Goal: Task Accomplishment & Management: Use online tool/utility

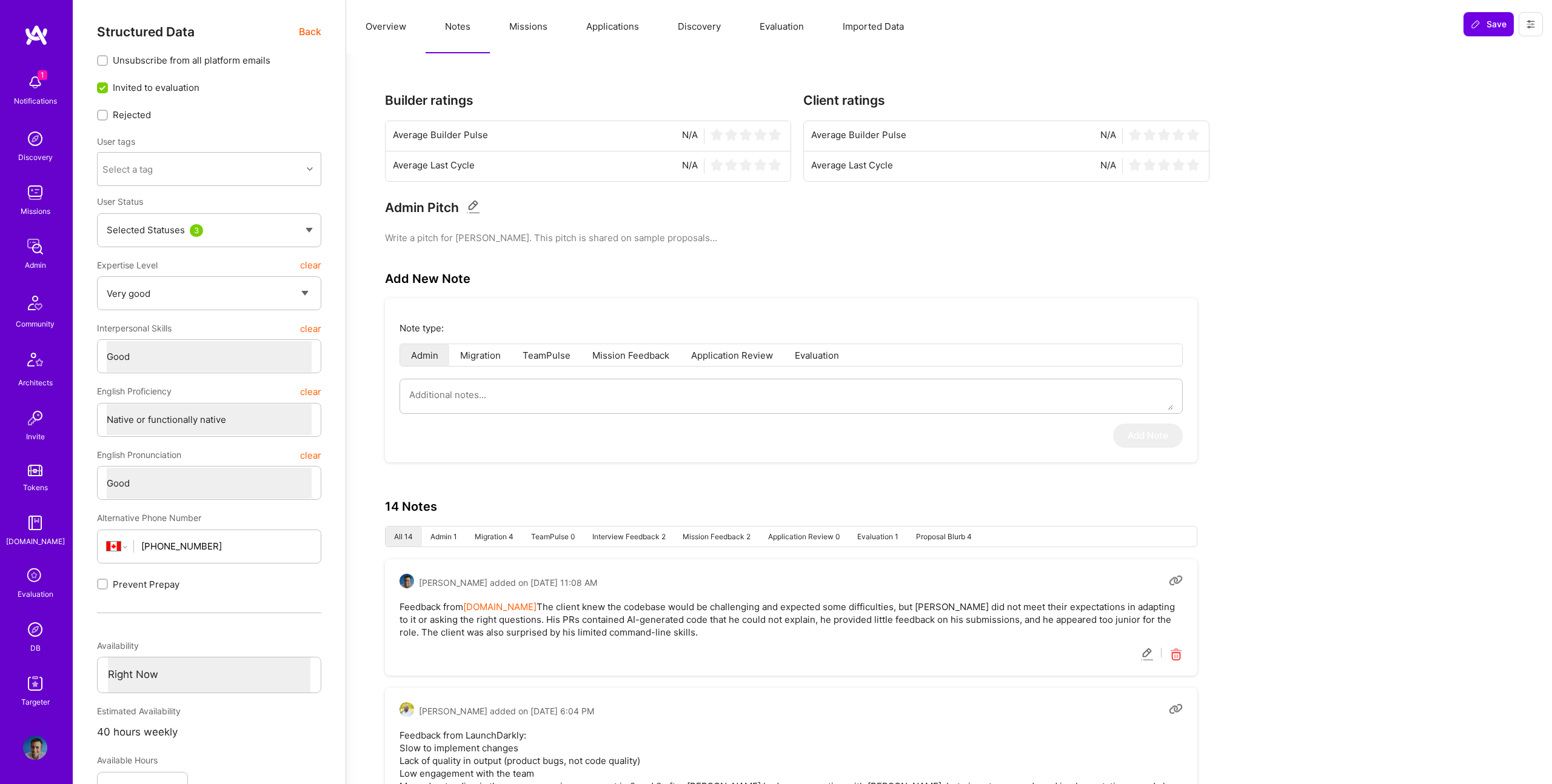
select select "5"
select select "4"
select select "7"
select select "6"
select select "CA"
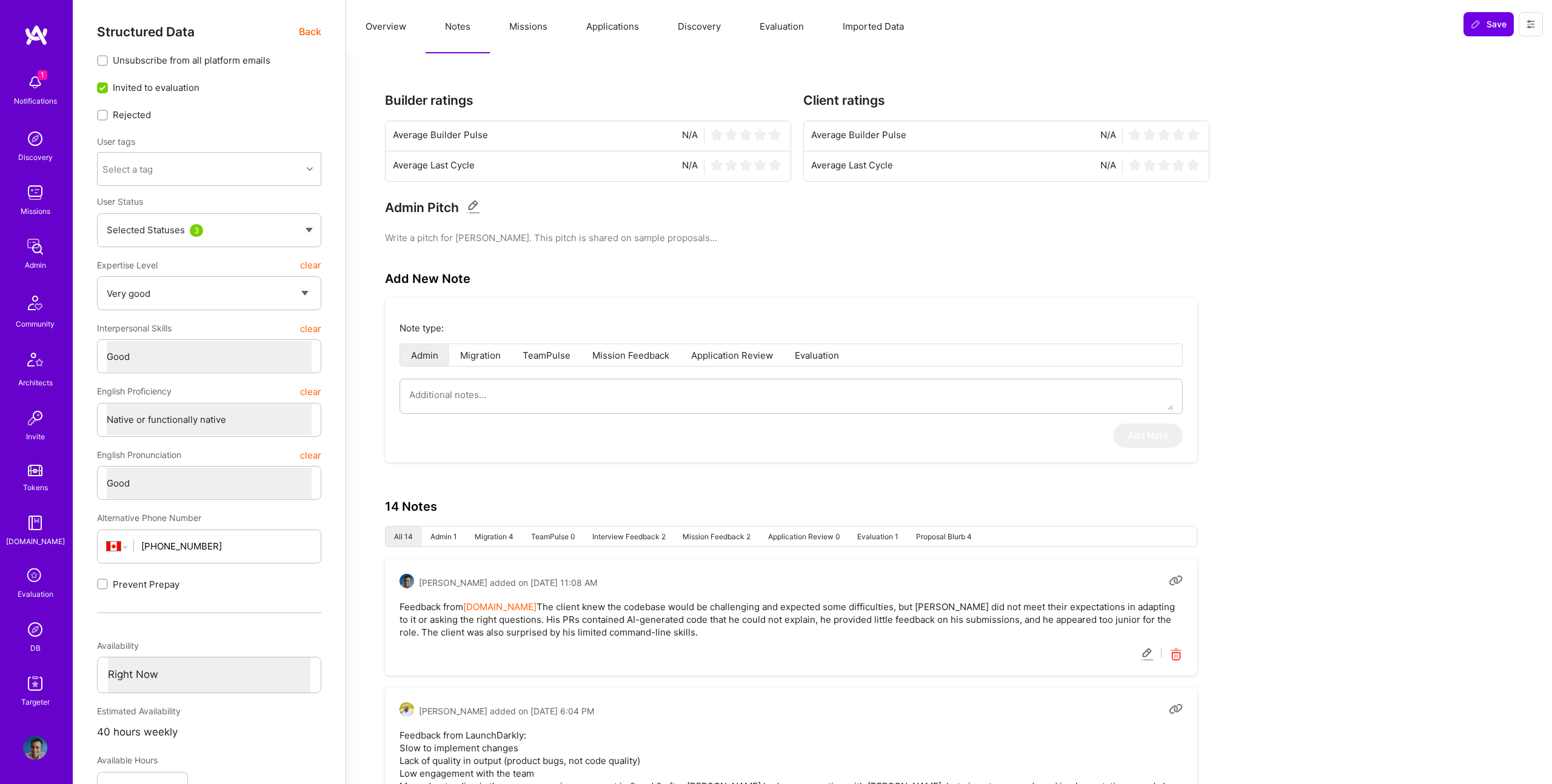
select select "Right Now"
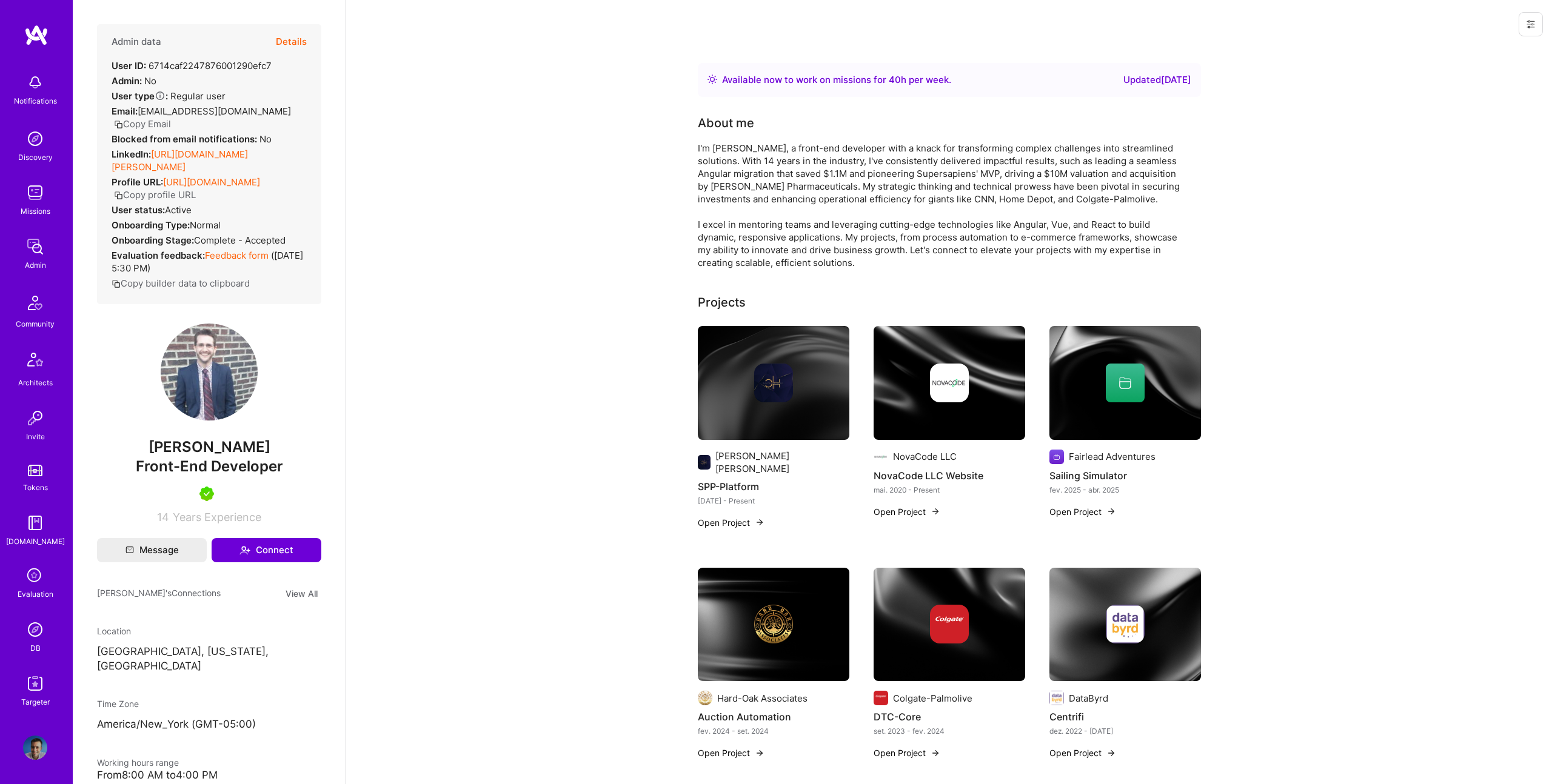
scroll to position [321, 0]
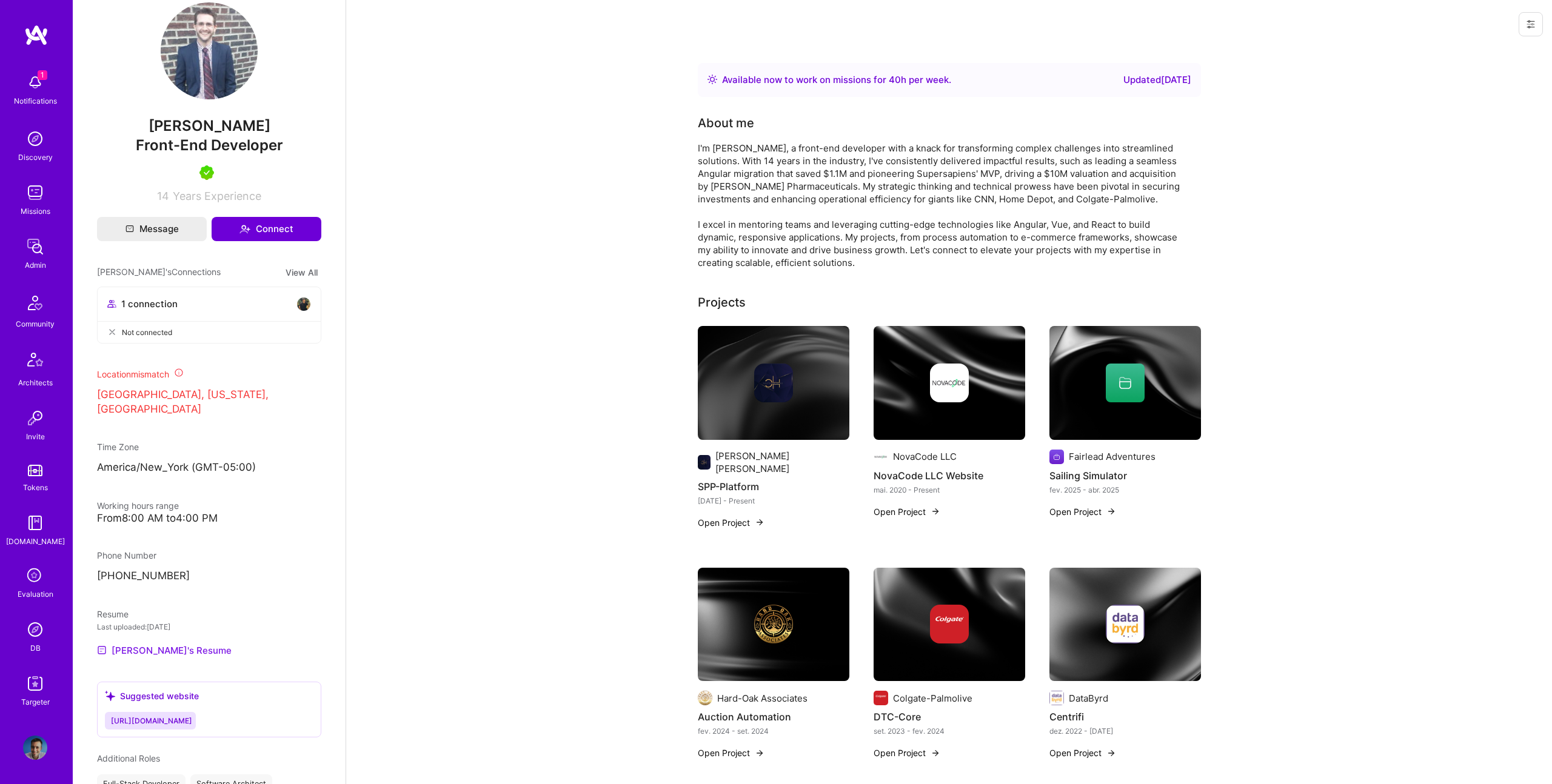
click at [166, 649] on link "Tom's Resume" at bounding box center [164, 650] width 135 height 15
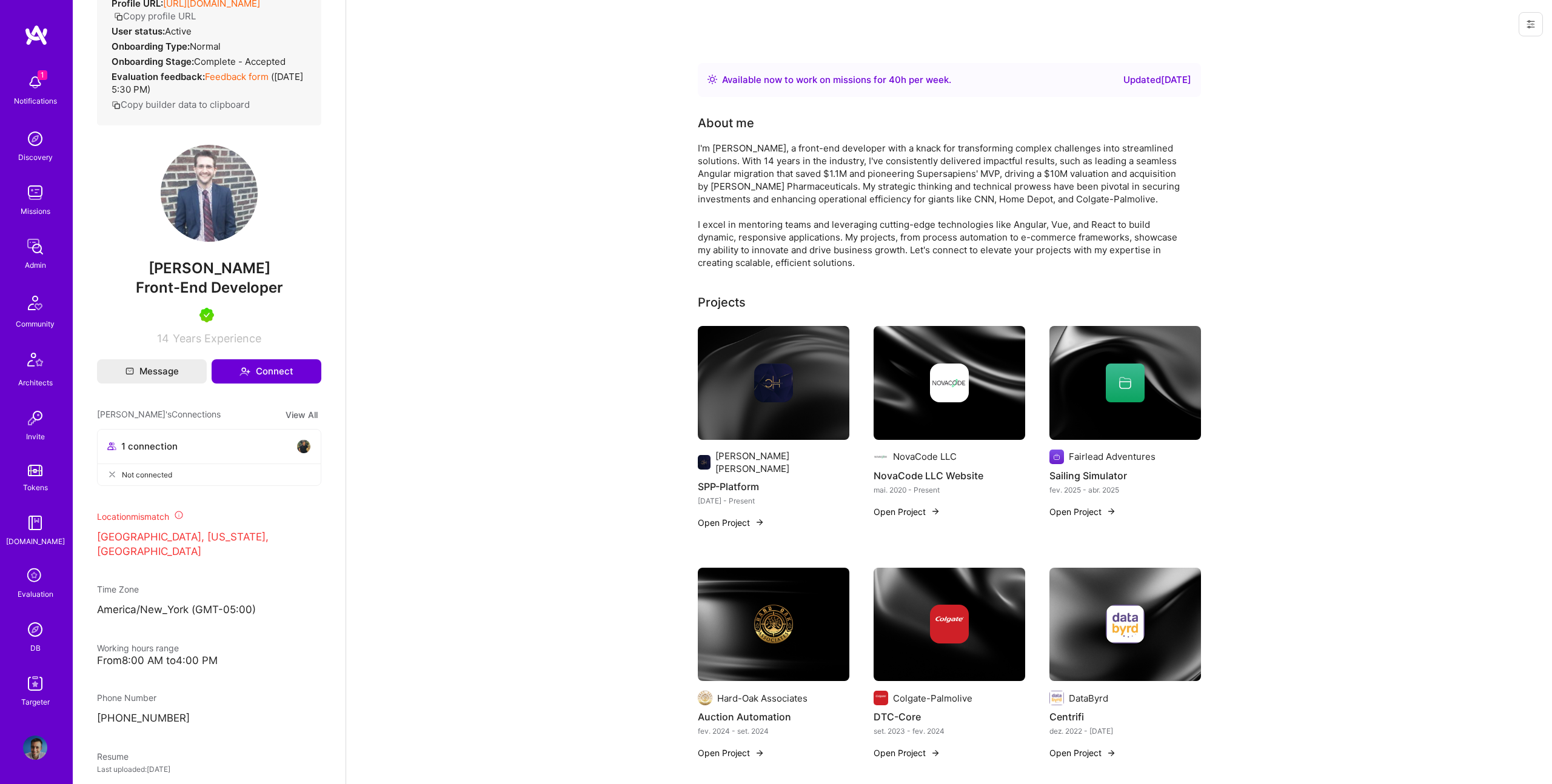
scroll to position [0, 0]
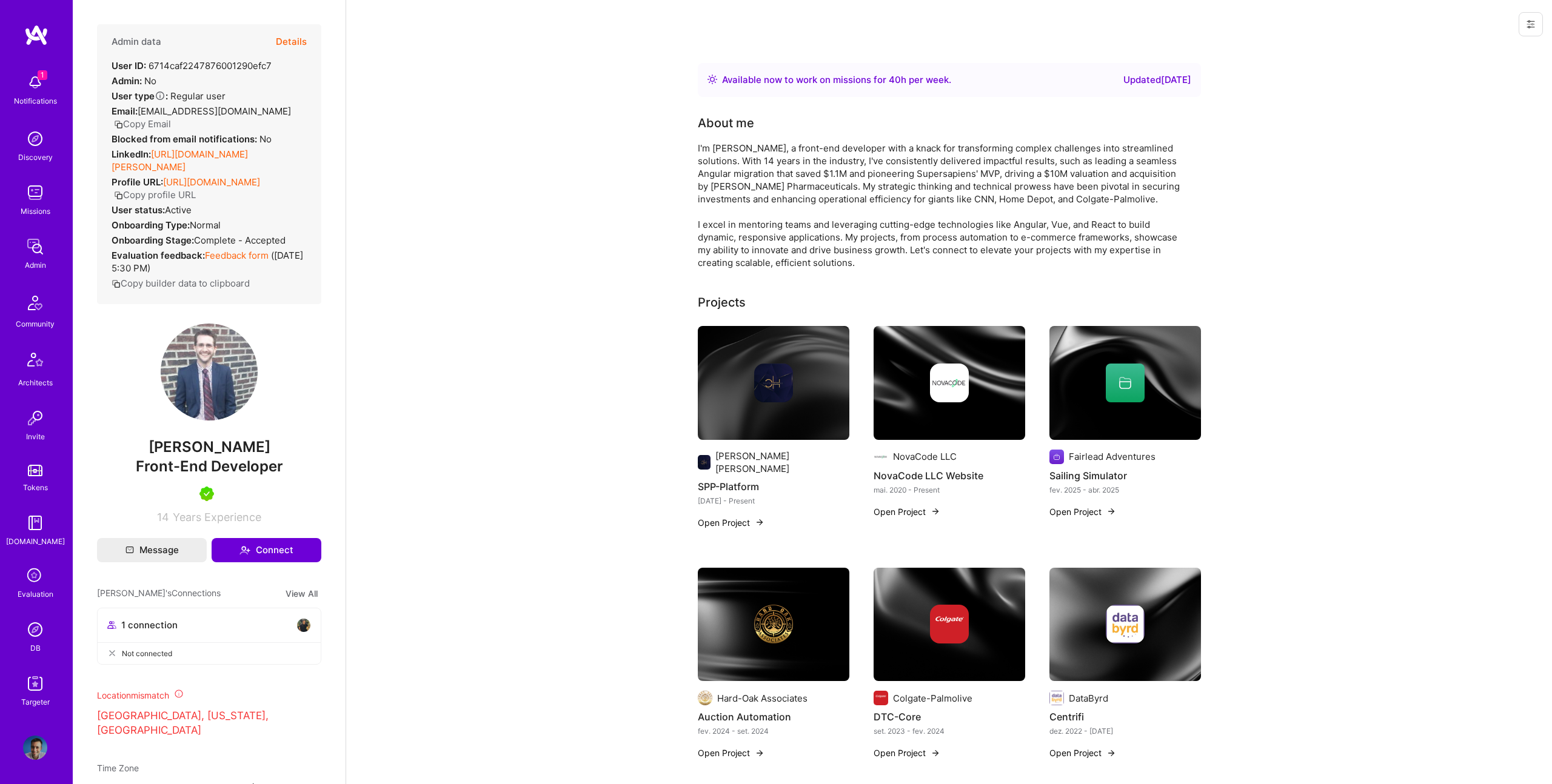
click at [315, 33] on div "Admin data Details User ID: 6714caf2247876001290efc7 Admin: No User type Regula…" at bounding box center [209, 164] width 224 height 280
click at [294, 51] on button "Details" at bounding box center [291, 42] width 31 height 35
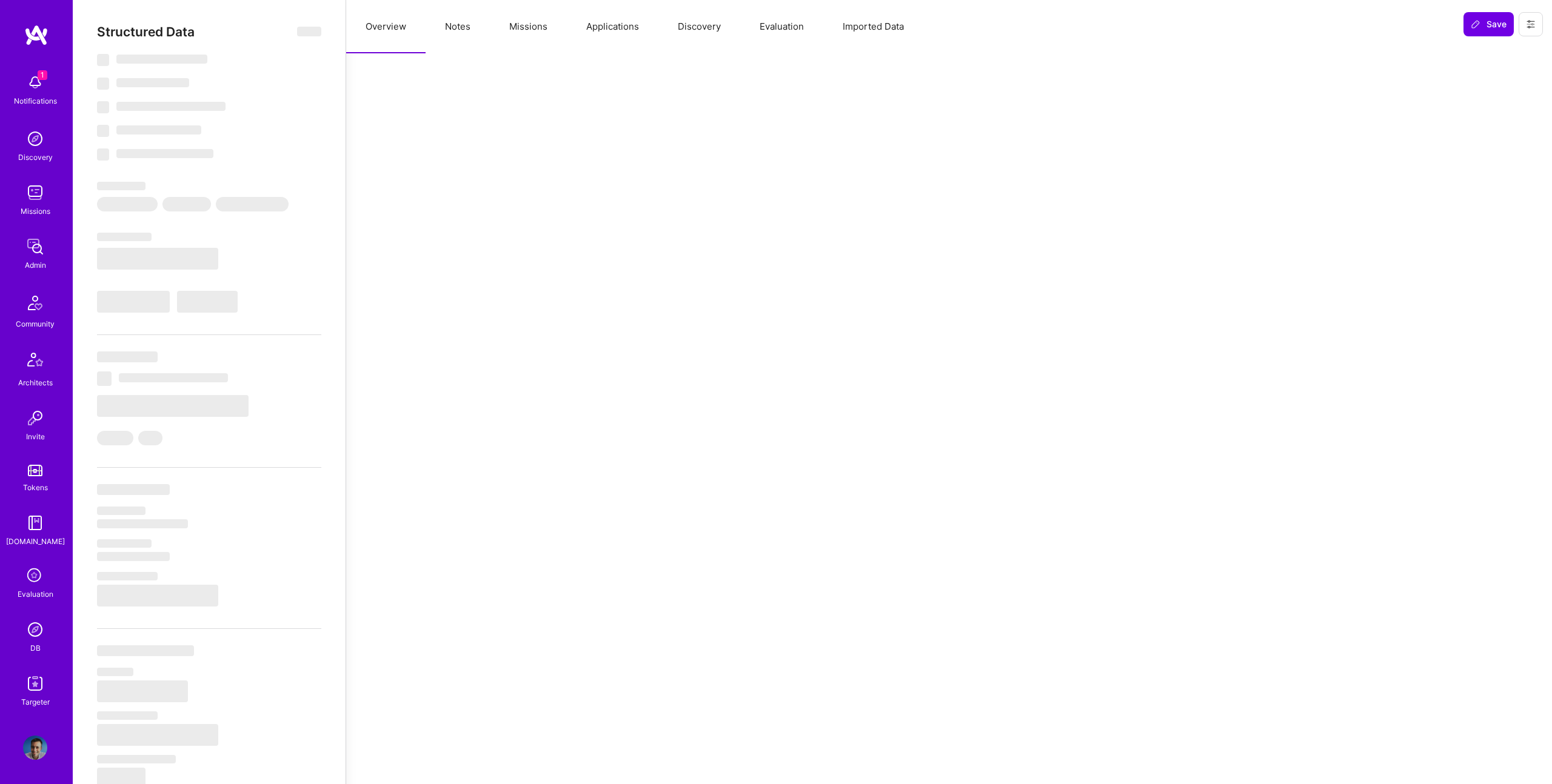
click at [468, 27] on button "Notes" at bounding box center [457, 27] width 64 height 53
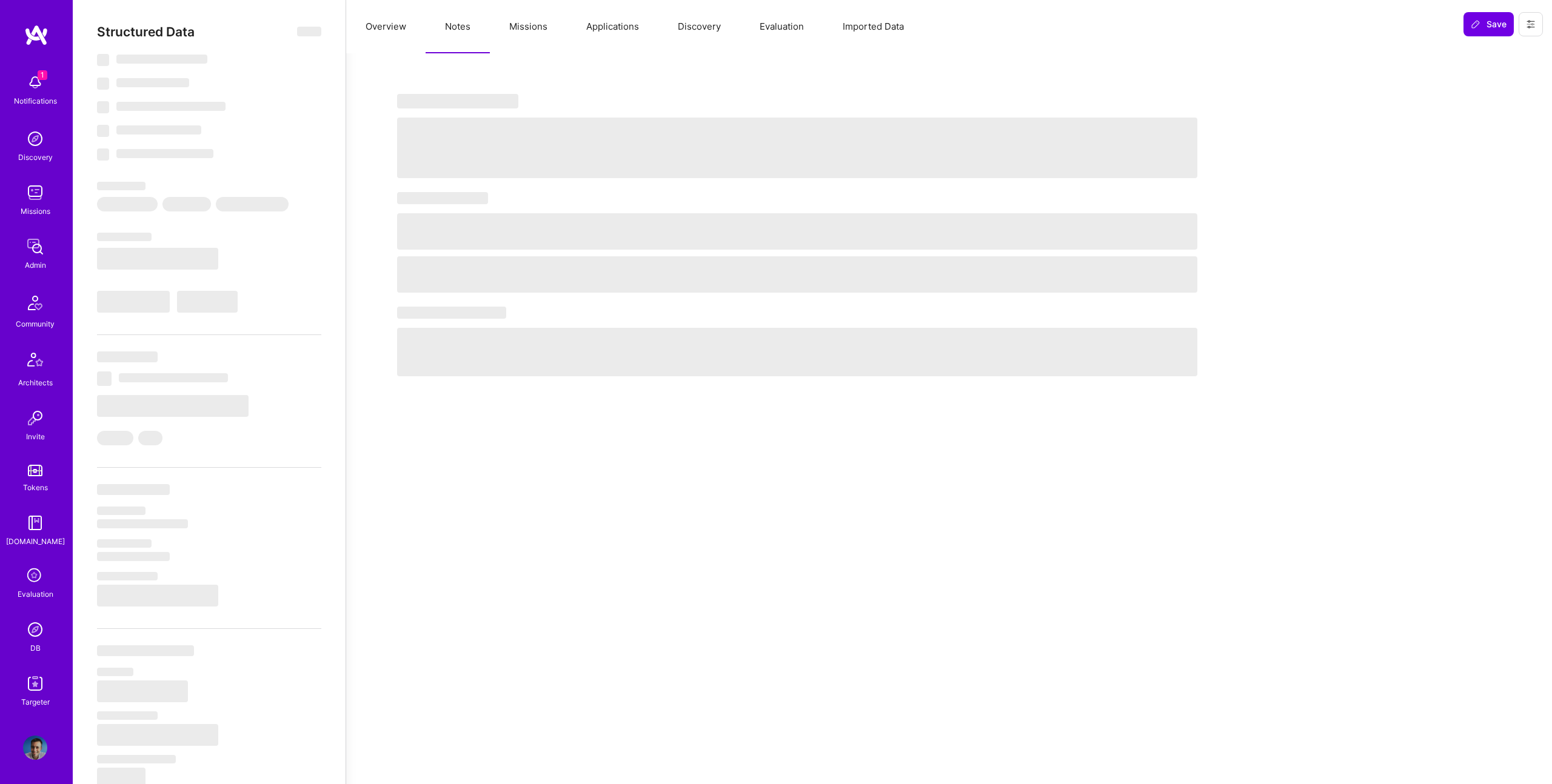
click at [397, 27] on button "Overview" at bounding box center [386, 27] width 79 height 53
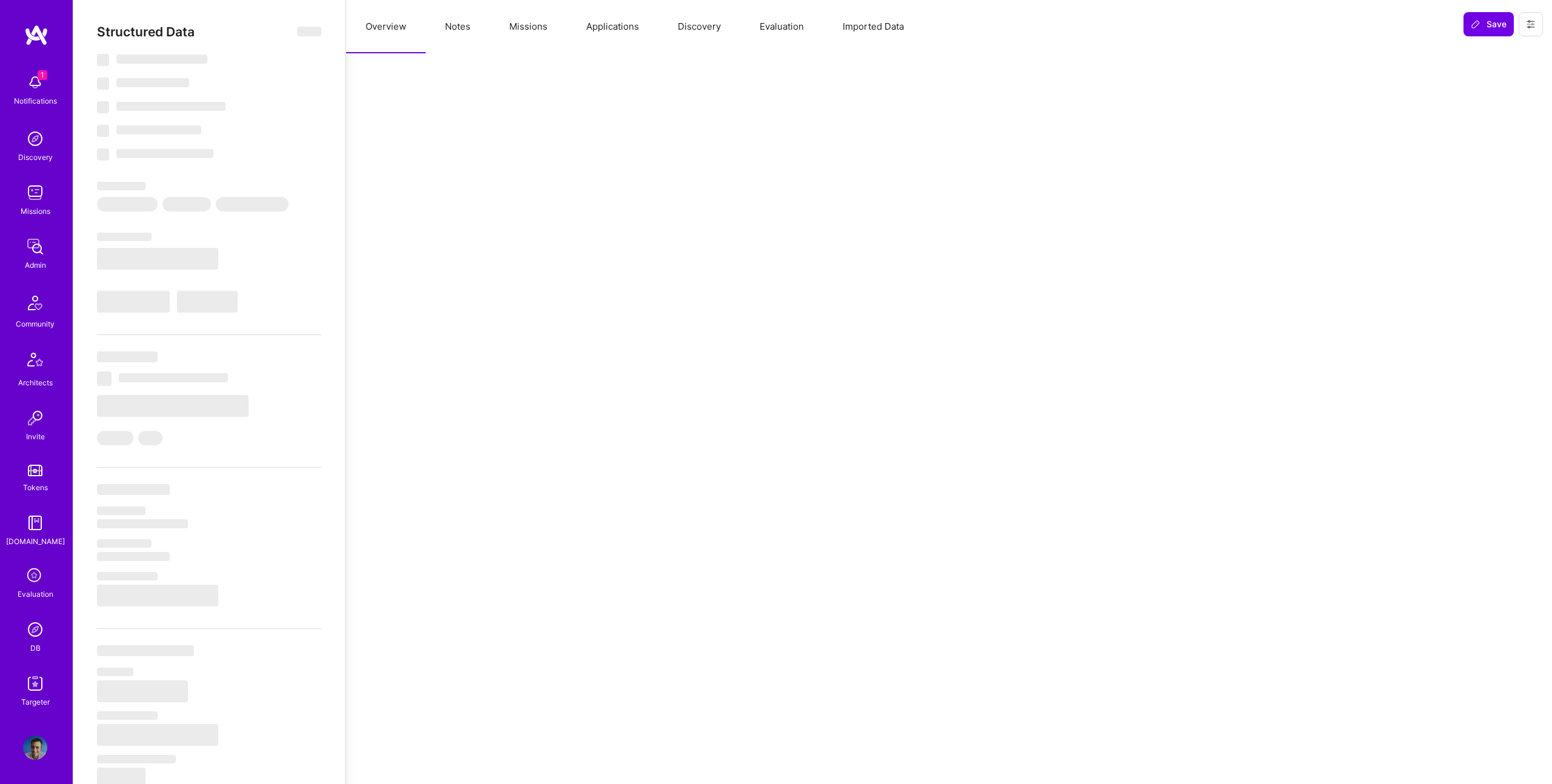
click at [516, 25] on button "Missions" at bounding box center [528, 27] width 77 height 53
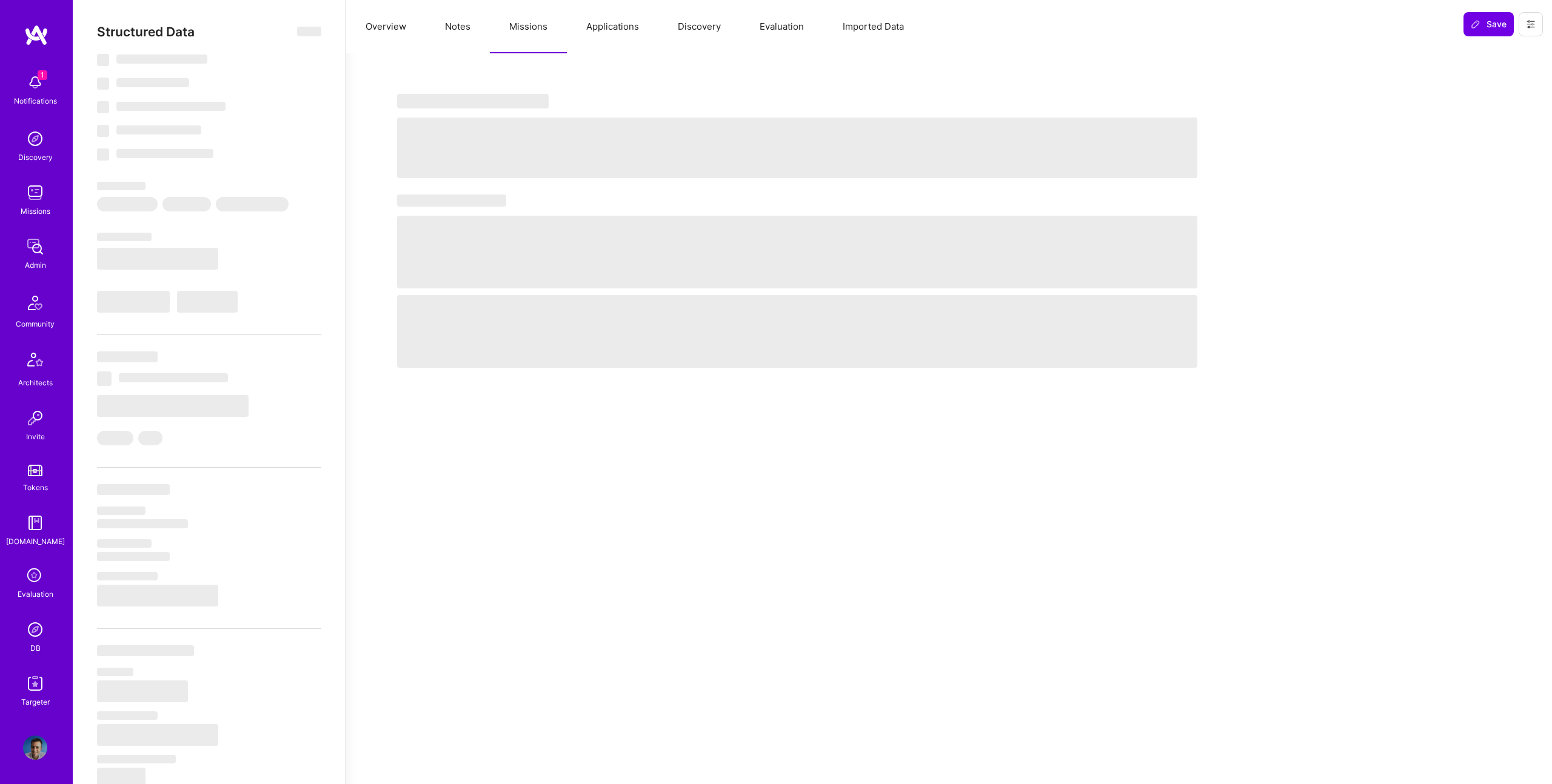
select select "Right Now"
select select "5"
select select "4"
select select "7"
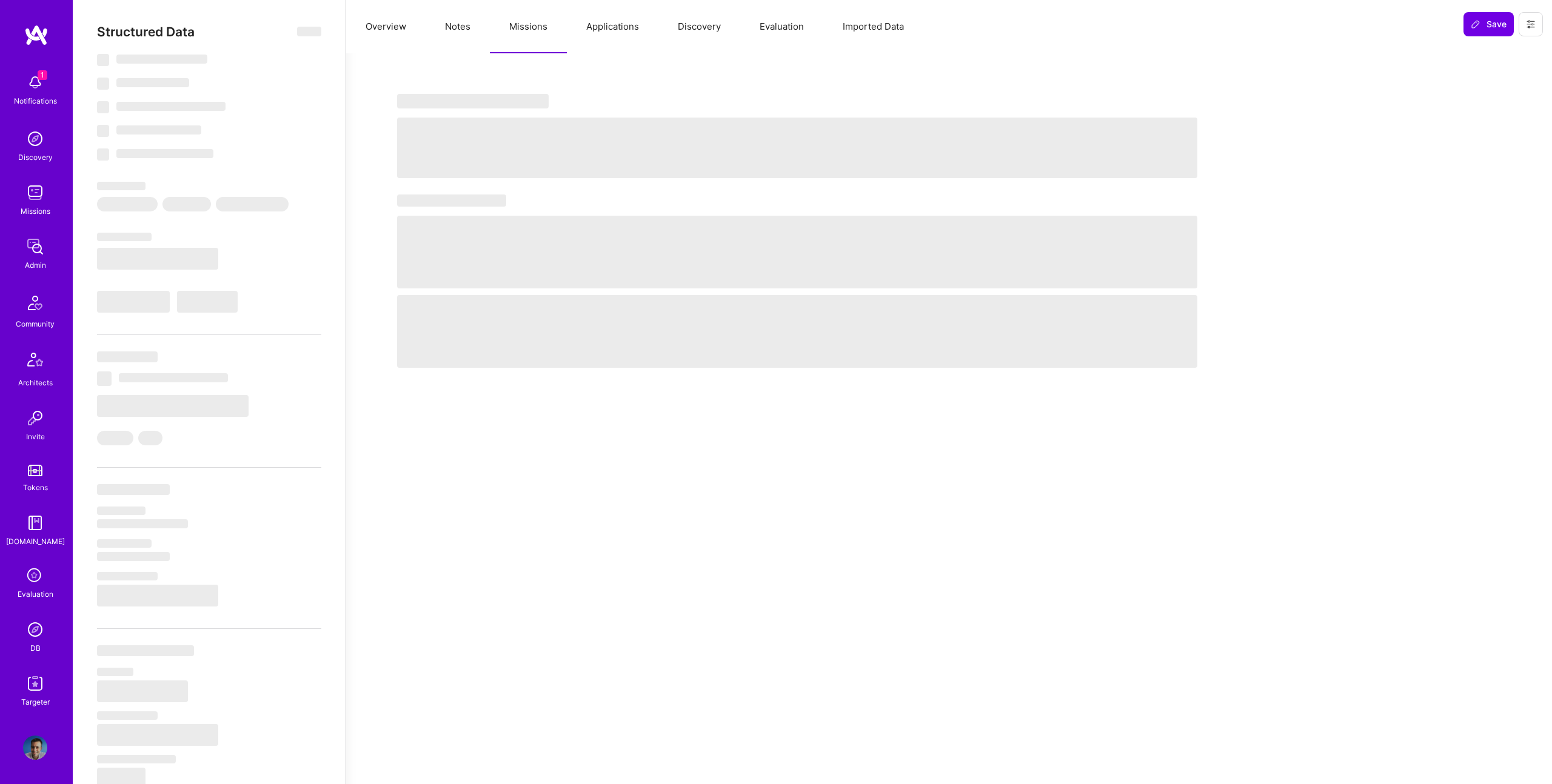
select select "US"
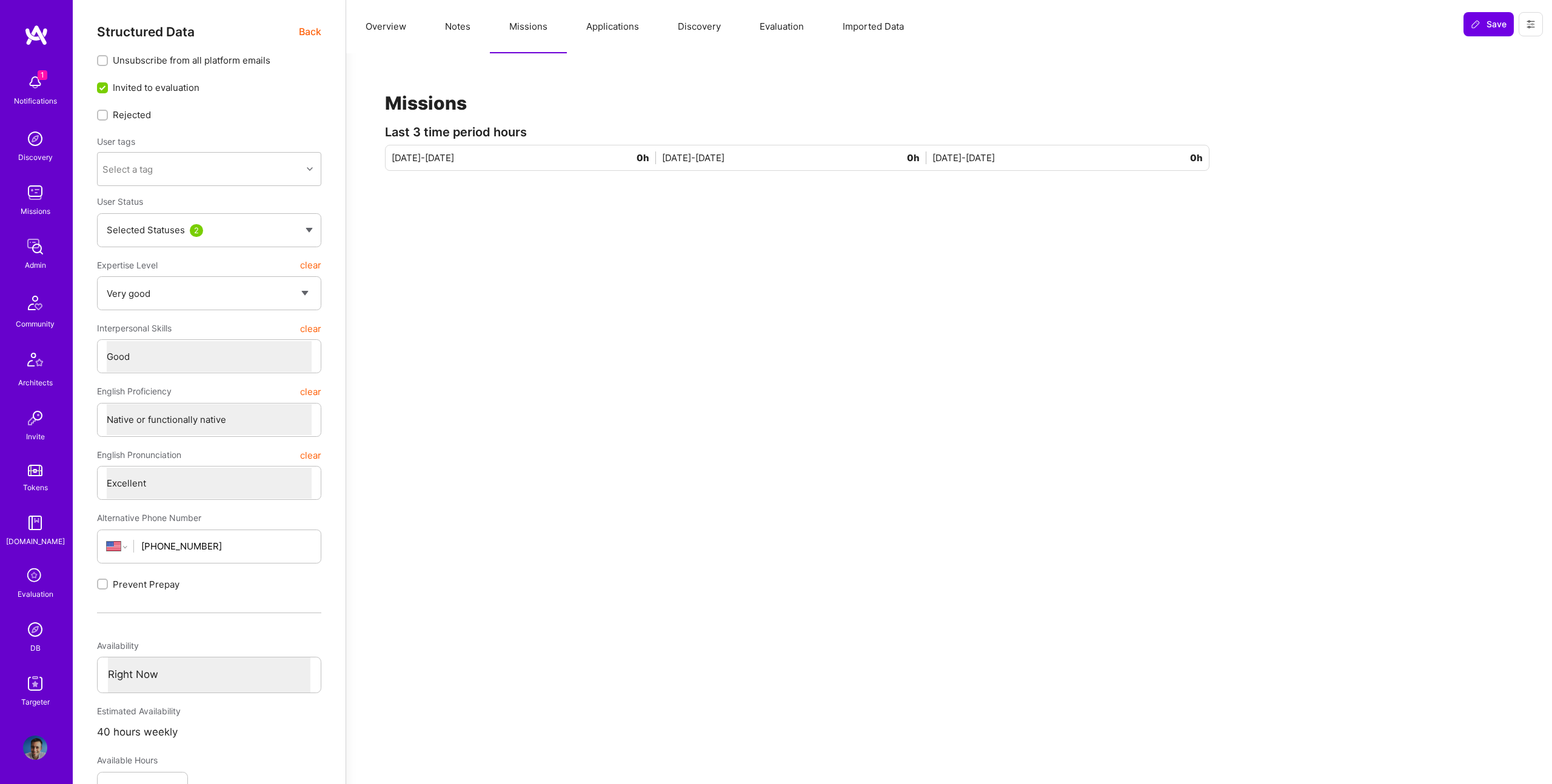
click at [459, 27] on button "Notes" at bounding box center [457, 27] width 64 height 53
type textarea "x"
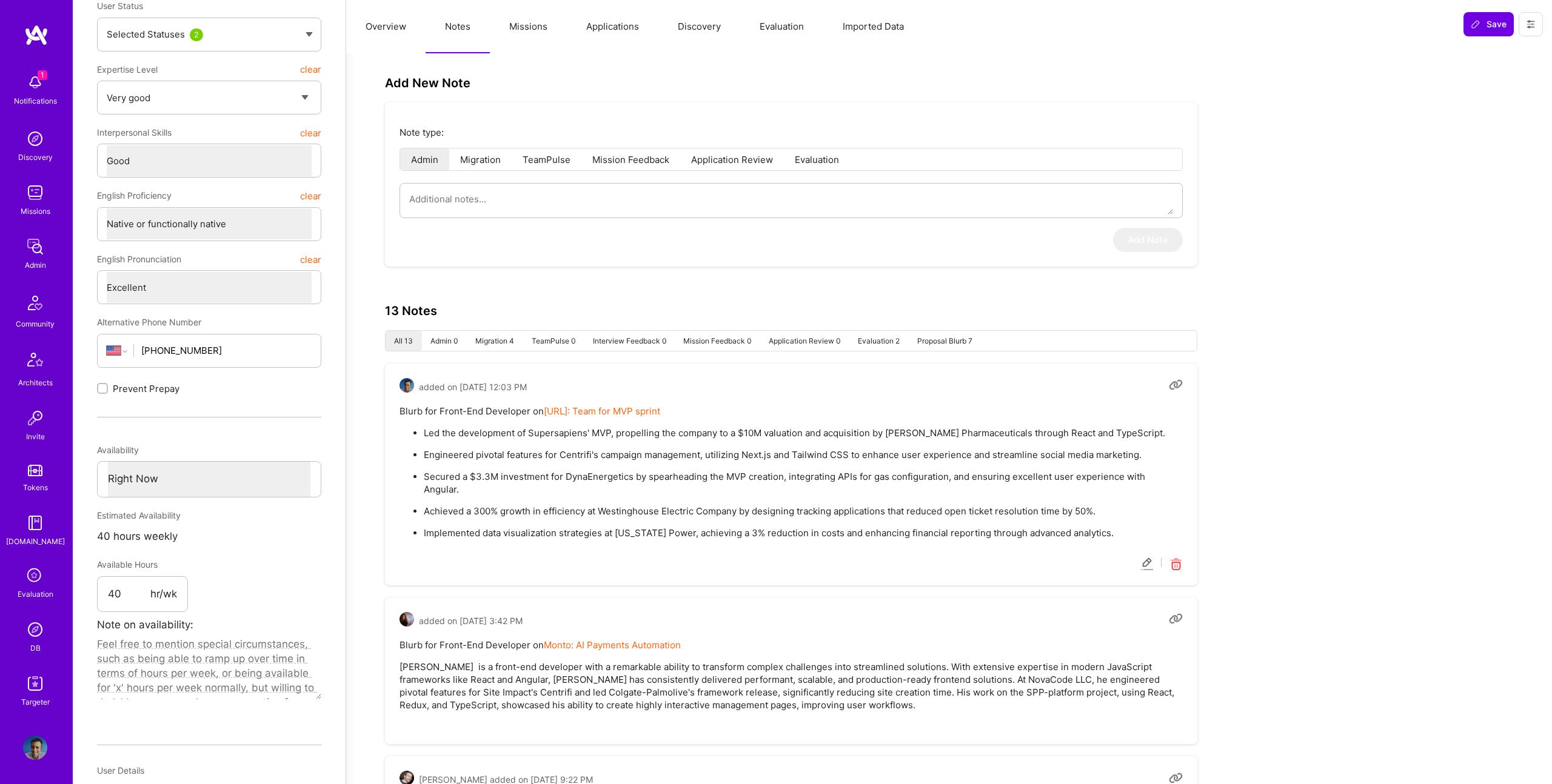
scroll to position [192, 0]
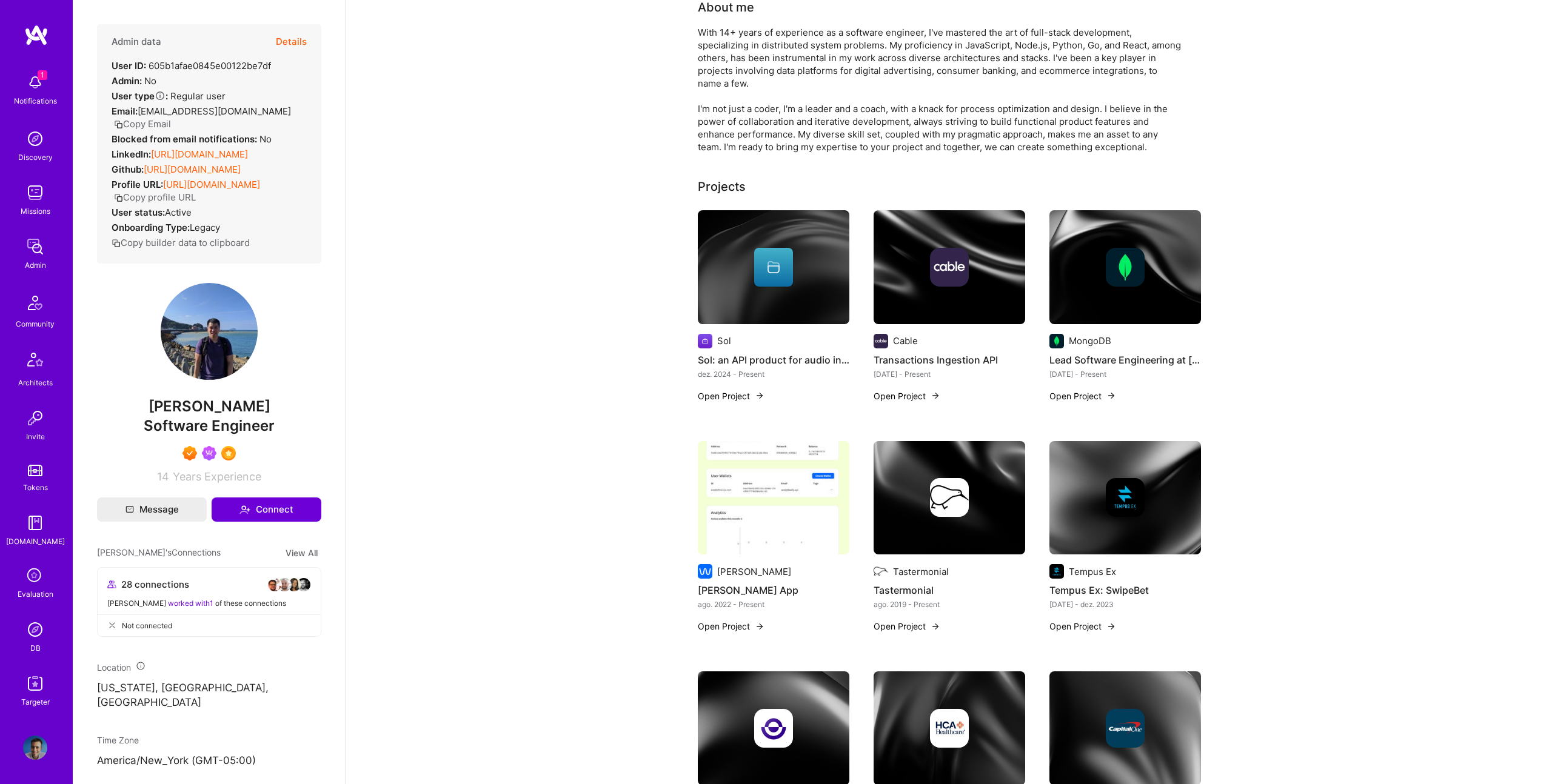
scroll to position [118, 0]
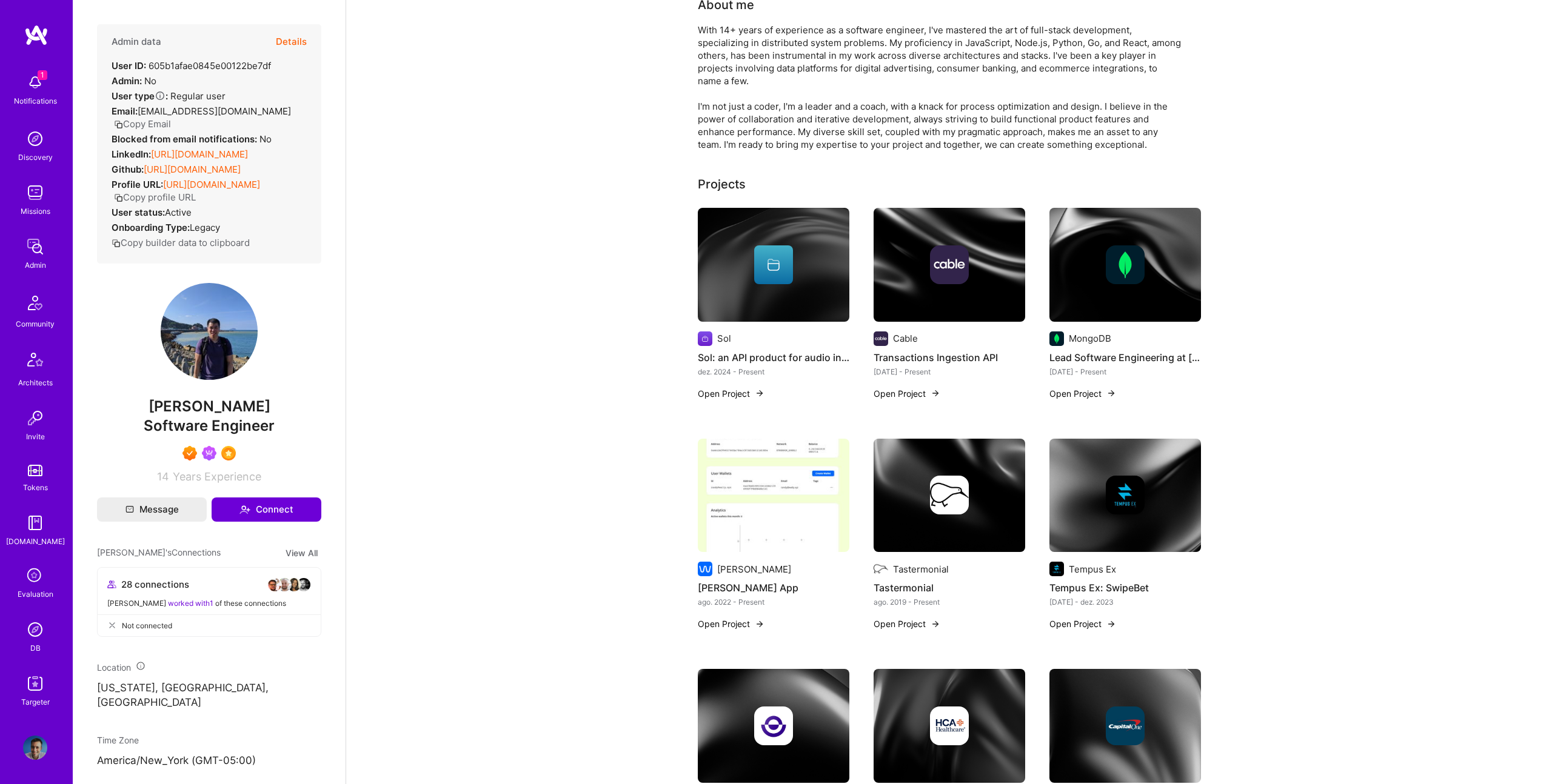
click at [296, 46] on button "Details" at bounding box center [291, 42] width 31 height 35
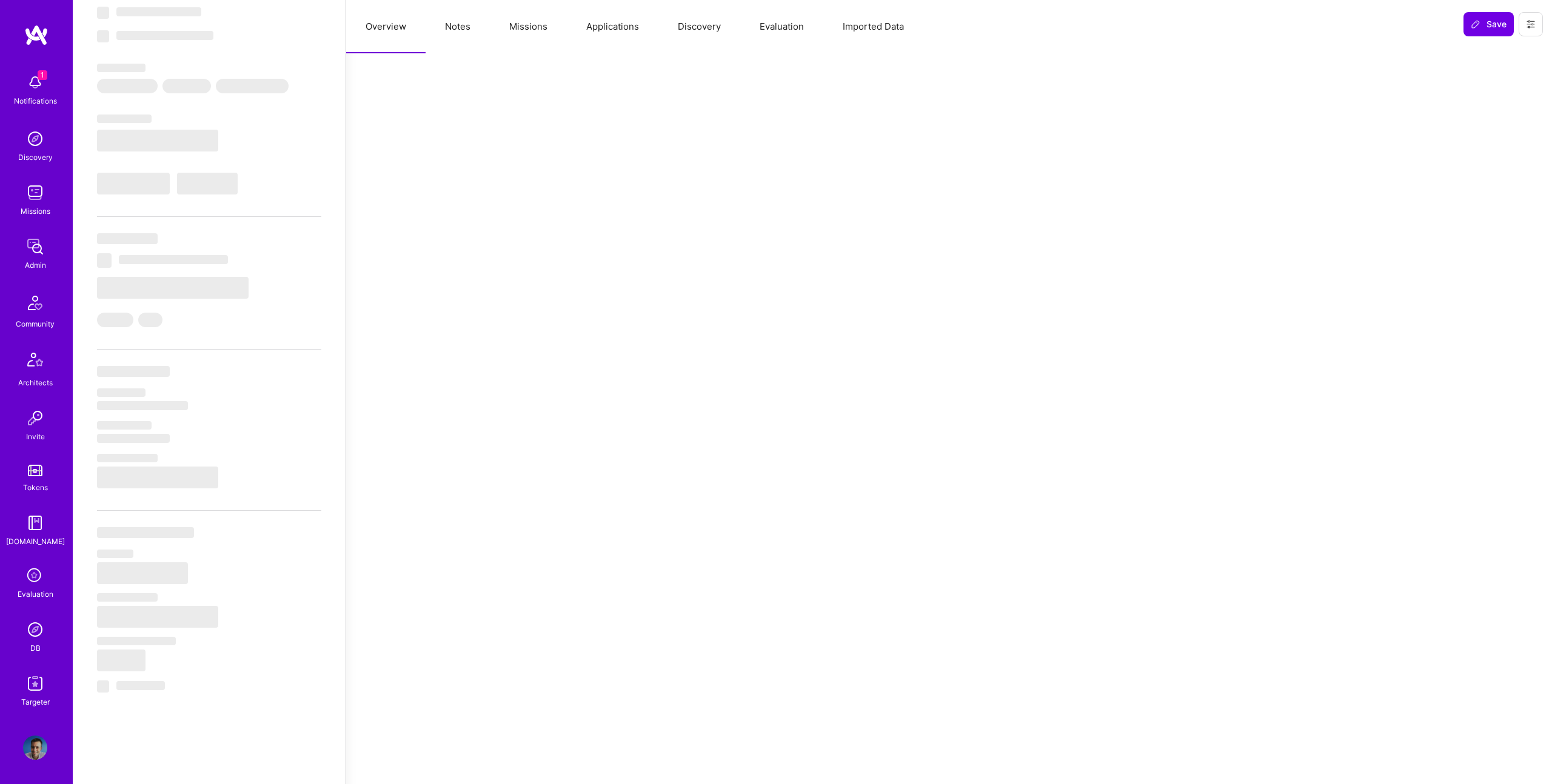
click at [435, 15] on button "Notes" at bounding box center [457, 27] width 64 height 53
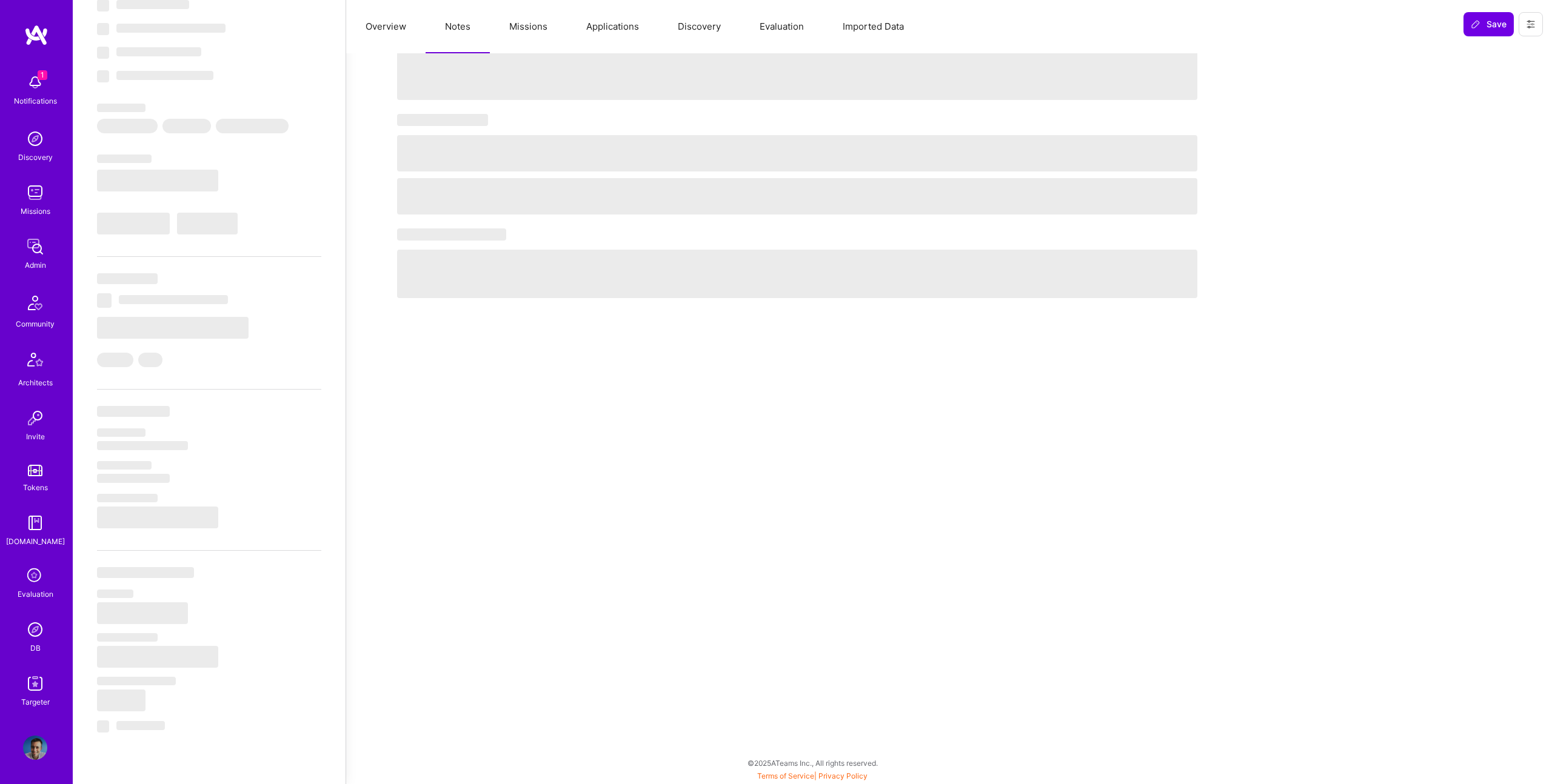
select select "Right Now"
select select "7"
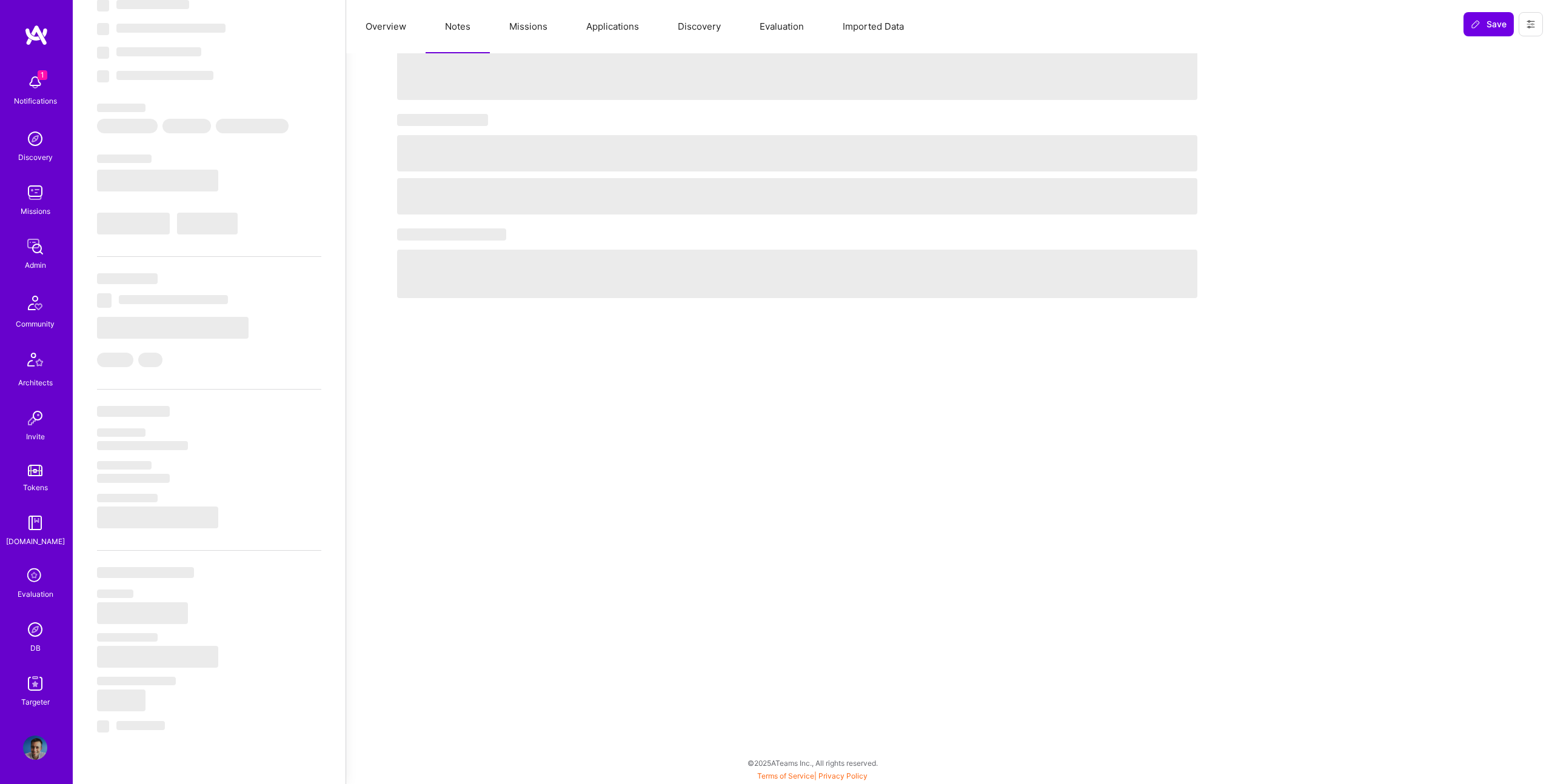
select select "US"
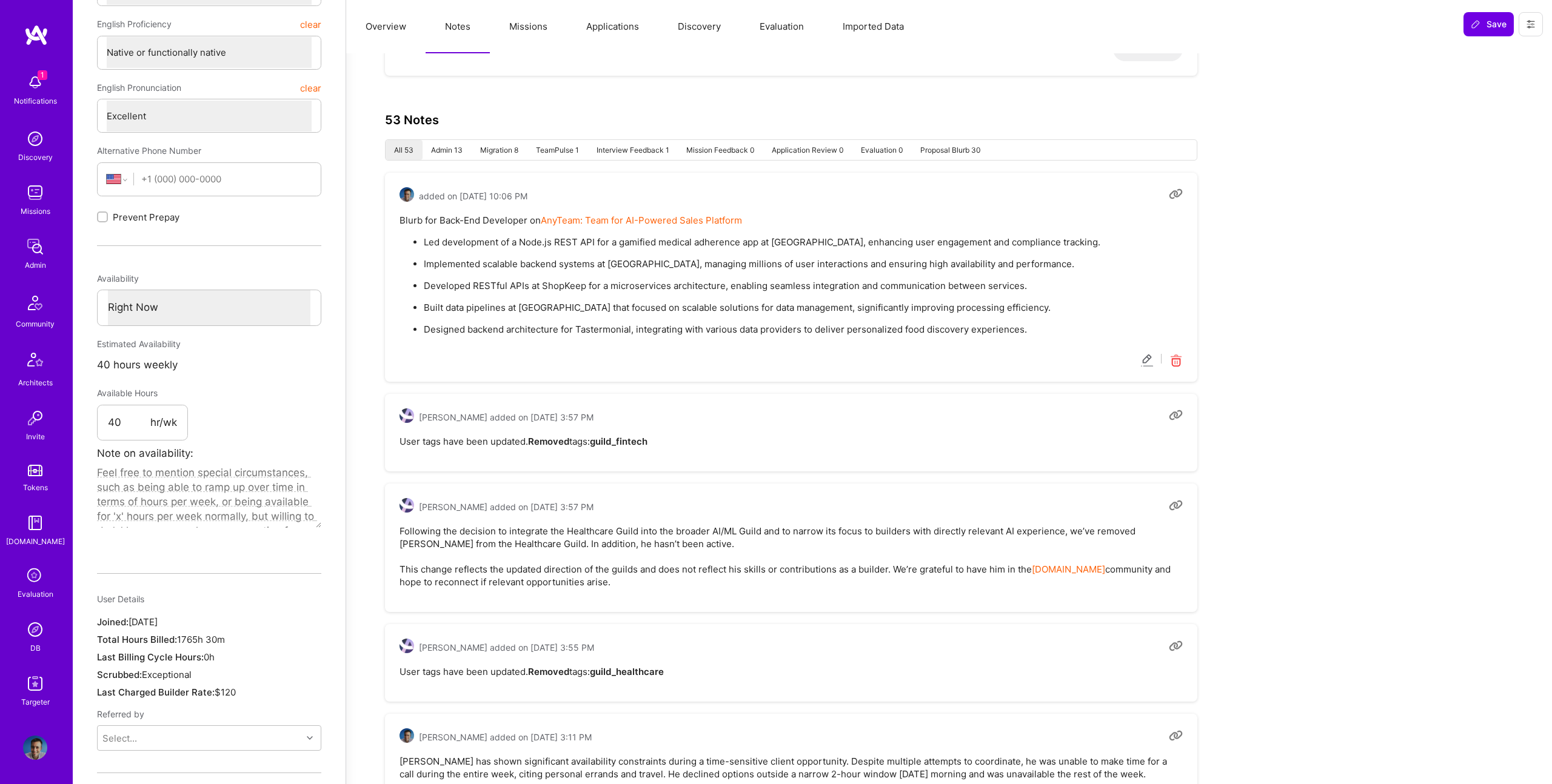
scroll to position [404, 0]
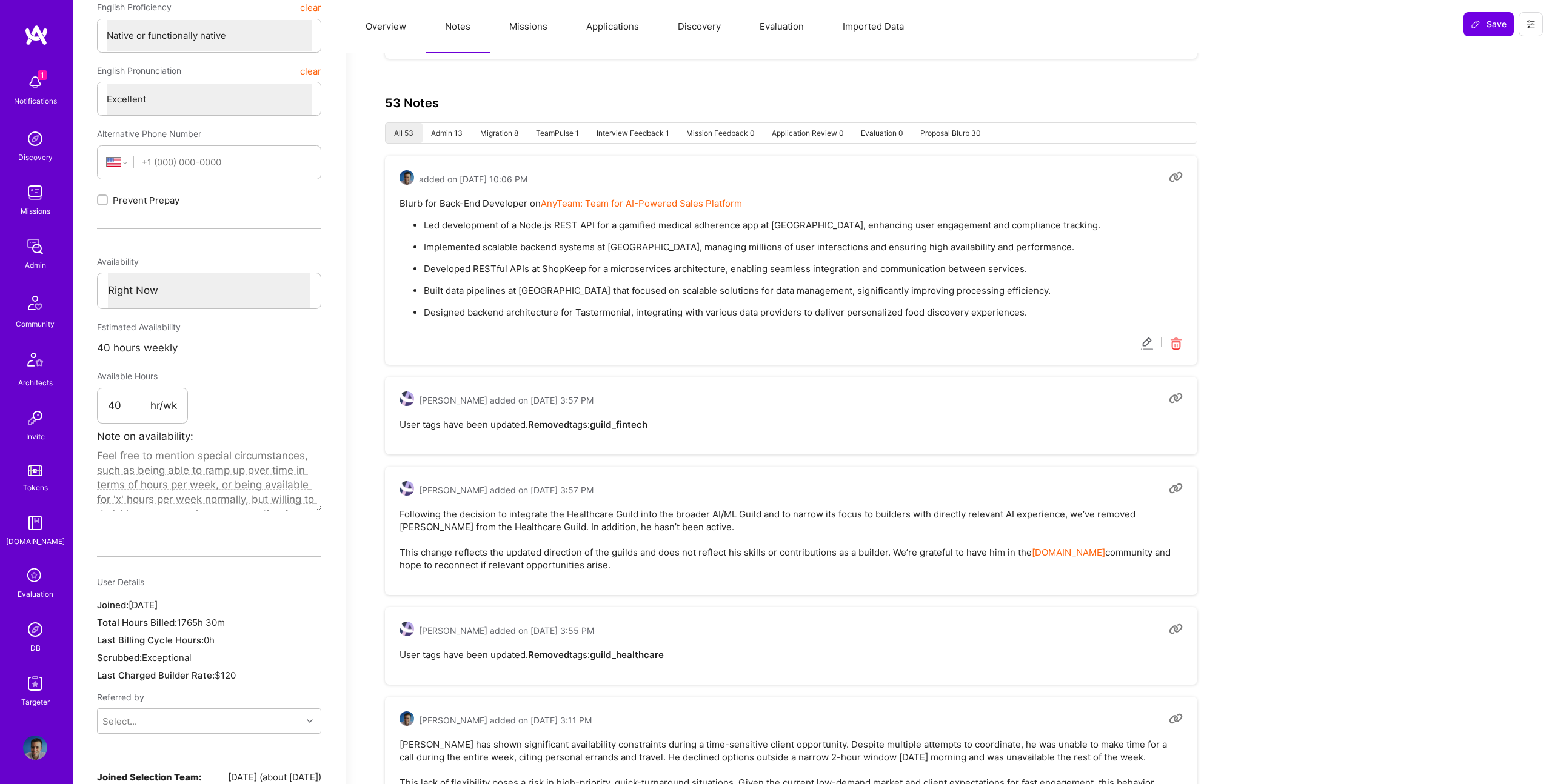
drag, startPoint x: 985, startPoint y: 511, endPoint x: 830, endPoint y: 570, distance: 165.8
click at [830, 570] on pre "Following the decision to integrate the Healthcare Guild into the broader AI/ML…" at bounding box center [791, 539] width 783 height 64
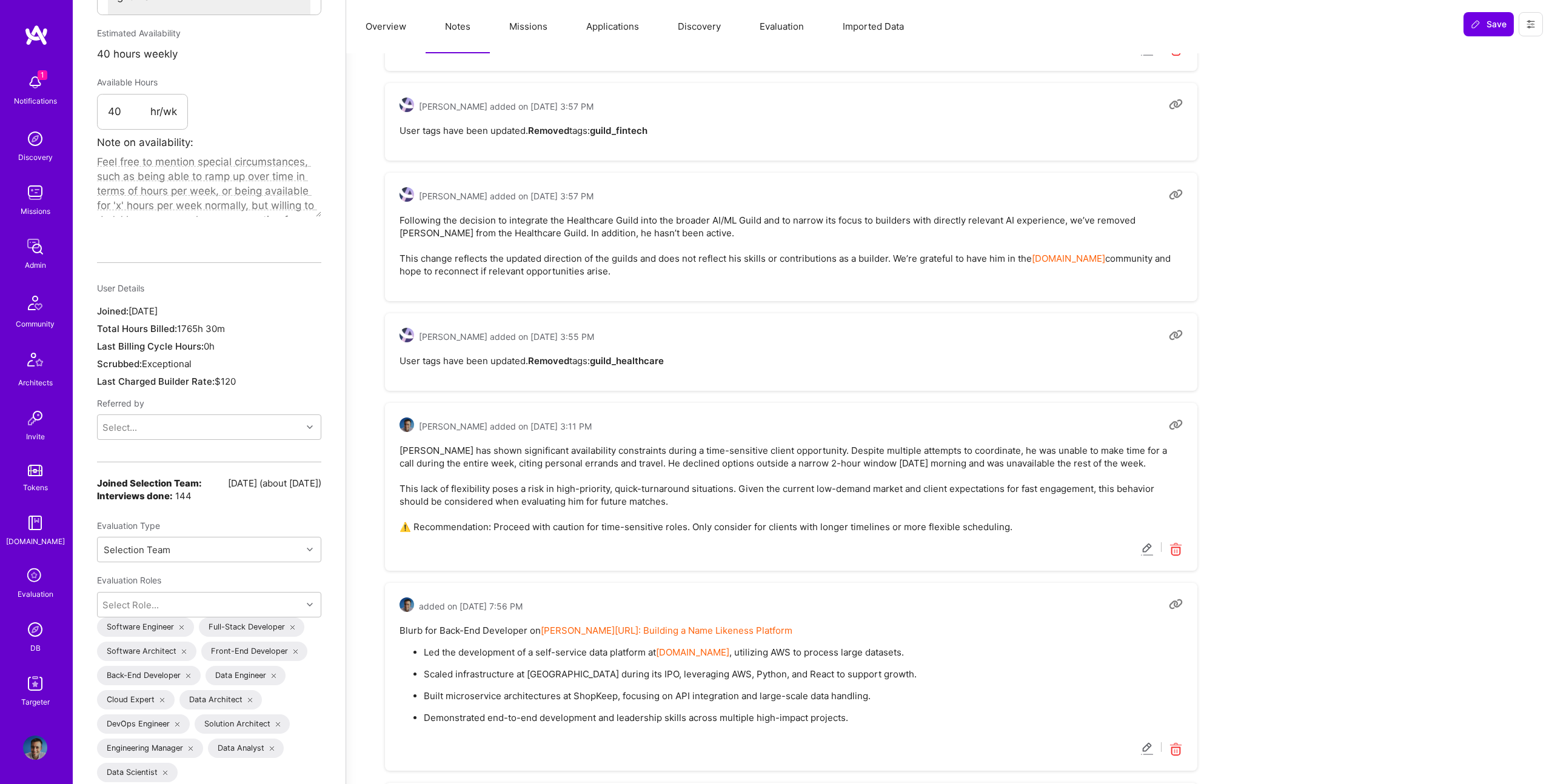
scroll to position [700, 0]
drag, startPoint x: 426, startPoint y: 518, endPoint x: 470, endPoint y: 522, distance: 44.2
click at [560, 526] on pre "William has shown significant availability constraints during a time-sensitive …" at bounding box center [791, 486] width 783 height 89
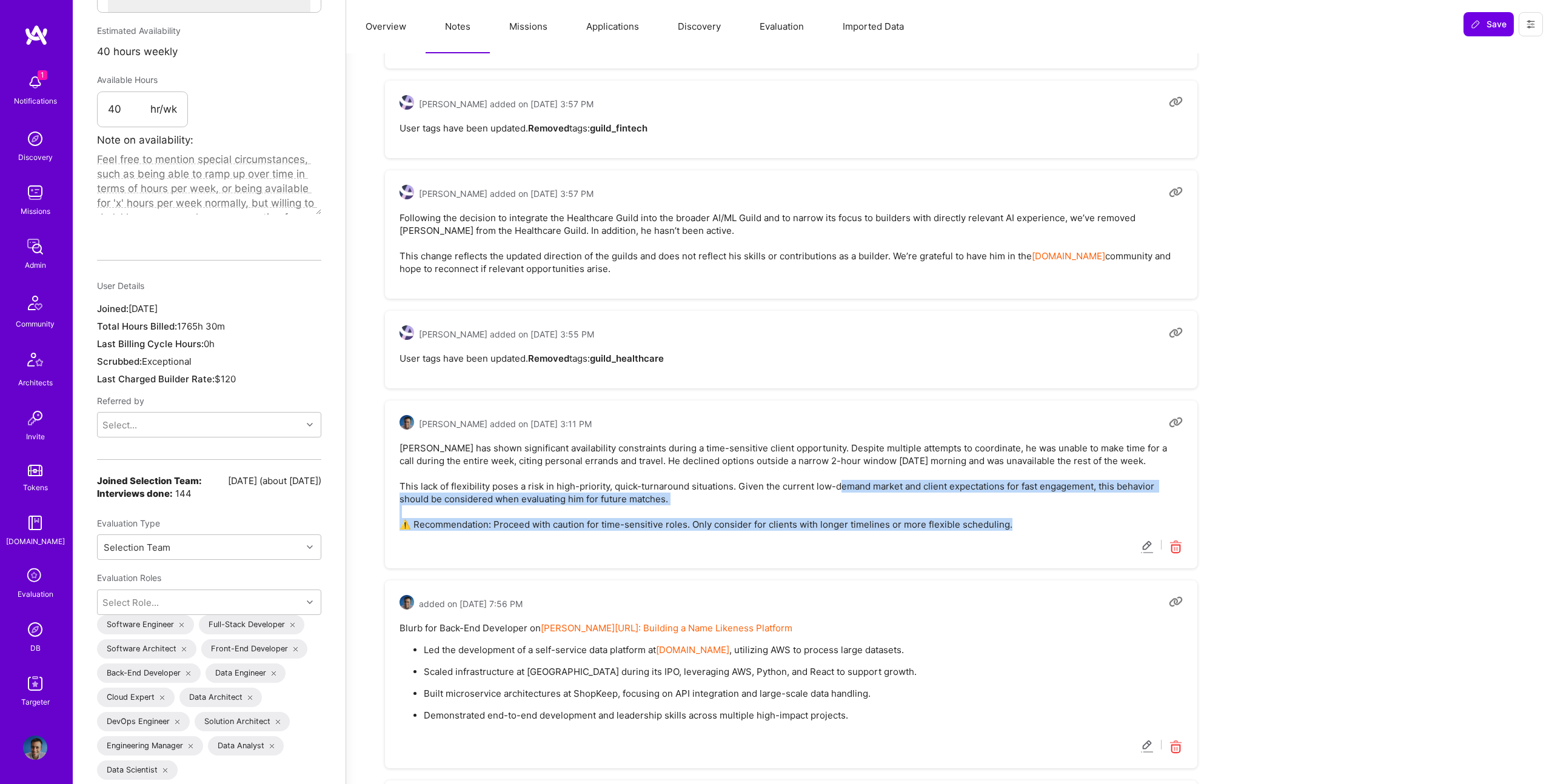
drag, startPoint x: 839, startPoint y: 492, endPoint x: 874, endPoint y: 534, distance: 54.7
click at [874, 534] on div "Luis Teofilo added on March 31, 2025 at 3:11 PM William has shown significant a…" at bounding box center [791, 484] width 813 height 168
click at [857, 531] on div "Luis Teofilo added on March 31, 2025 at 3:11 PM William has shown significant a…" at bounding box center [791, 484] width 813 height 168
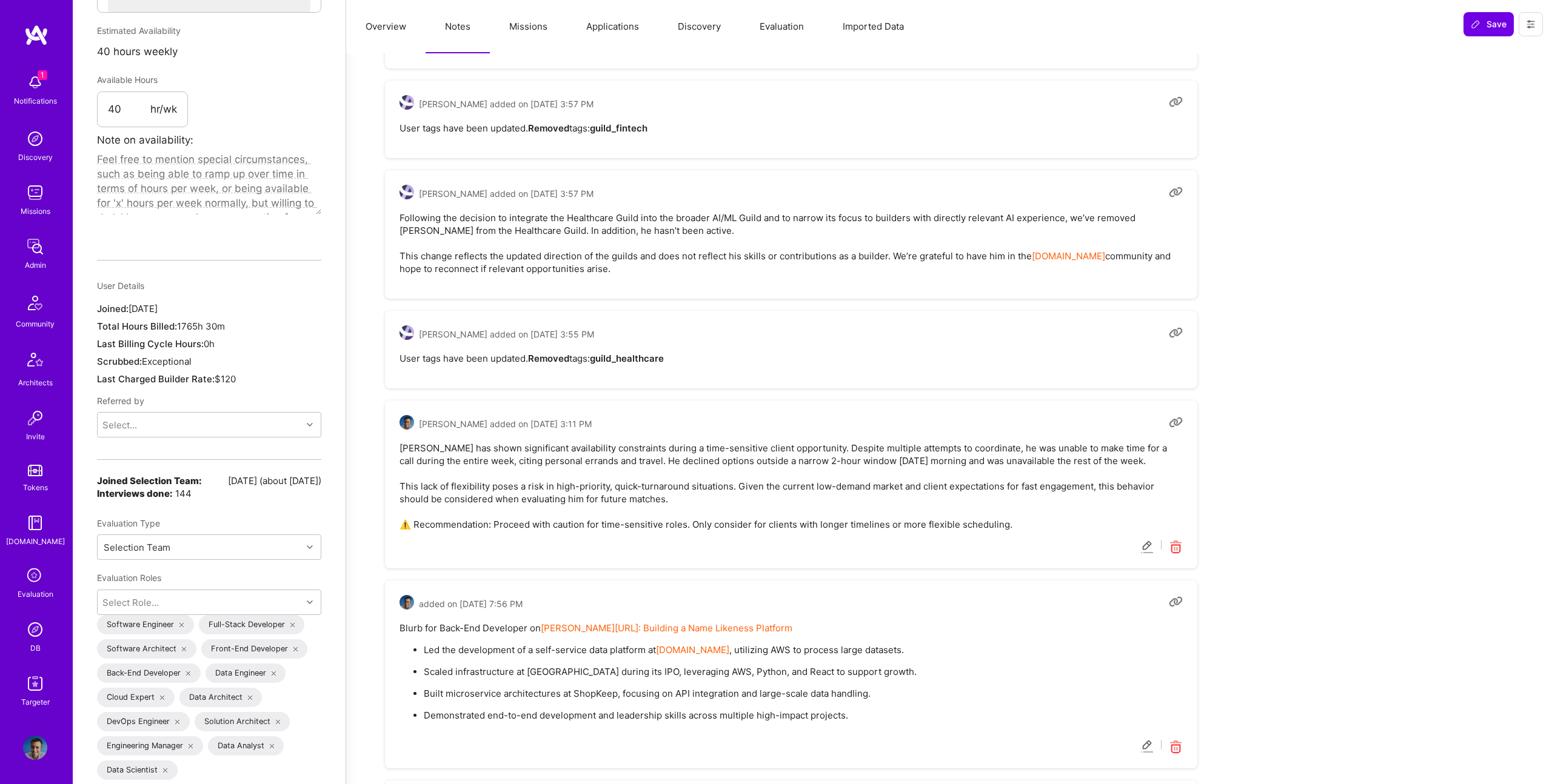
click at [857, 531] on div "Luis Teofilo added on March 31, 2025 at 3:11 PM William has shown significant a…" at bounding box center [791, 484] width 813 height 168
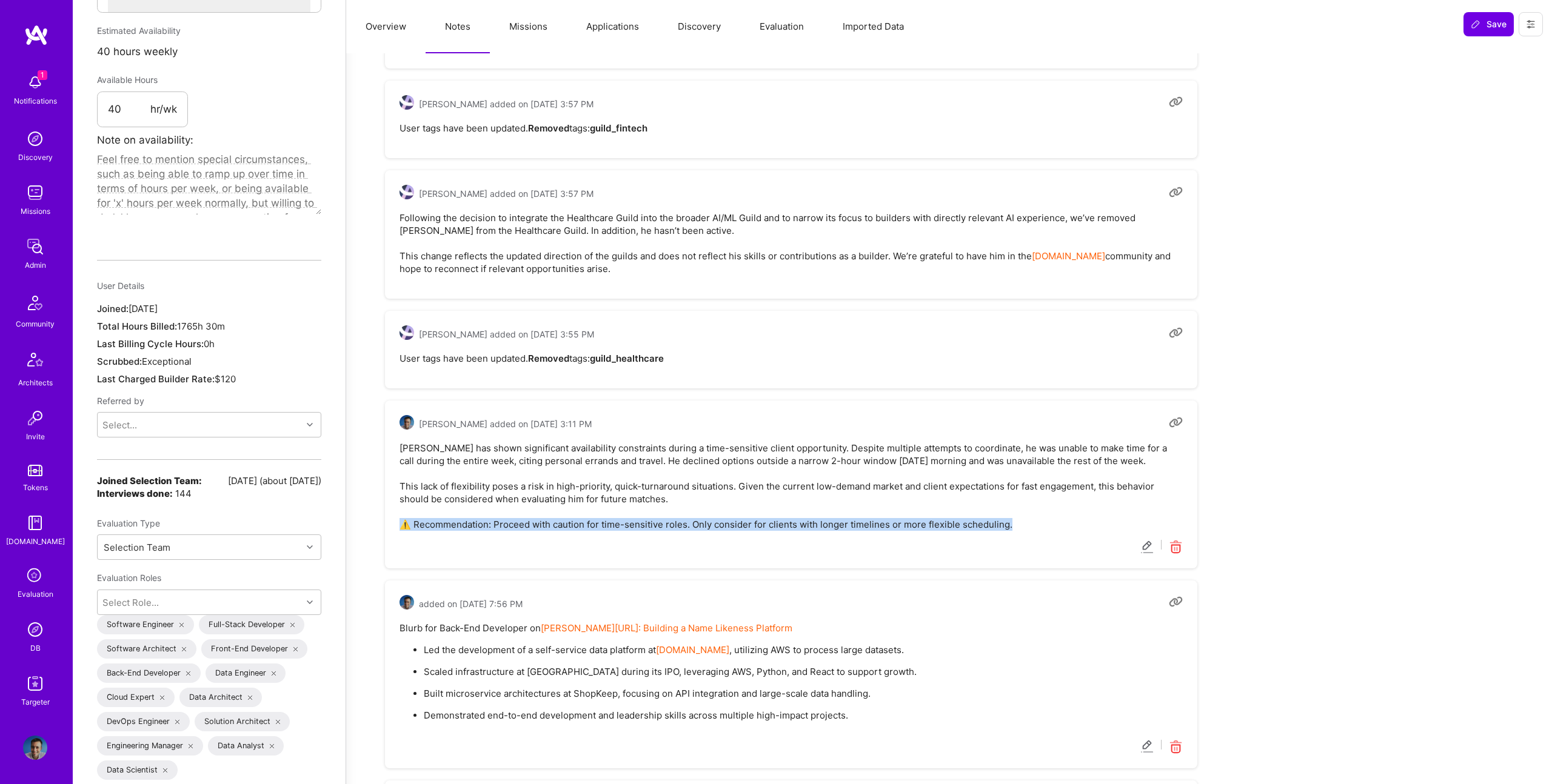
click at [857, 531] on div "Luis Teofilo added on March 31, 2025 at 3:11 PM William has shown significant a…" at bounding box center [791, 484] width 813 height 168
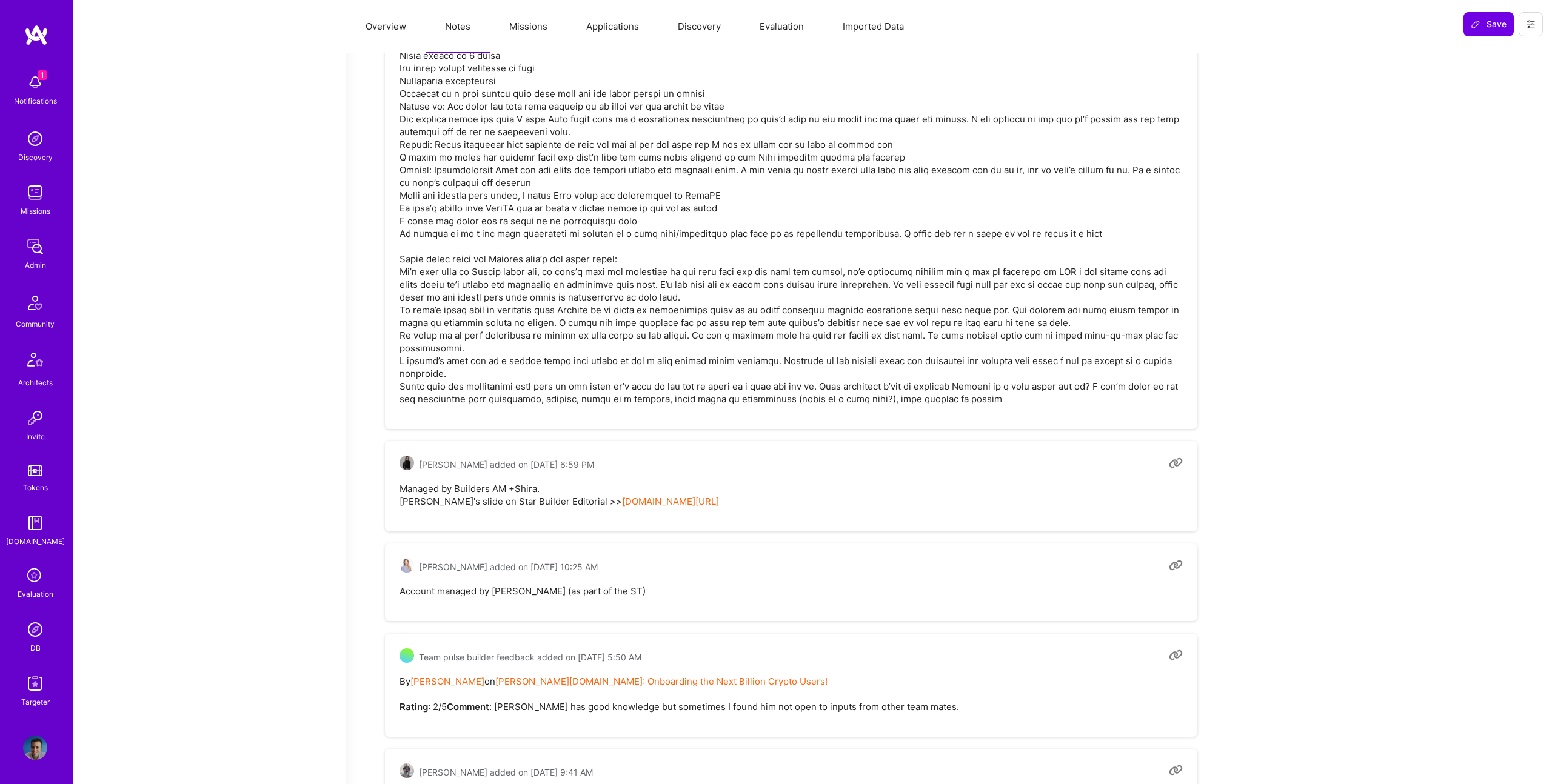
scroll to position [8086, 0]
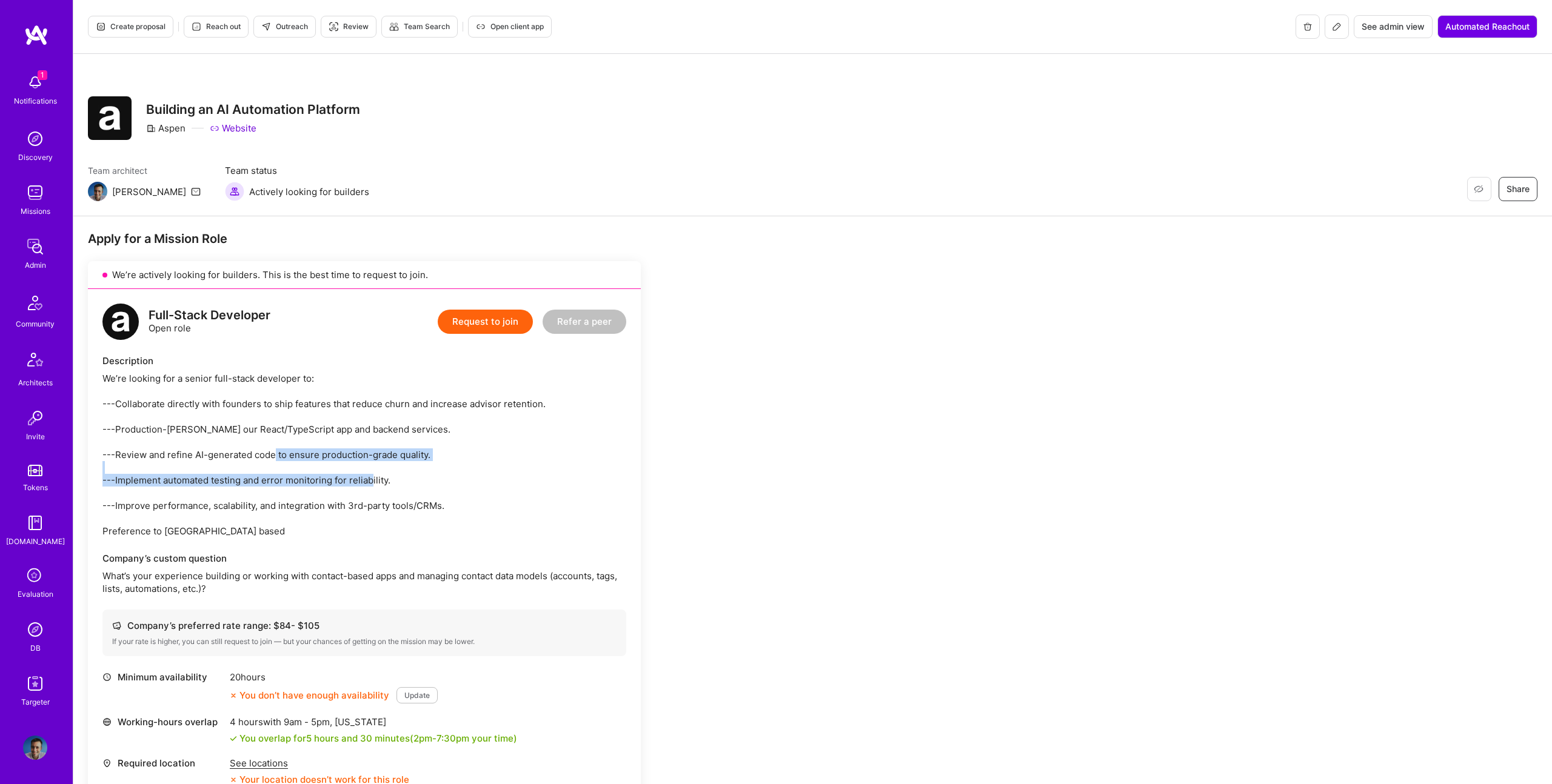
click at [131, 20] on button "Create proposal" at bounding box center [131, 26] width 86 height 22
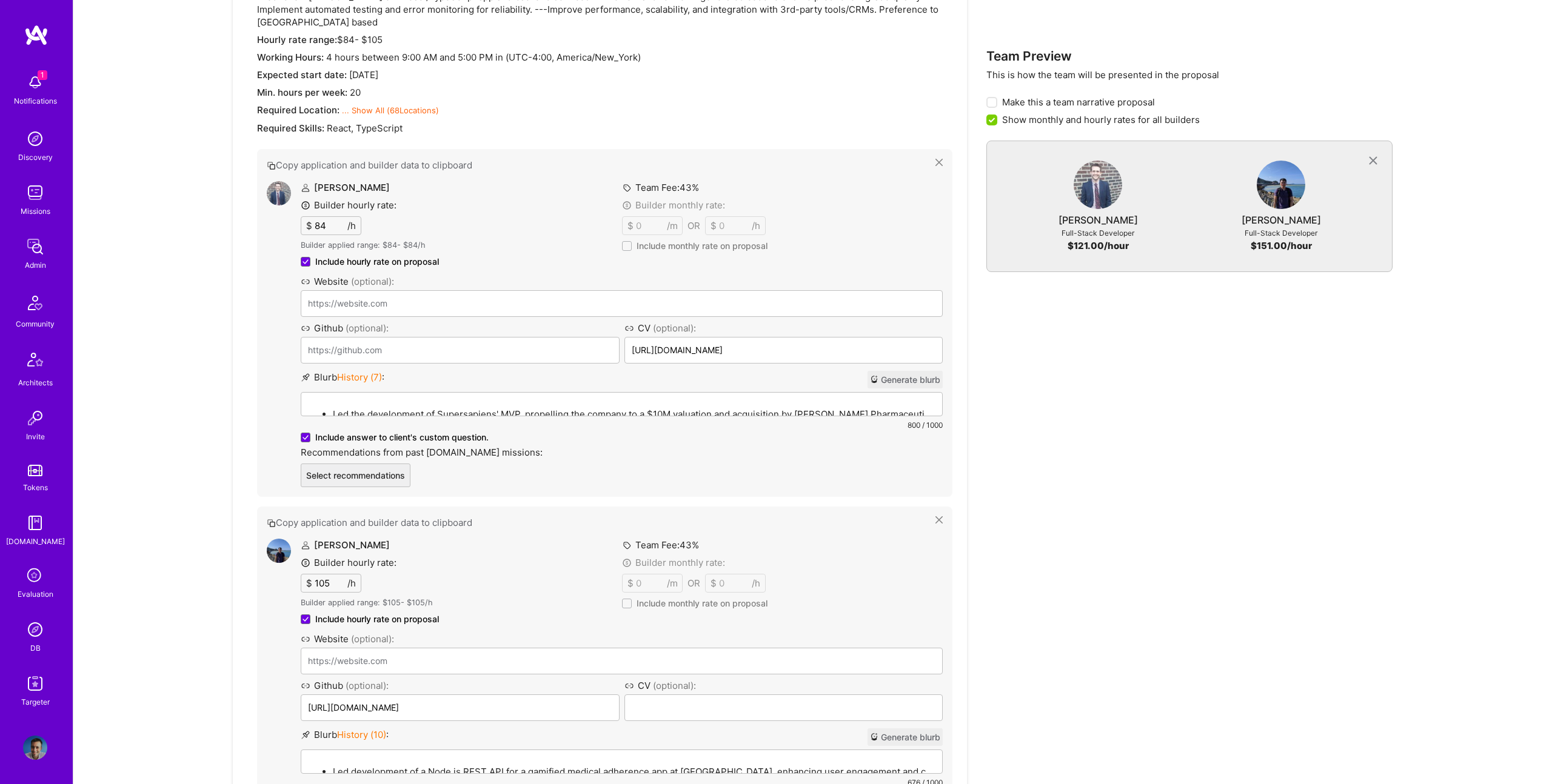
scroll to position [512, 0]
drag, startPoint x: 336, startPoint y: 667, endPoint x: 794, endPoint y: 11, distance: 800.1
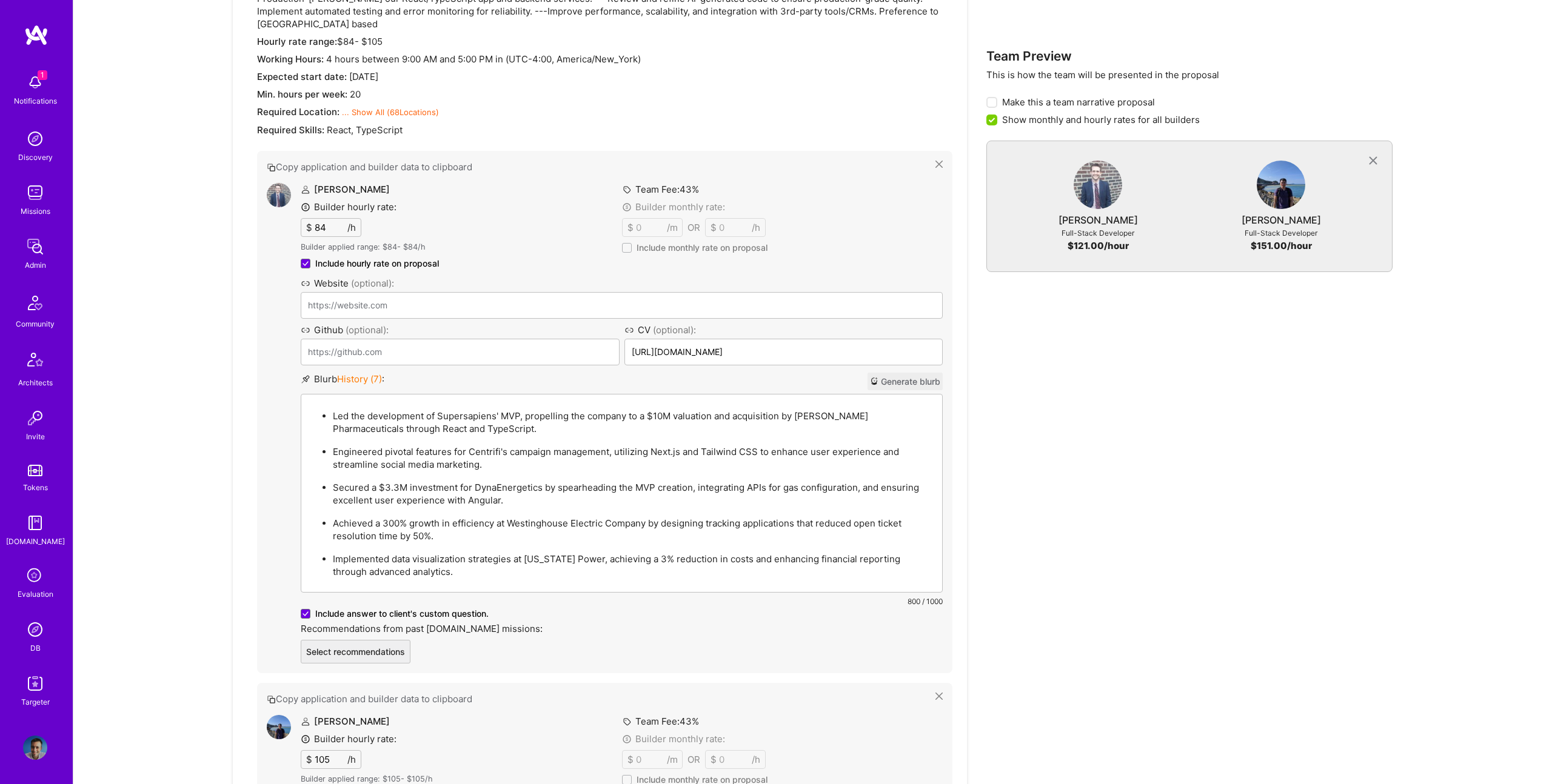
click at [504, 394] on div "Led the development of Supersapiens' MVP, propelling the company to a $10M valu…" at bounding box center [622, 493] width 640 height 197
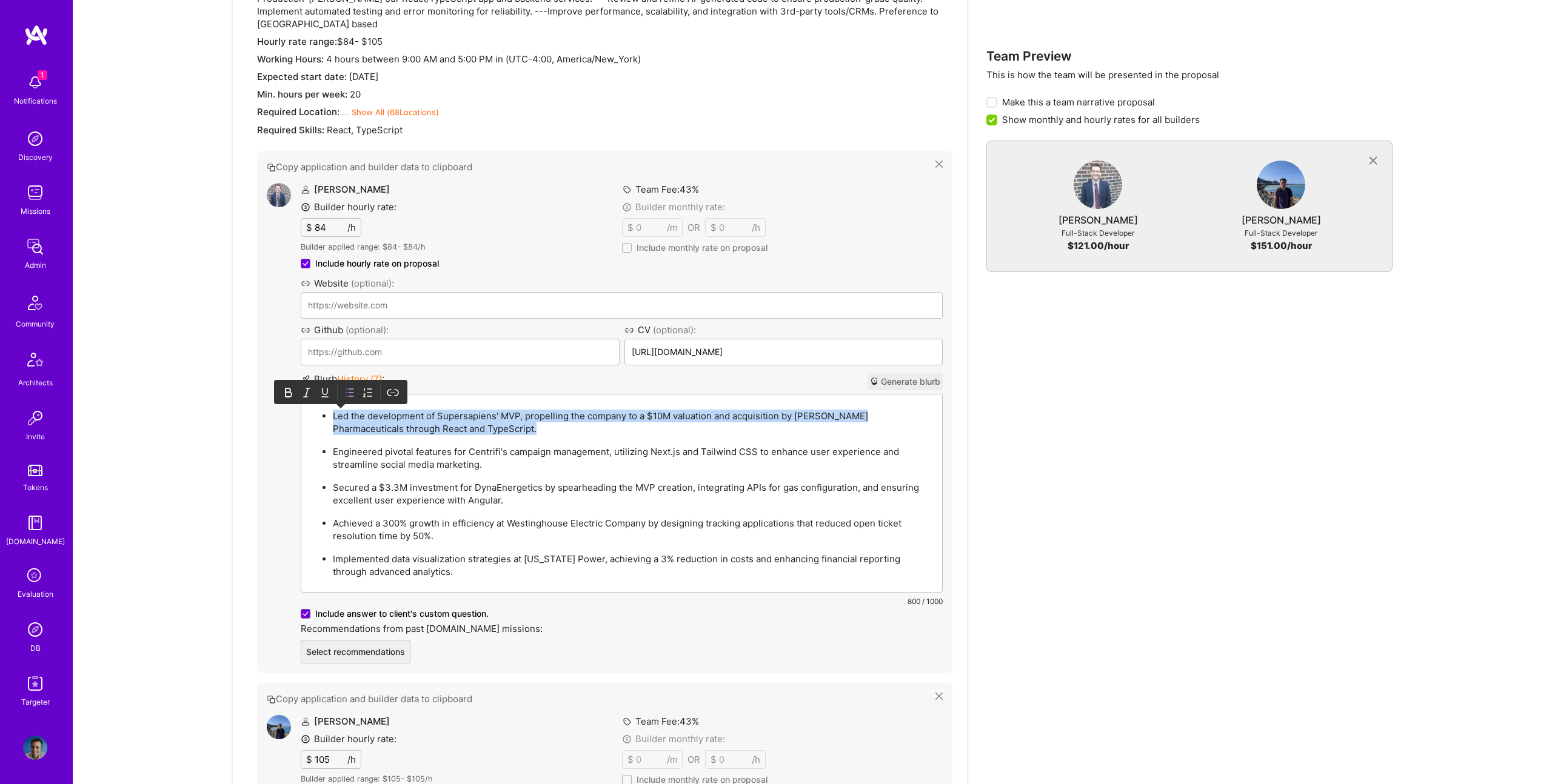
click at [504, 394] on div "Led the development of Supersapiens' MVP, propelling the company to a $10M valu…" at bounding box center [622, 493] width 640 height 197
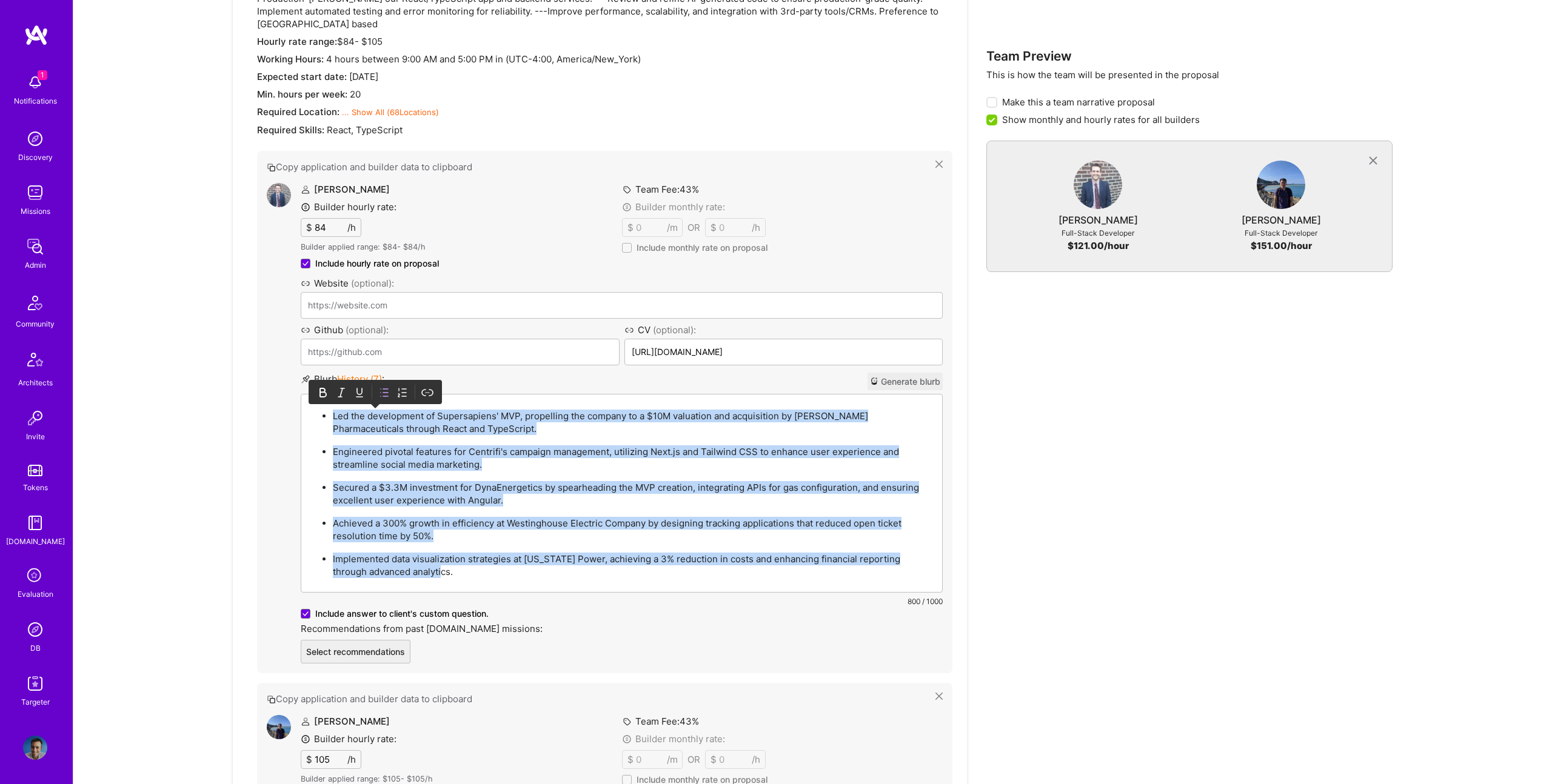
paste div
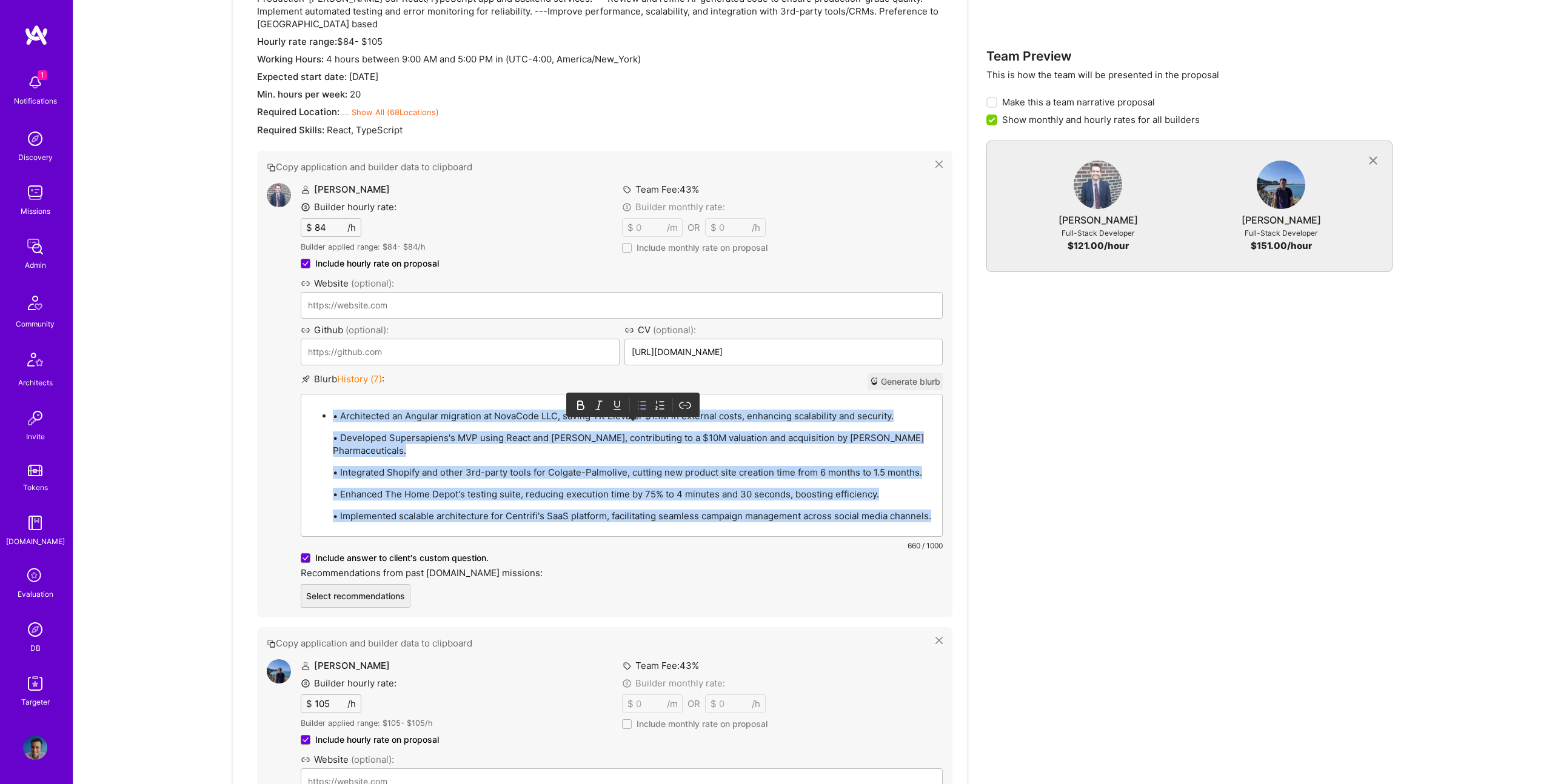
click at [348, 409] on p "• Architected an Angular migration at NovaCode LLC, saving TK Elevator $1.1M in…" at bounding box center [633, 416] width 602 height 13
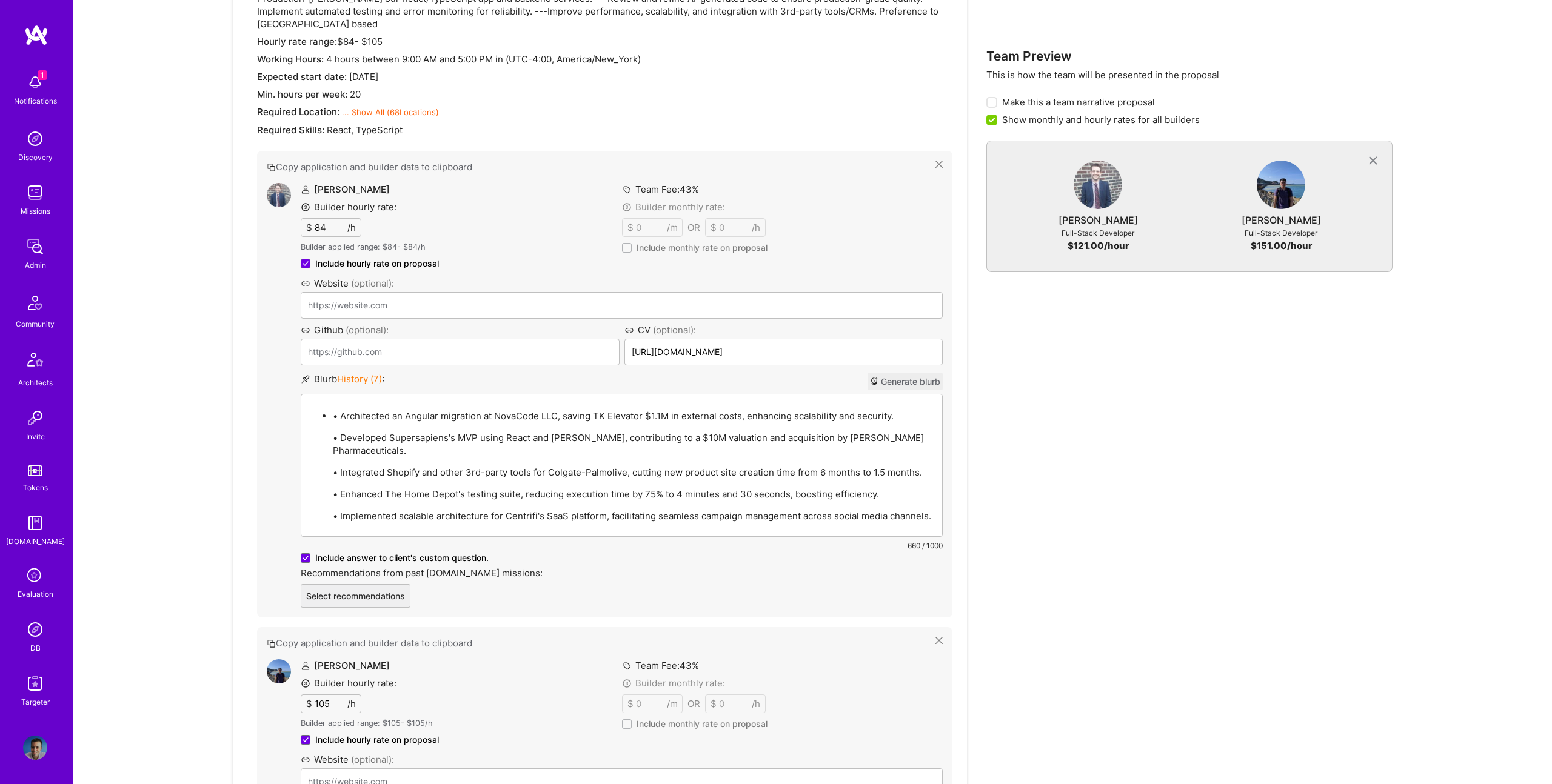
click at [343, 409] on p "• Architected an Angular migration at NovaCode LLC, saving TK Elevator $1.1M in…" at bounding box center [633, 416] width 602 height 13
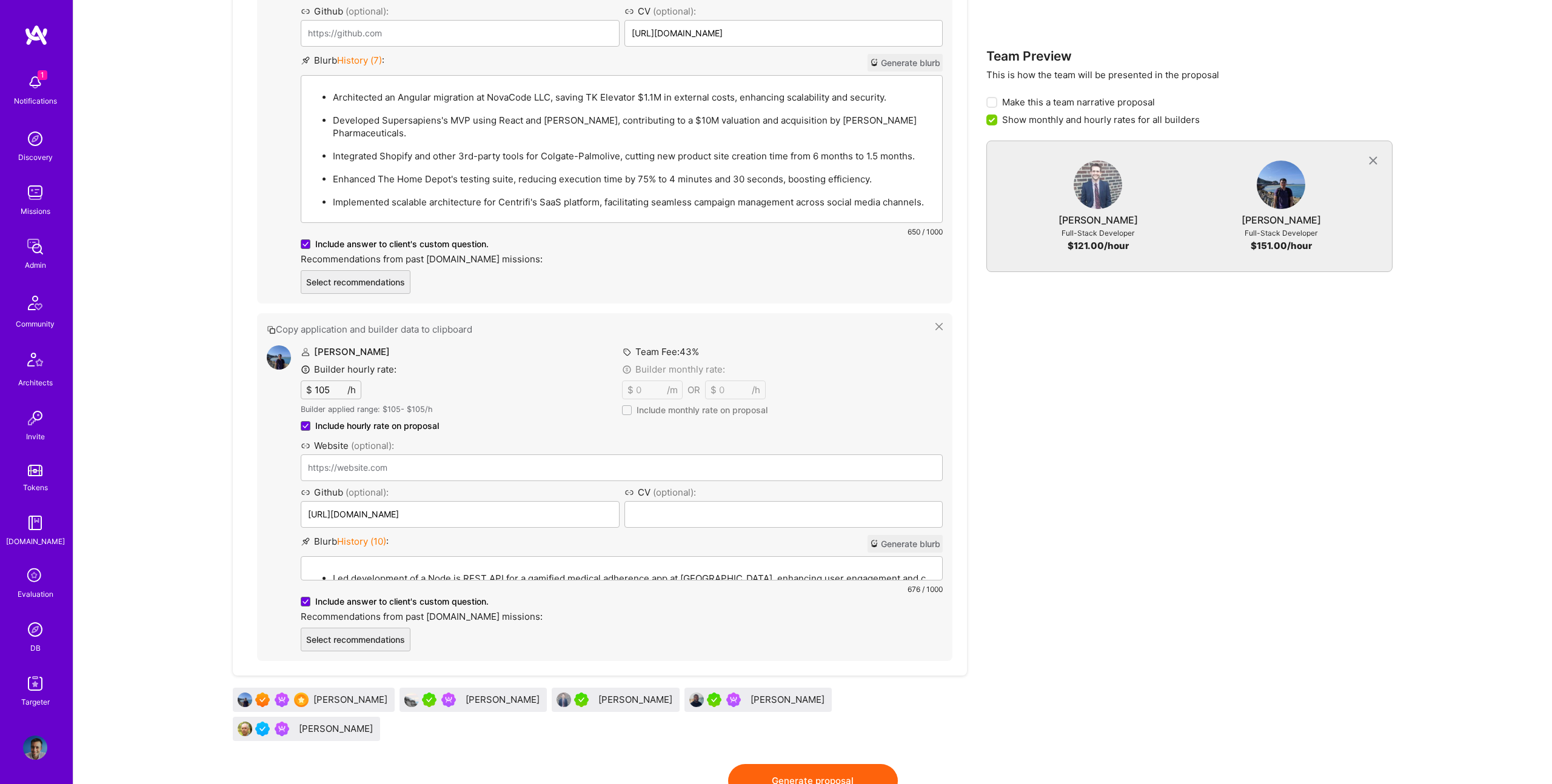
scroll to position [719, 0]
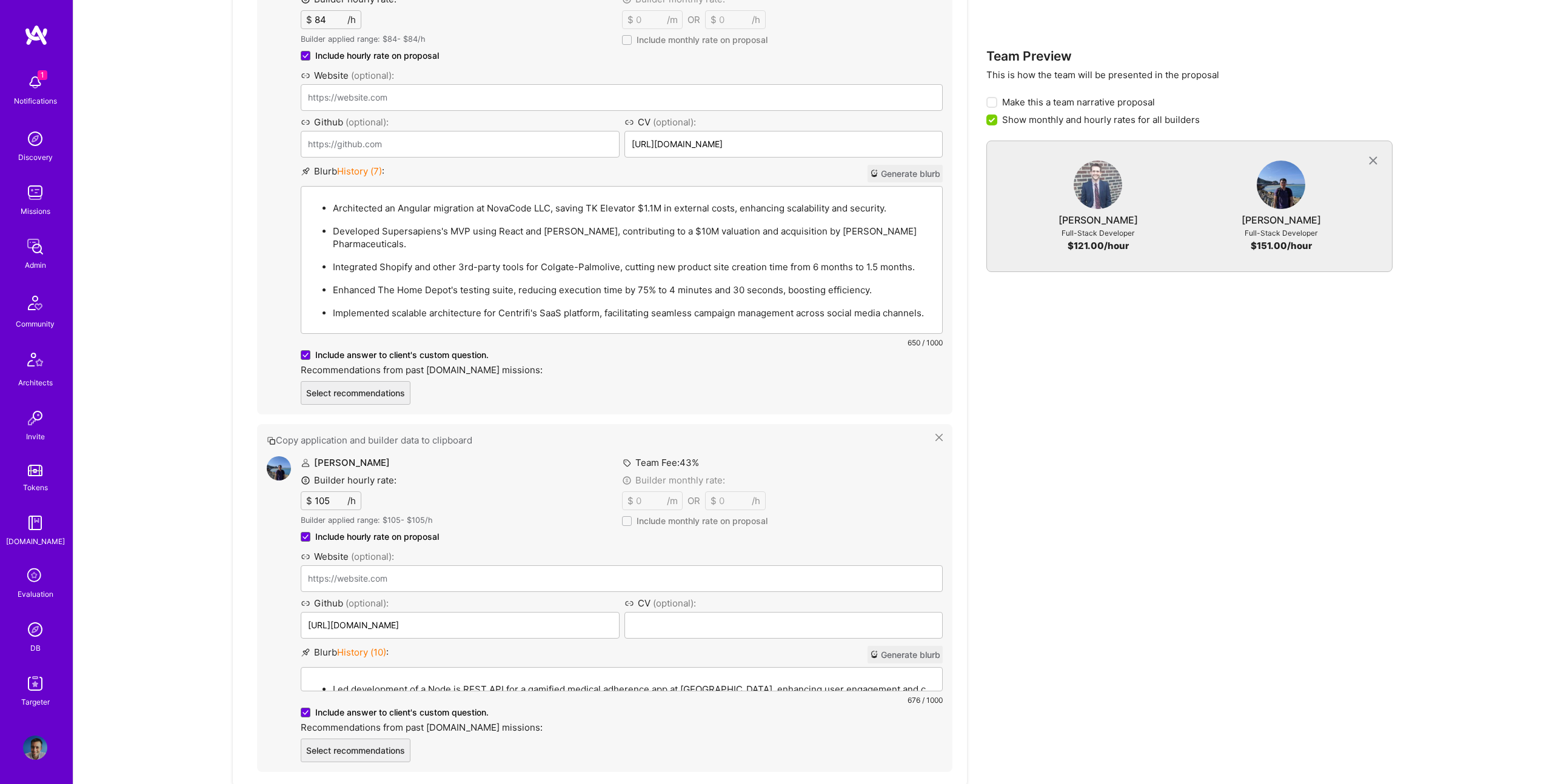
click at [478, 667] on div "Led development of a Node.js REST API for a gamified medical adherence app at E…" at bounding box center [622, 734] width 640 height 134
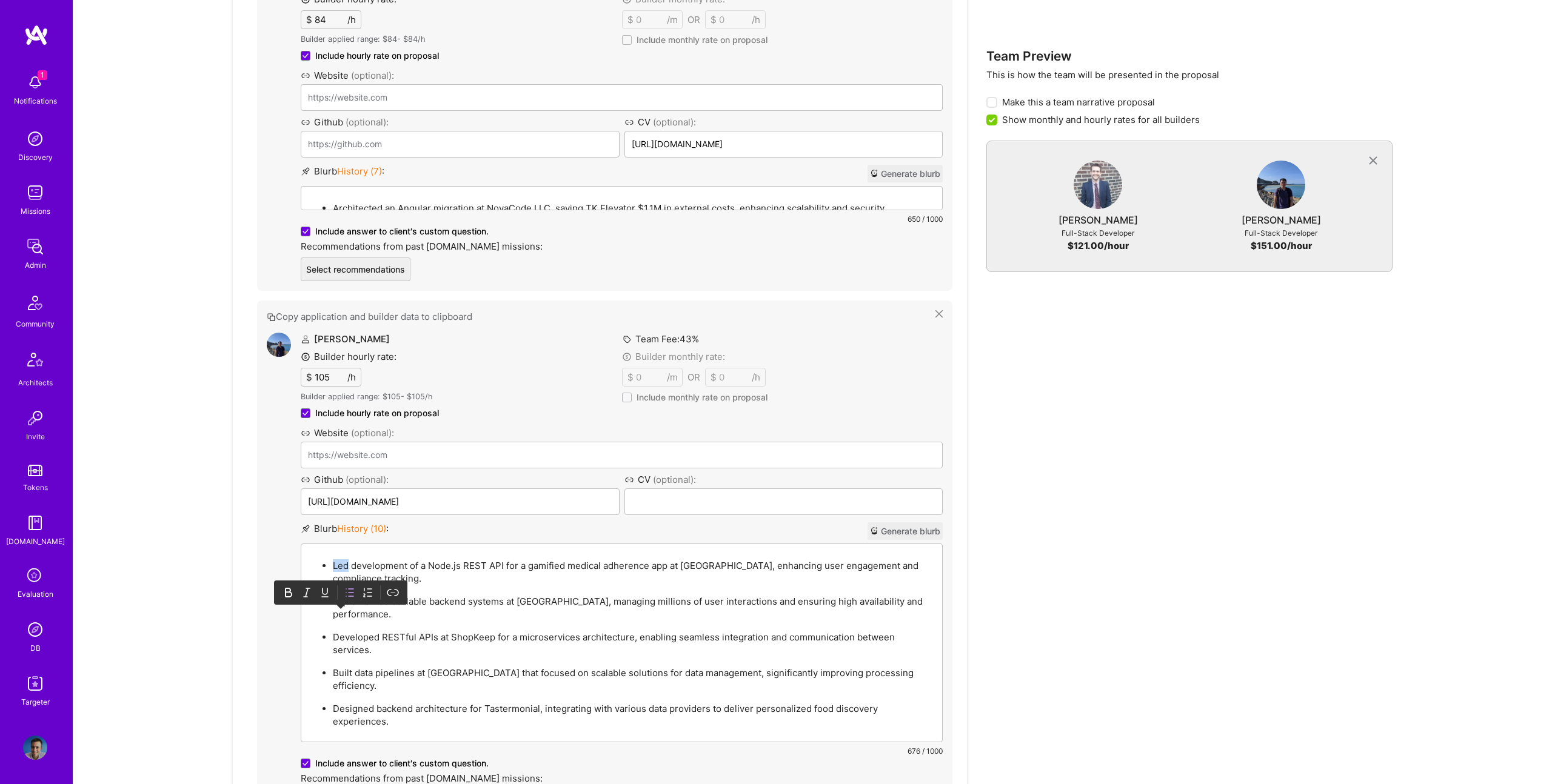
click at [478, 544] on div "Led development of a Node.js REST API for a gamified medical adherence app at E…" at bounding box center [622, 642] width 640 height 197
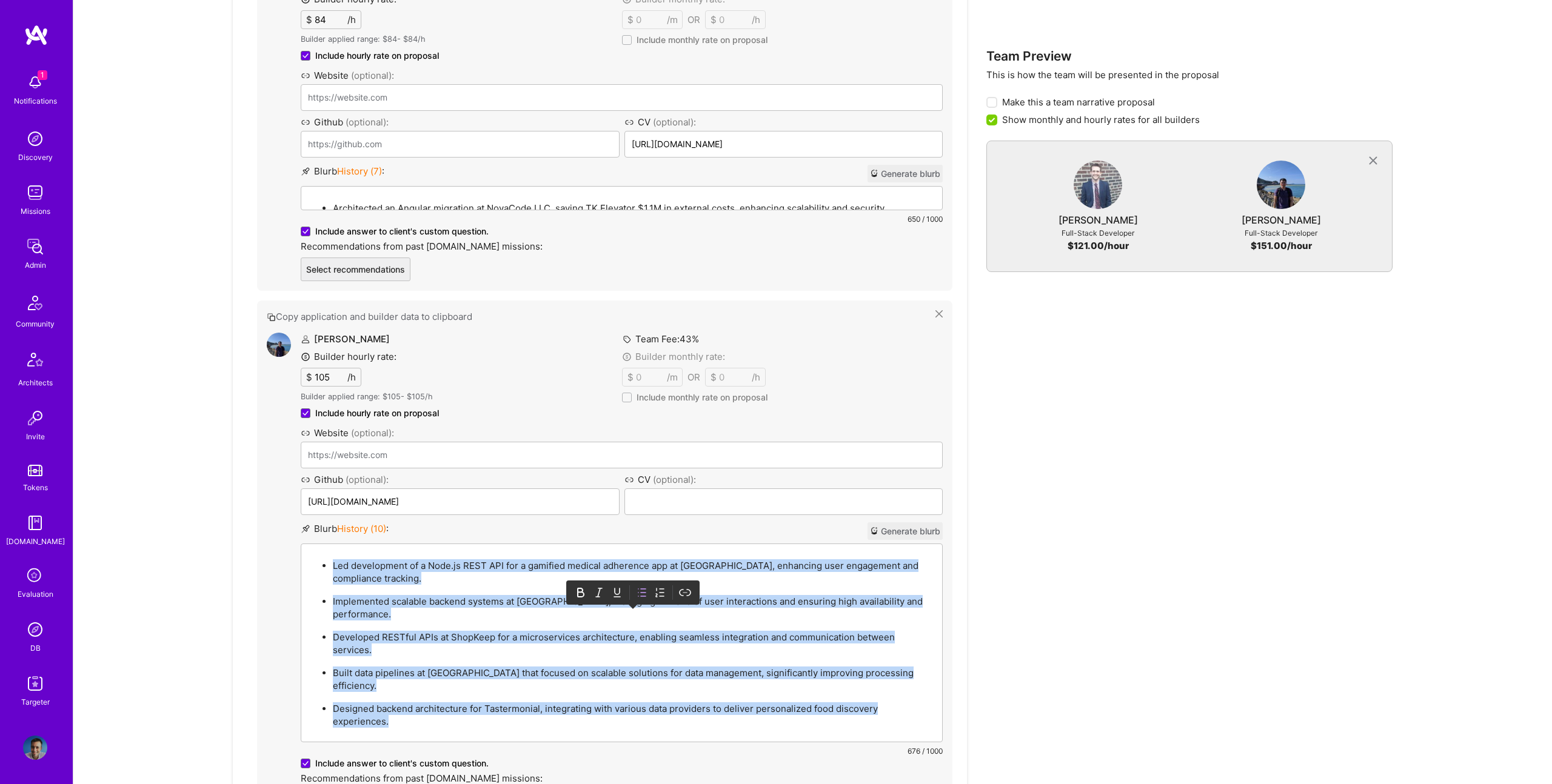
paste div
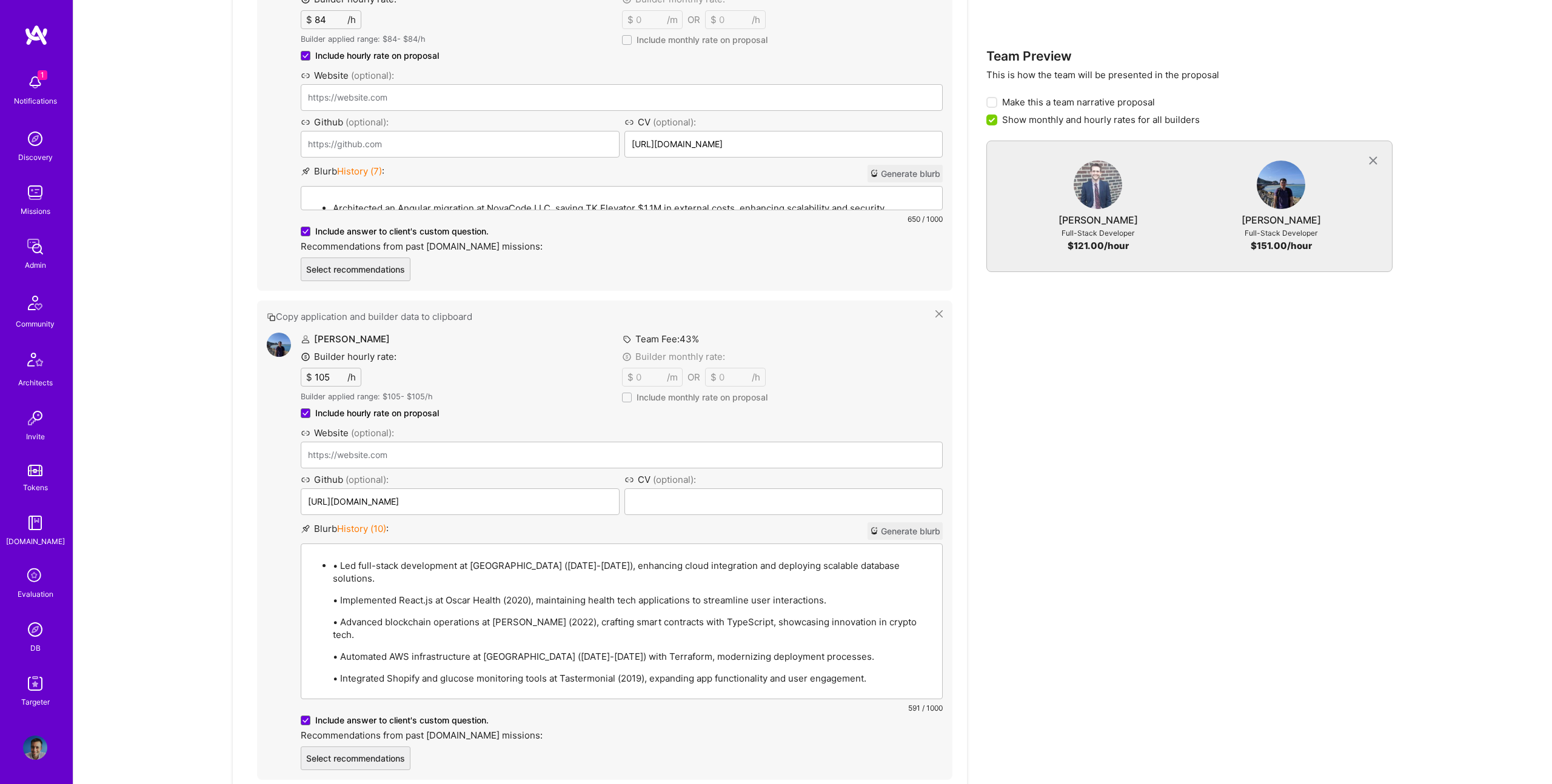
drag, startPoint x: 340, startPoint y: 552, endPoint x: 348, endPoint y: 549, distance: 8.5
click at [340, 559] on p "• Led full-stack development at MongoDB (2023-2024), enhancing cloud integratio…" at bounding box center [633, 572] width 602 height 25
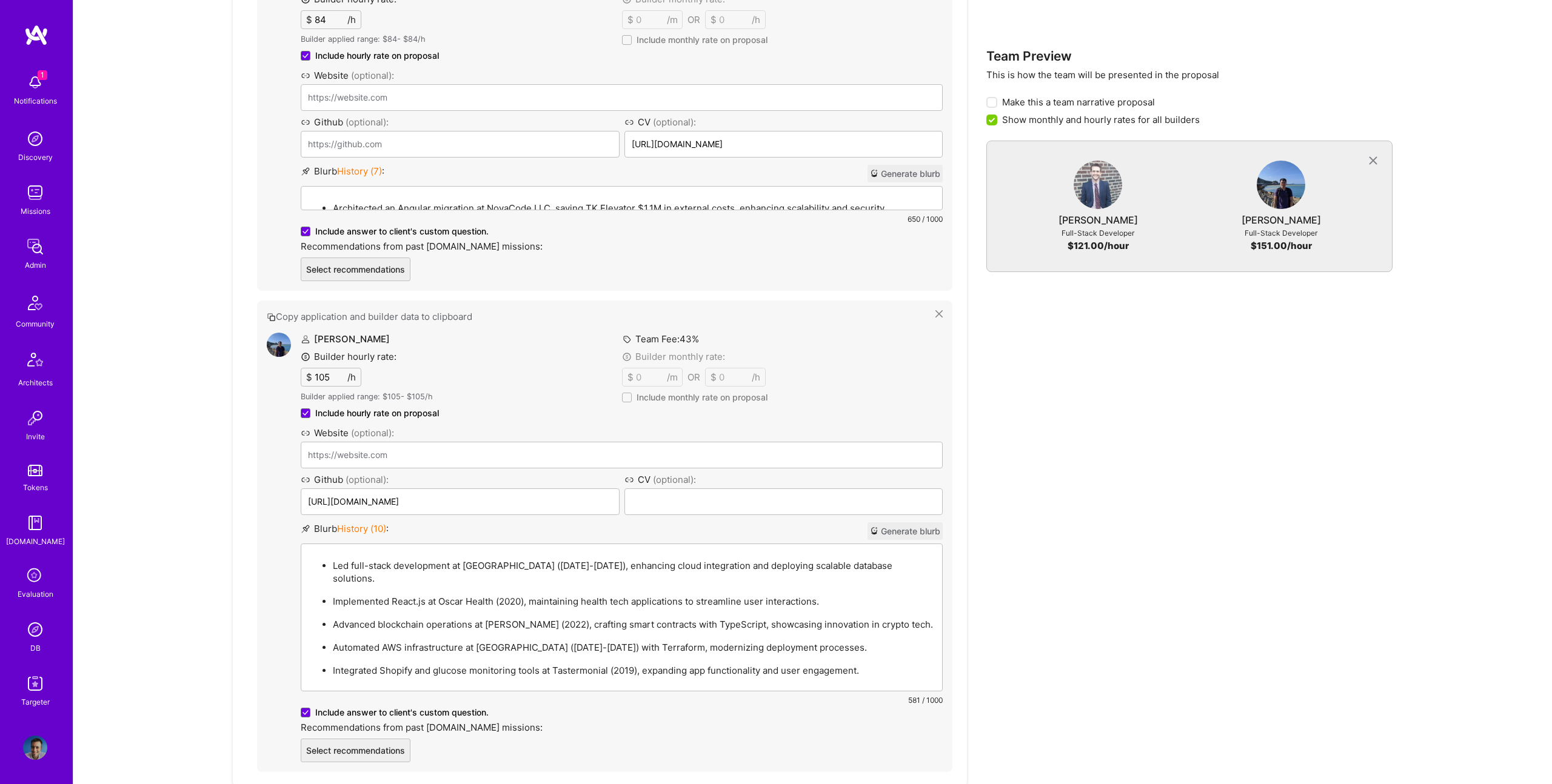
scroll to position [839, 0]
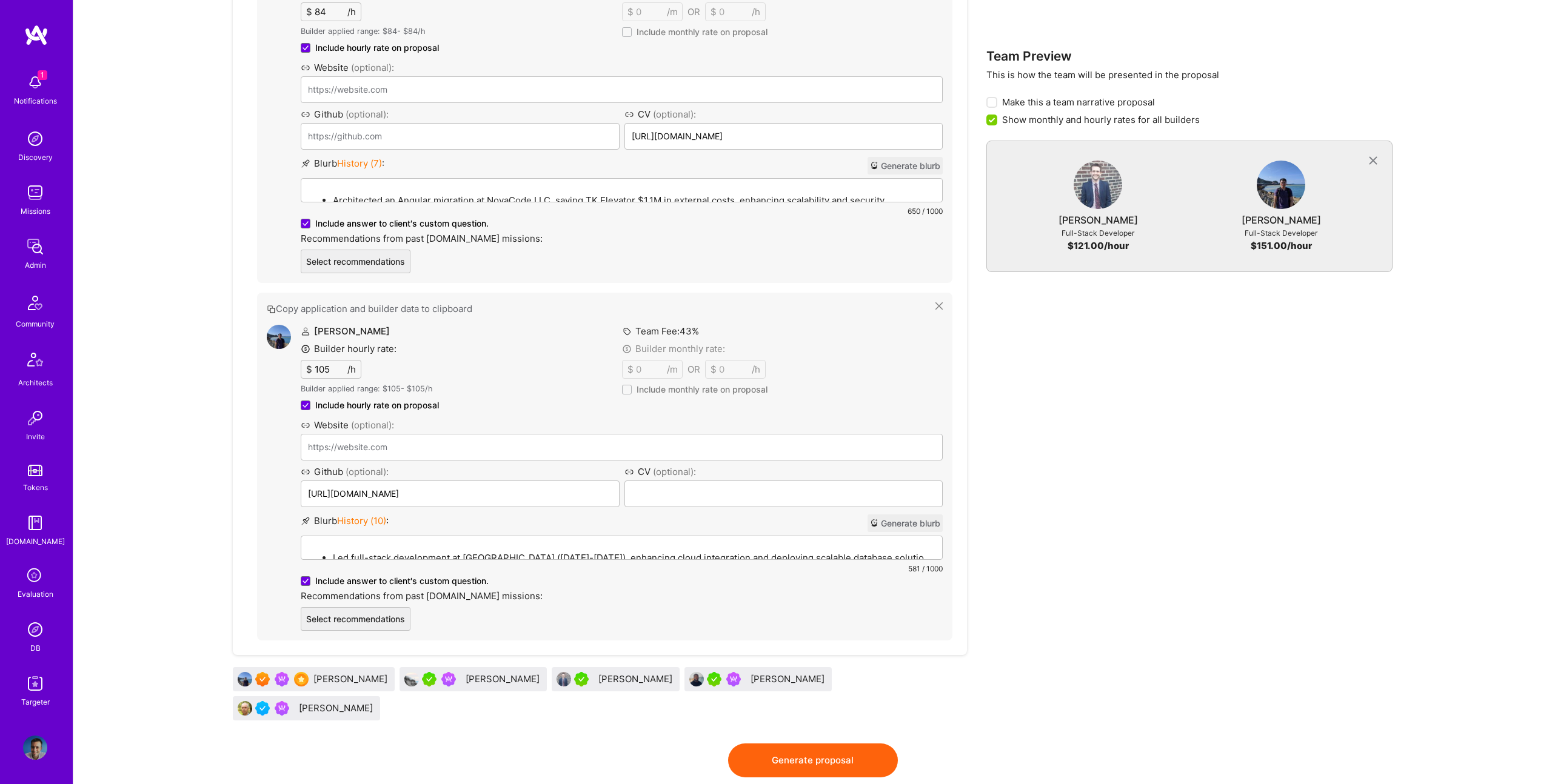
click at [807, 743] on button "Generate proposal" at bounding box center [813, 760] width 170 height 34
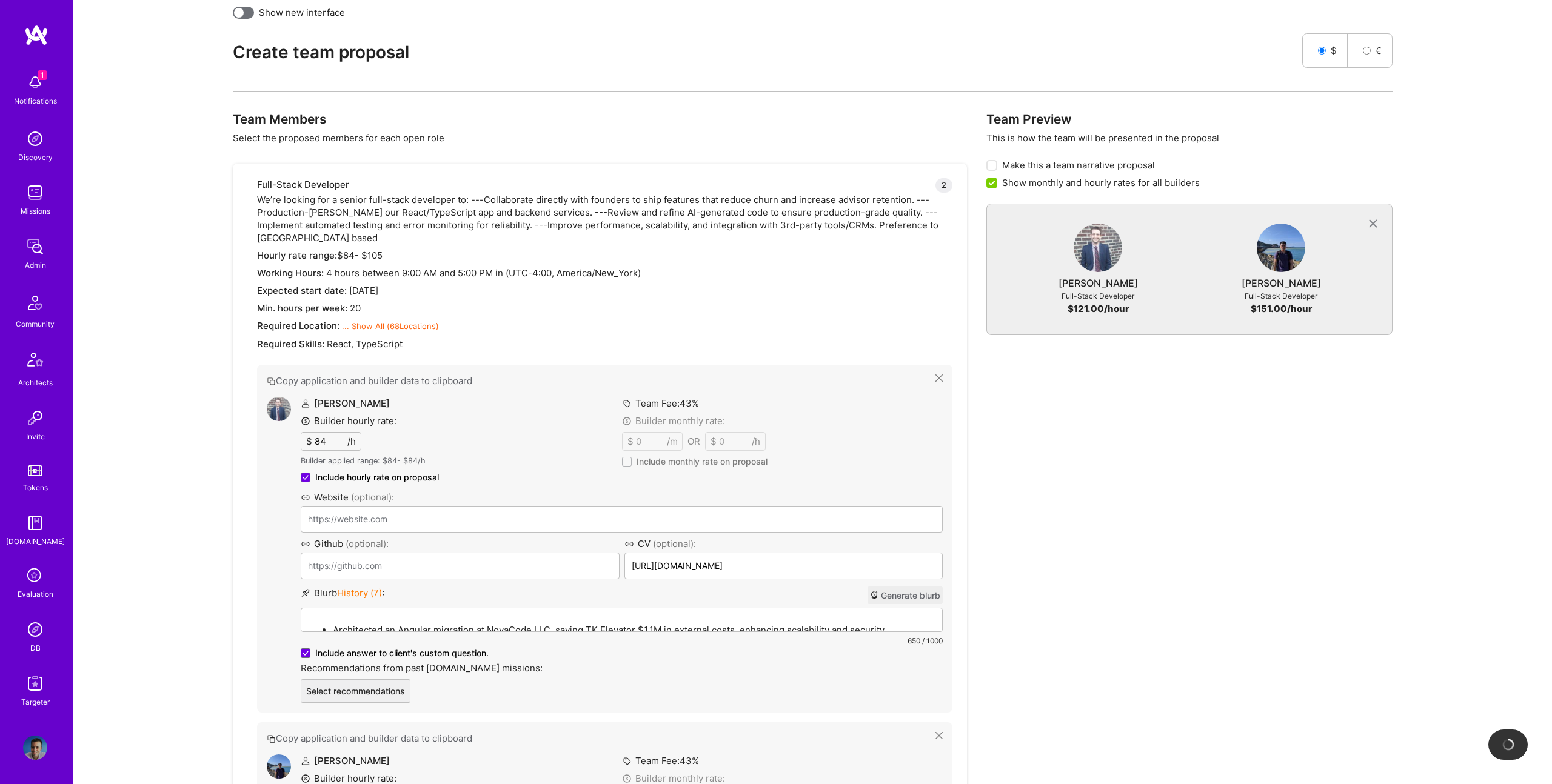
scroll to position [0, 0]
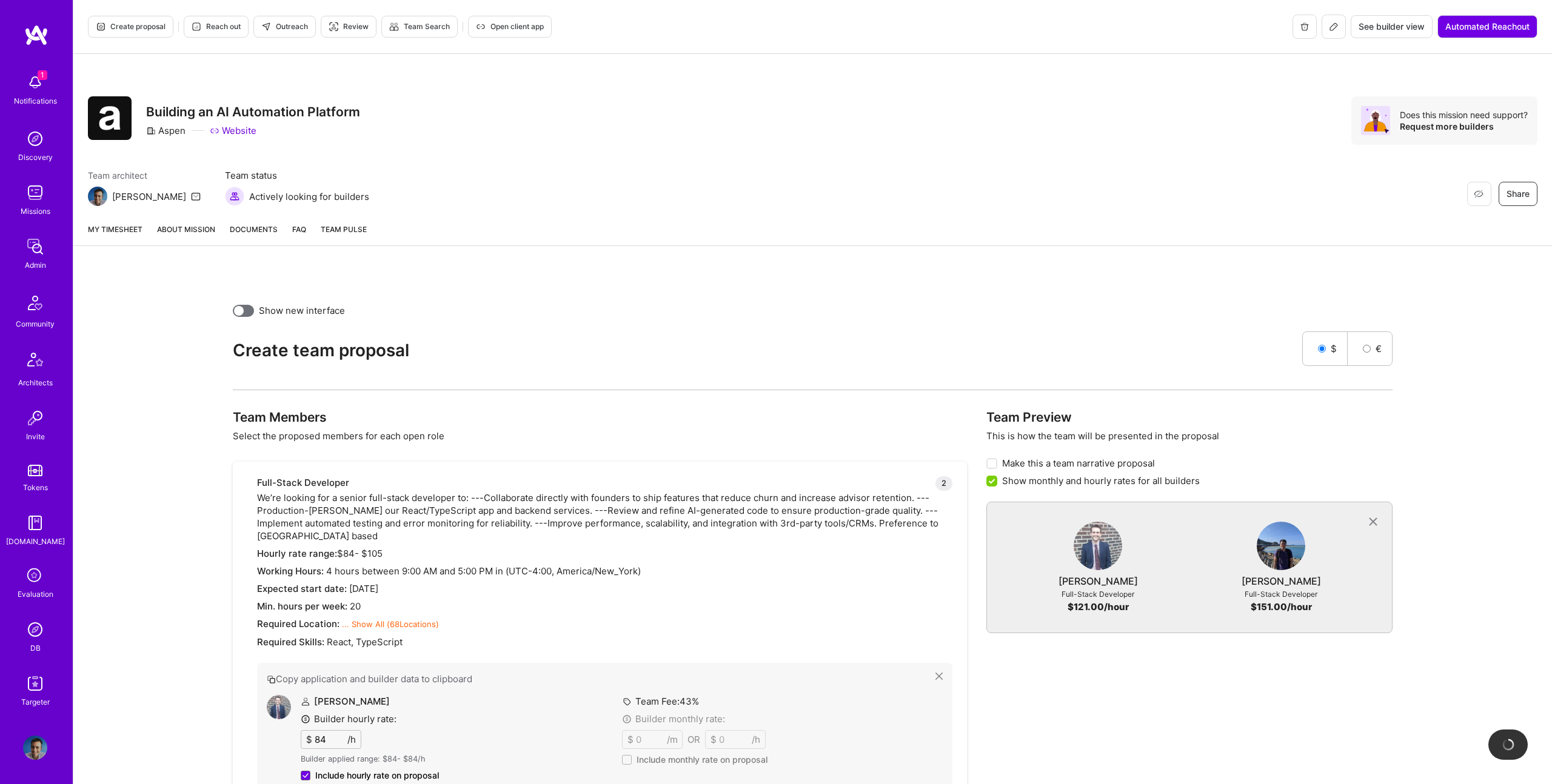
click at [192, 227] on link "About Mission" at bounding box center [186, 234] width 58 height 22
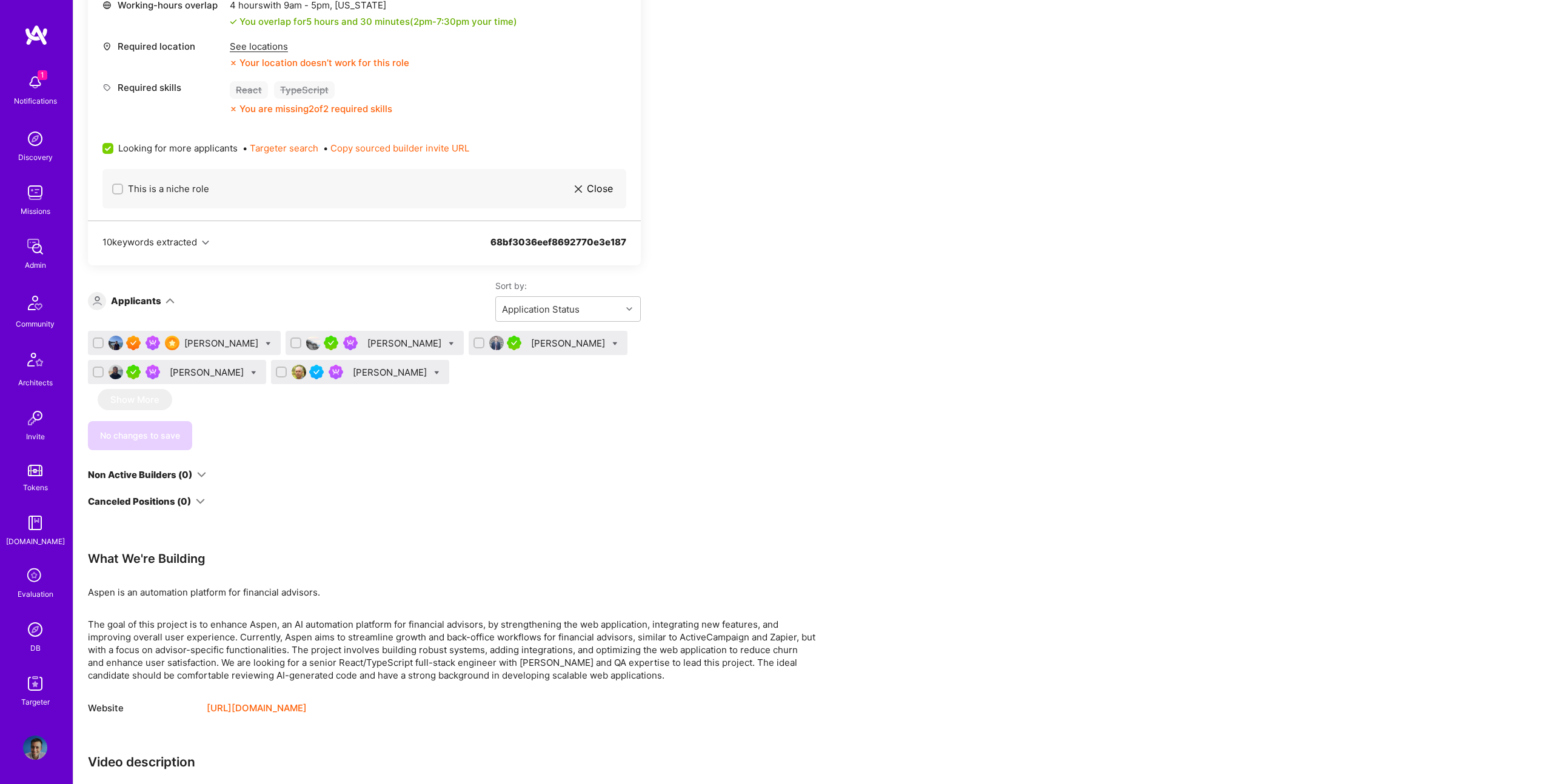
scroll to position [768, 0]
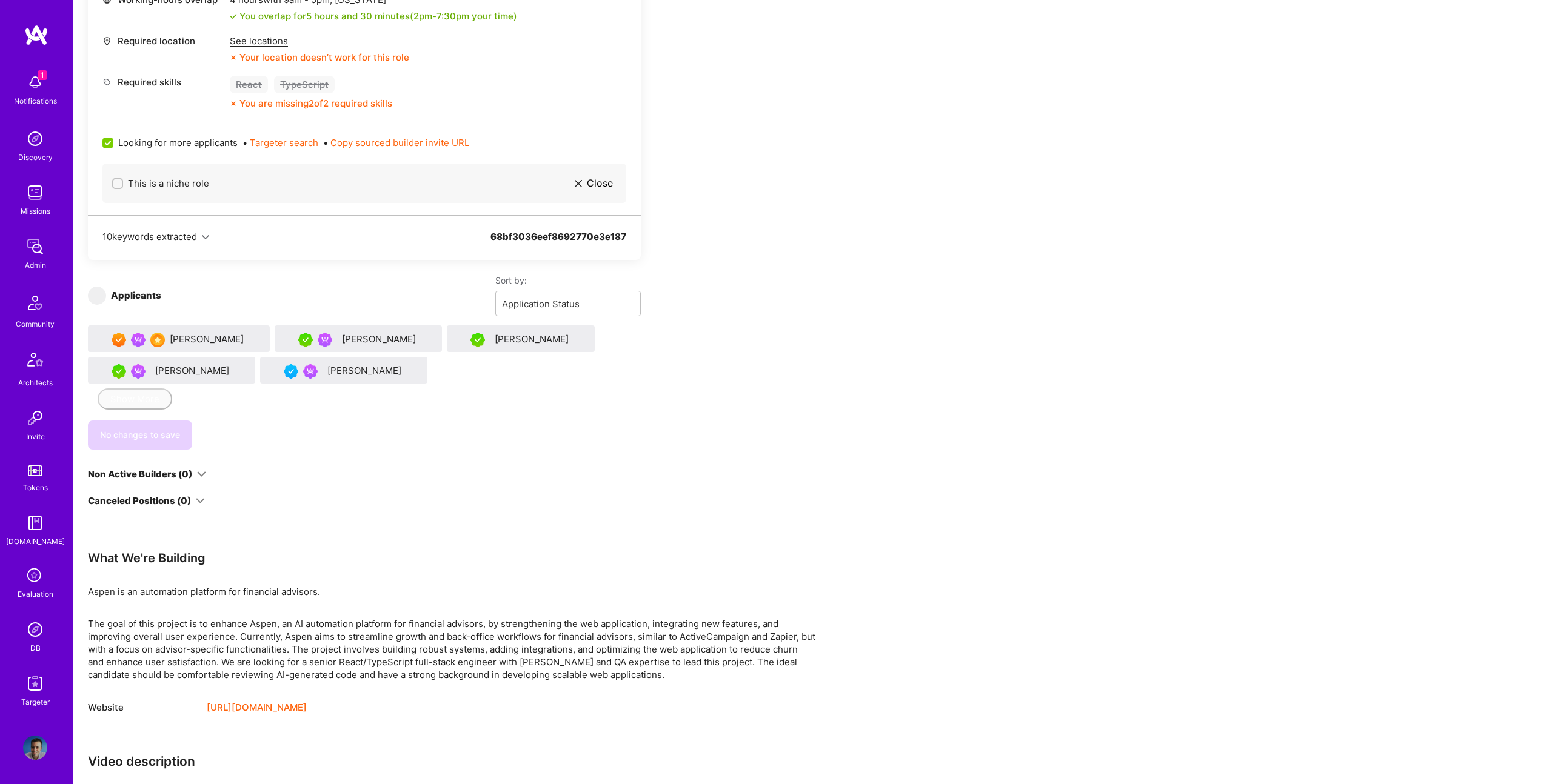
checkbox input "false"
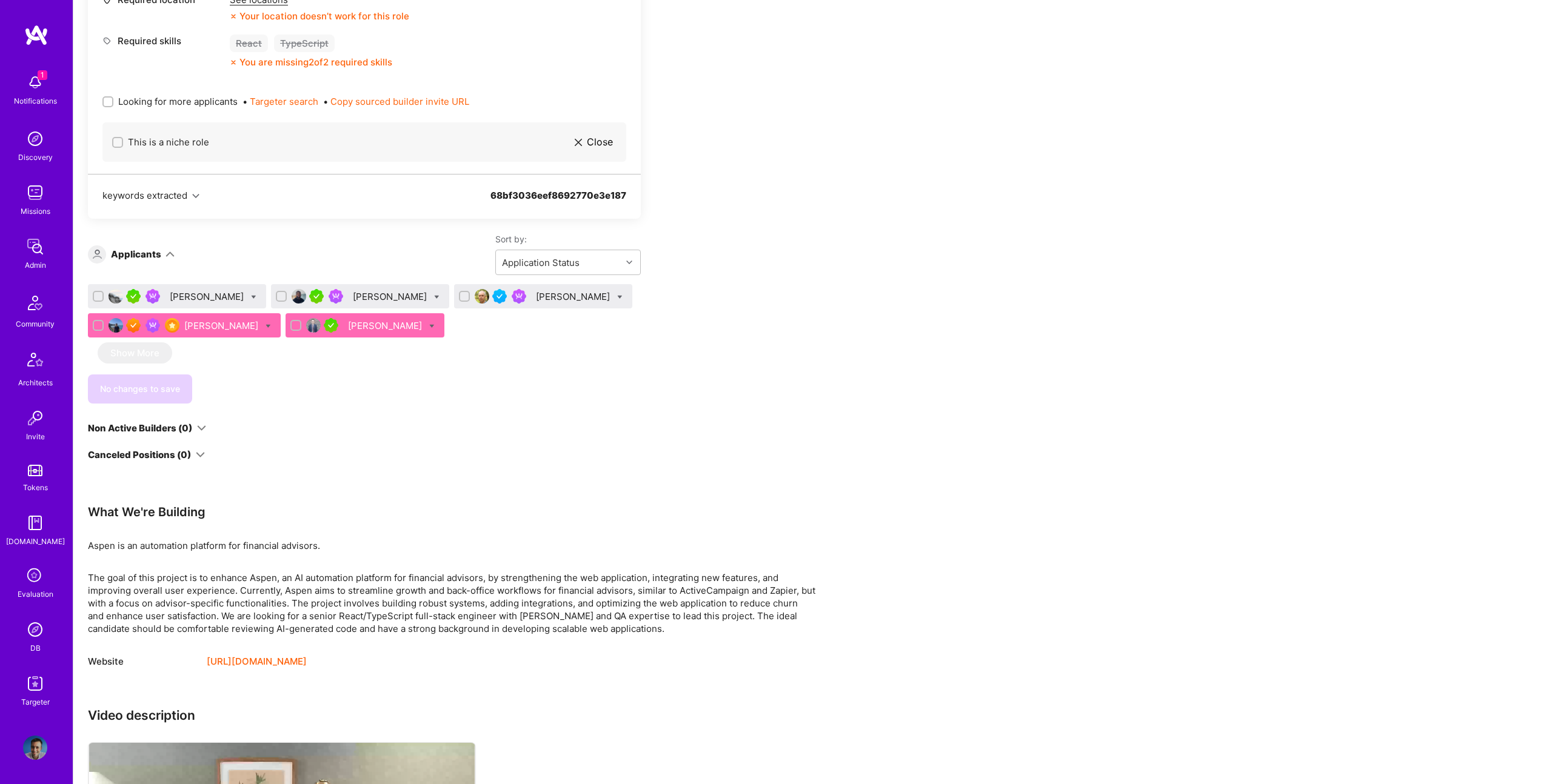
scroll to position [790, 0]
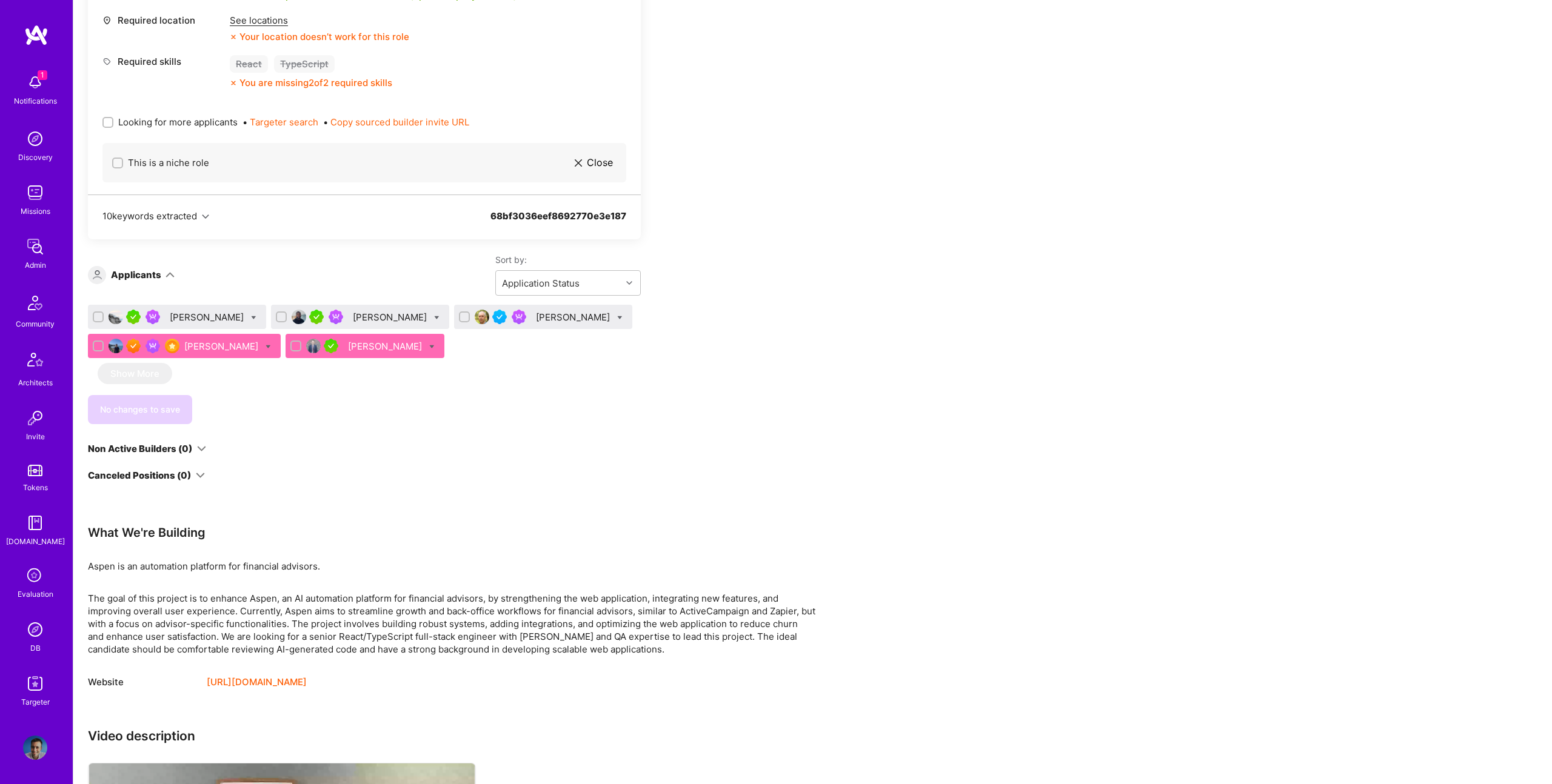
click at [98, 315] on input "checkbox" at bounding box center [100, 317] width 8 height 8
checkbox input "true"
click at [276, 312] on div at bounding box center [282, 316] width 11 height 11
click at [278, 312] on input "checkbox" at bounding box center [282, 316] width 8 height 8
checkbox input "true"
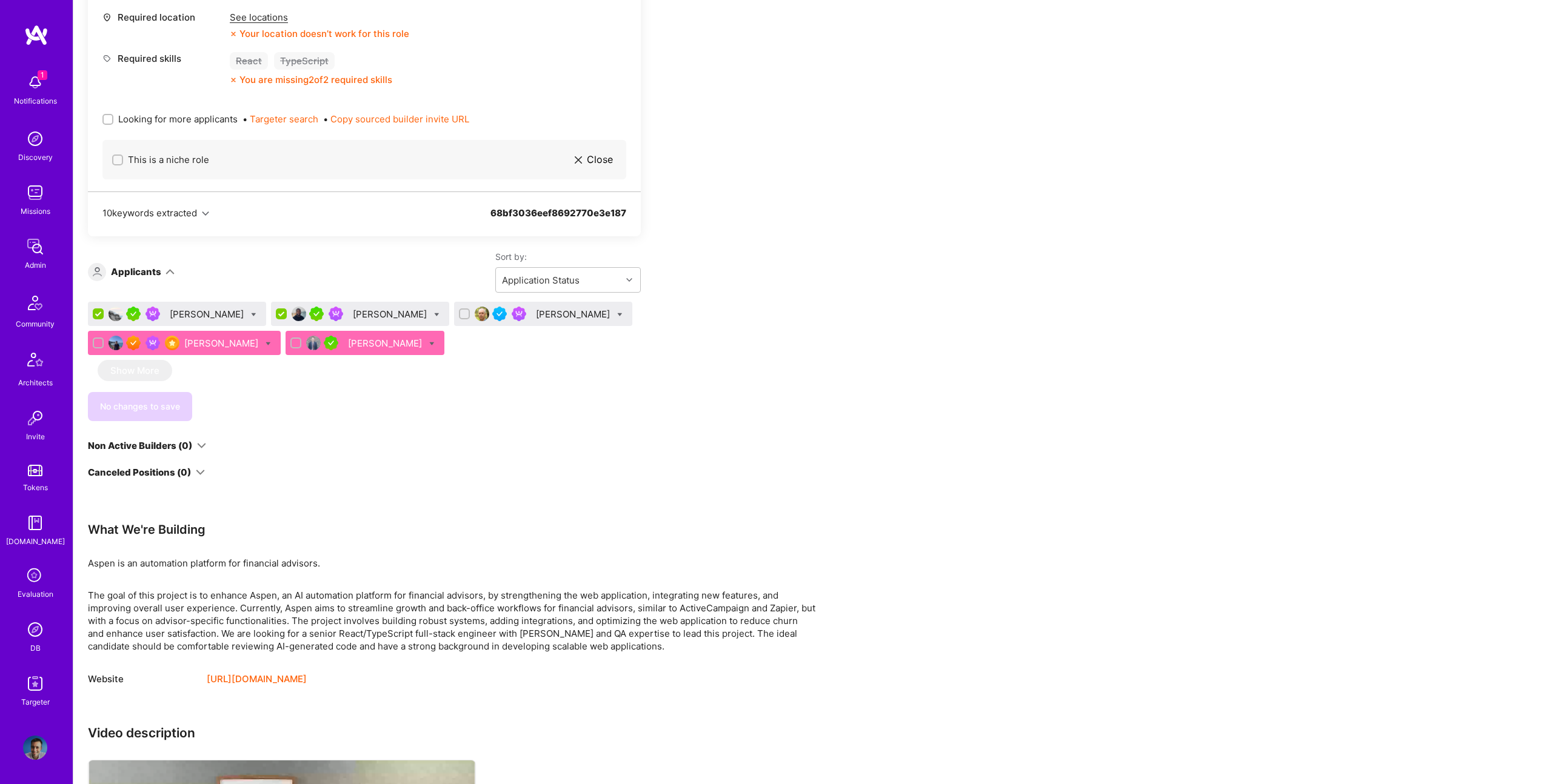
scroll to position [0, 0]
click at [461, 313] on input "checkbox" at bounding box center [466, 314] width 8 height 8
checkbox input "true"
click at [617, 313] on icon at bounding box center [620, 314] width 6 height 6
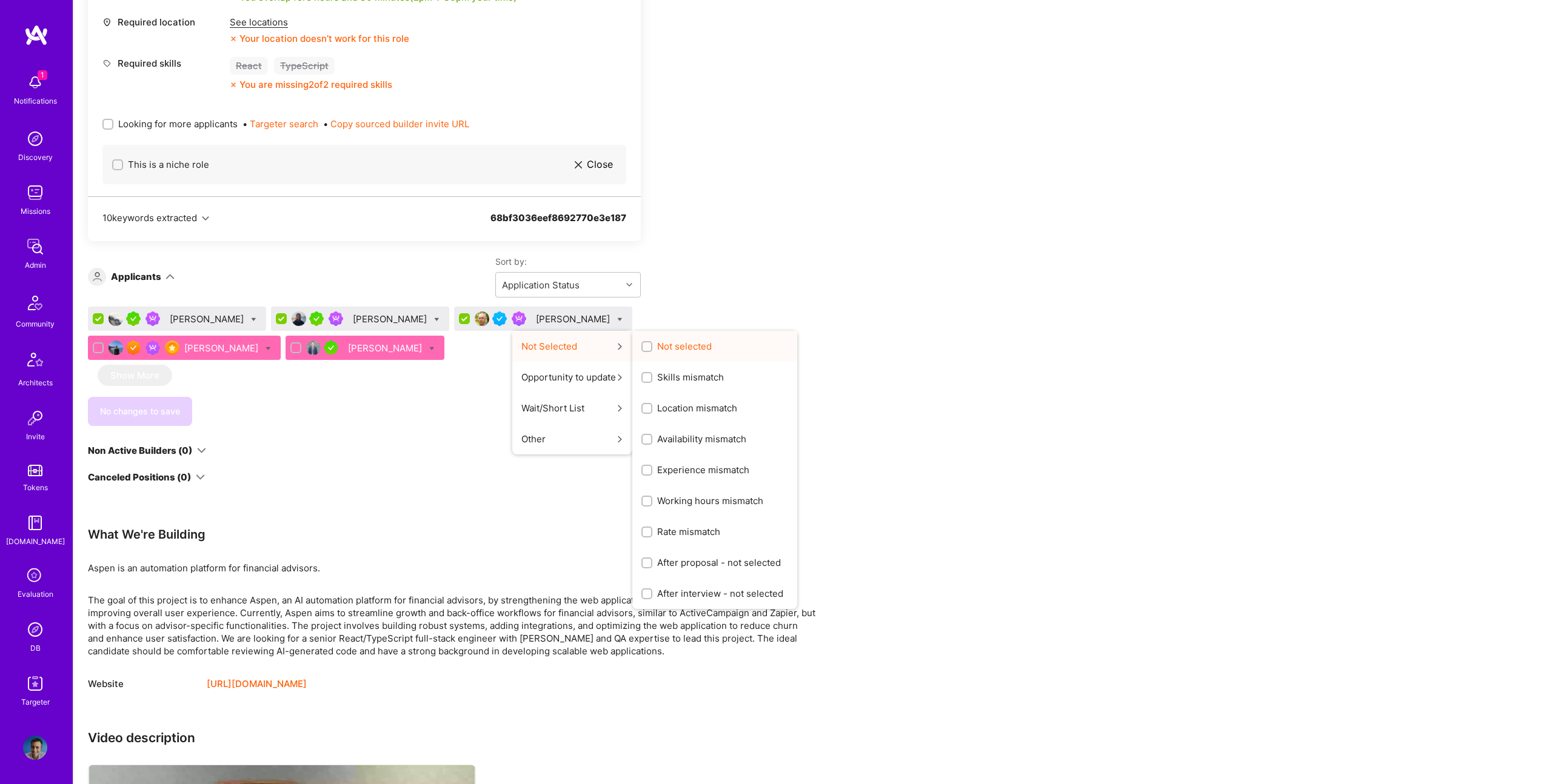
scroll to position [792, 0]
click at [657, 345] on span "Not selected" at bounding box center [685, 345] width 55 height 13
click at [644, 345] on input "Not selected" at bounding box center [648, 345] width 8 height 8
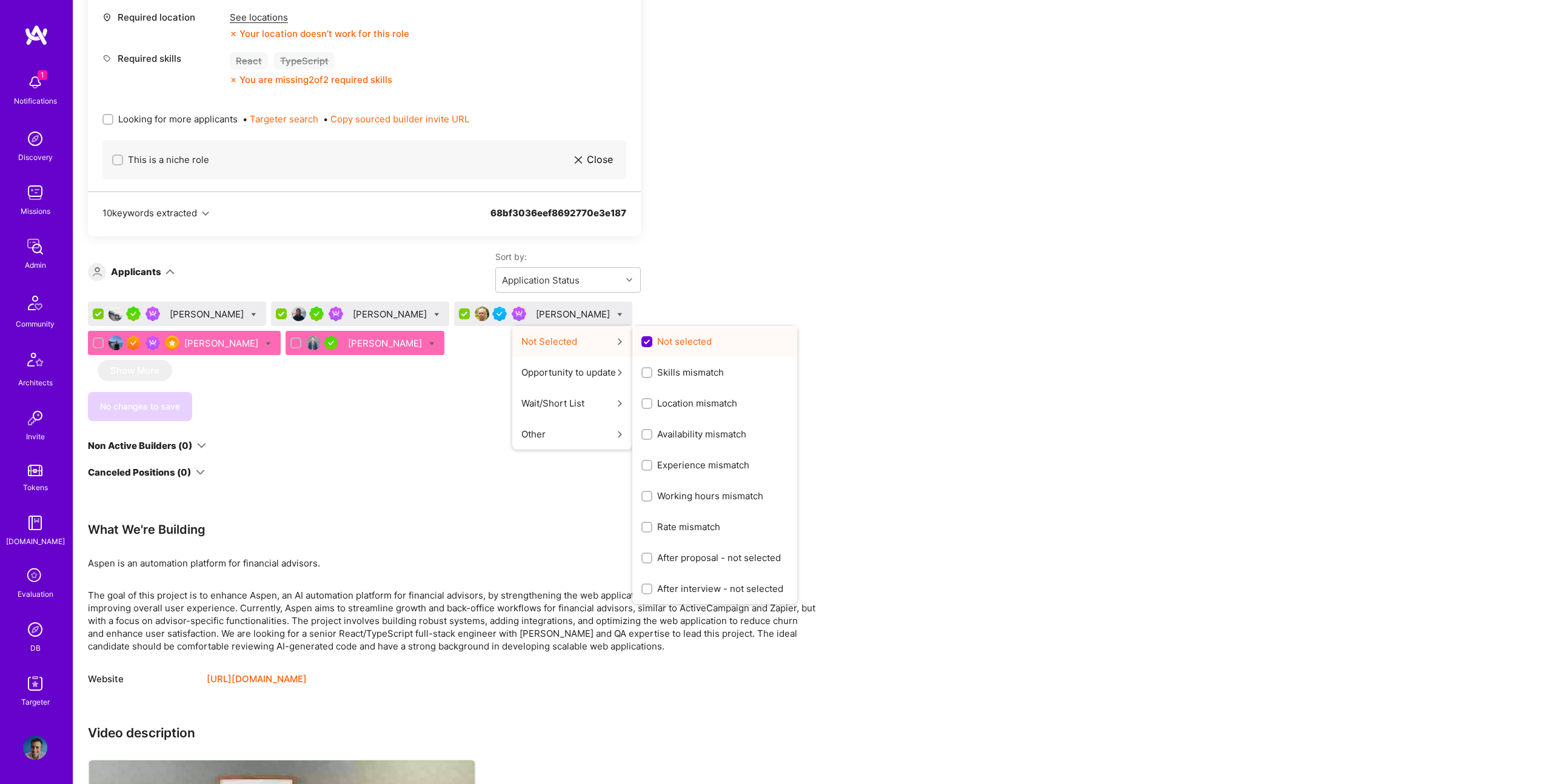
scroll to position [0, 0]
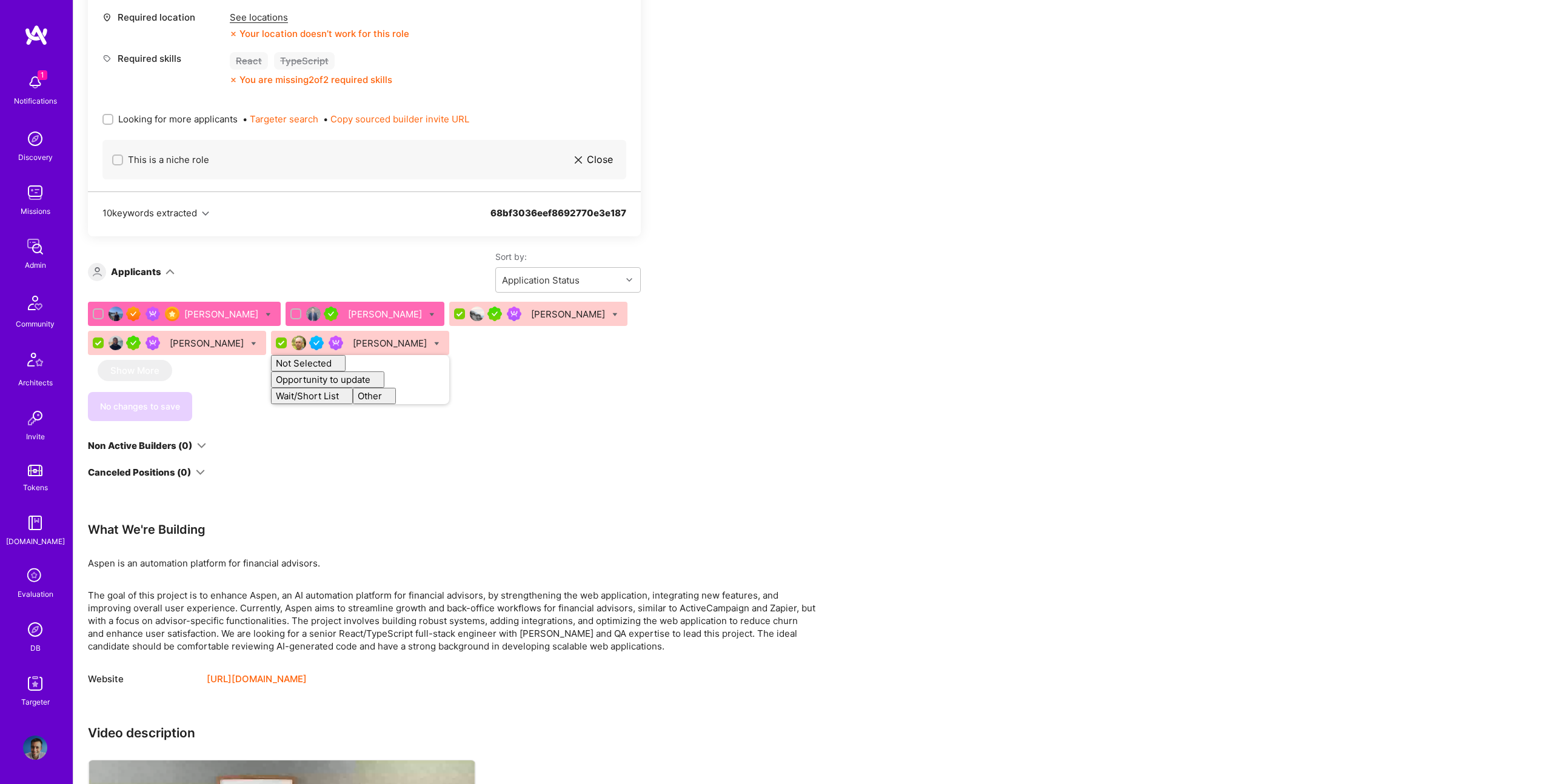
checkbox input "false"
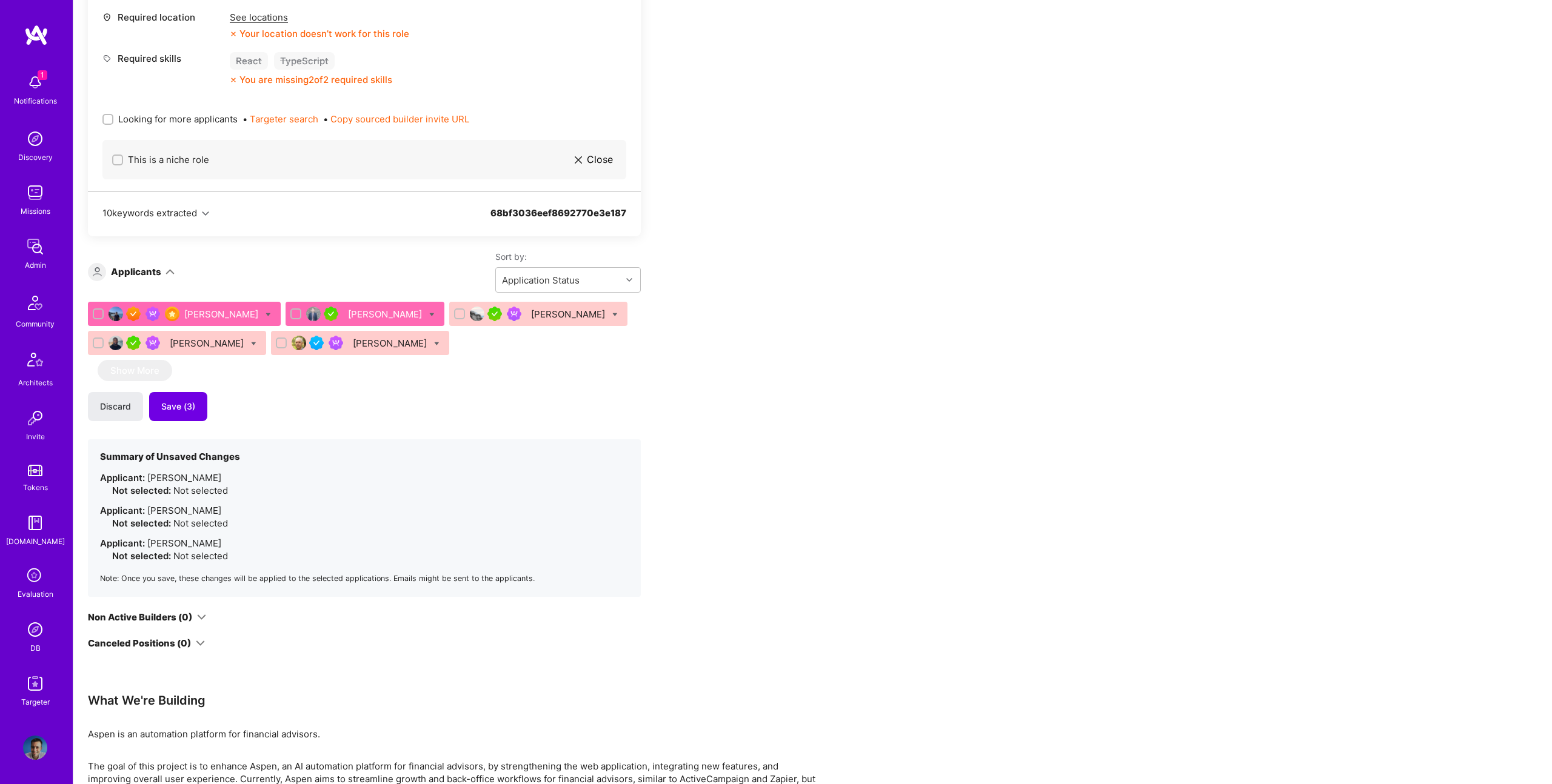
drag, startPoint x: 556, startPoint y: 408, endPoint x: 296, endPoint y: 400, distance: 260.1
click at [550, 408] on div "Discard Save (3)" at bounding box center [364, 406] width 553 height 29
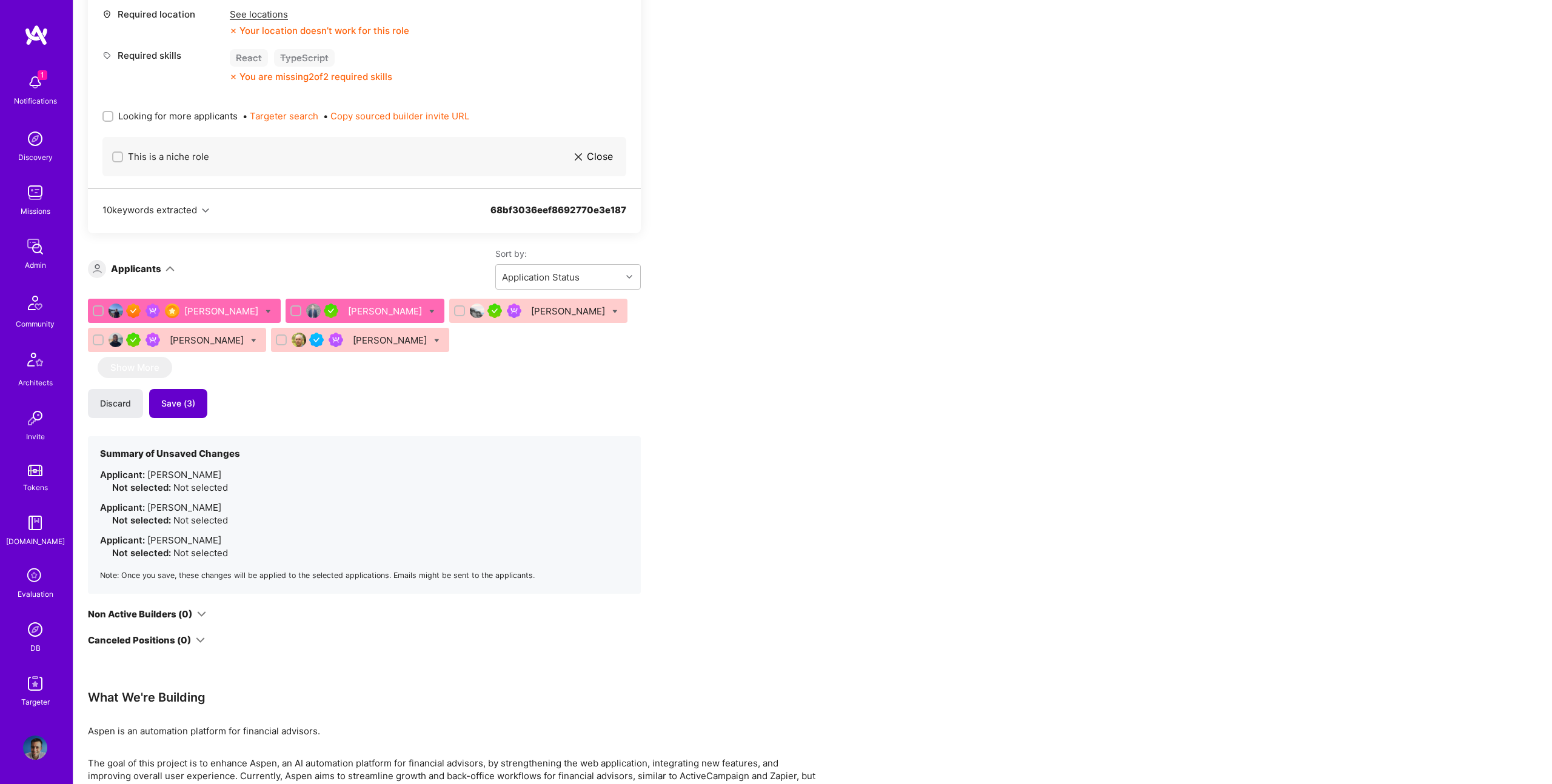
click at [173, 410] on button "Save (3)" at bounding box center [178, 403] width 58 height 29
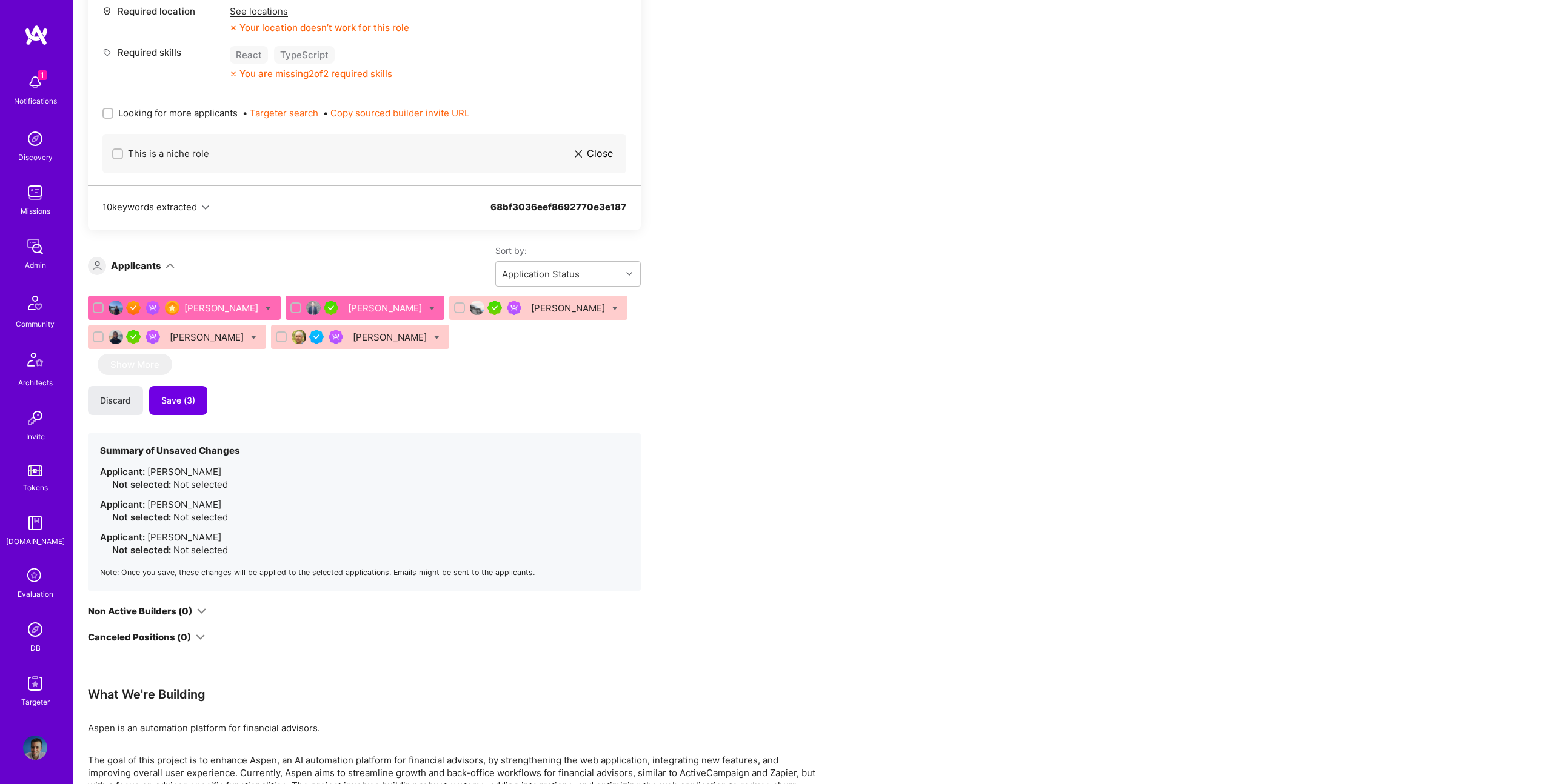
scroll to position [791, 0]
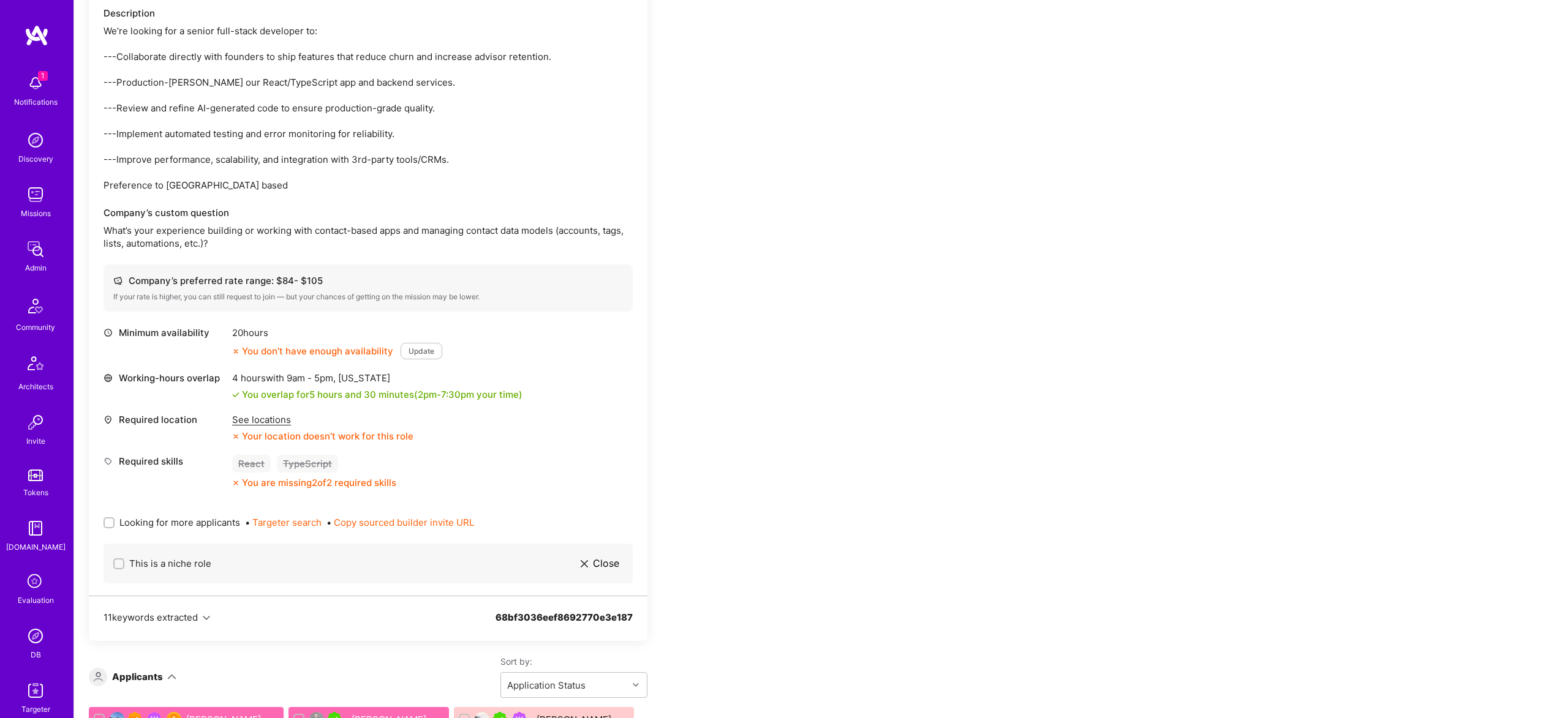
scroll to position [353, 0]
click at [192, 523] on span "Looking for more applicants" at bounding box center [180, 521] width 121 height 13
click at [114, 523] on input "Looking for more applicants" at bounding box center [110, 522] width 9 height 9
checkbox input "true"
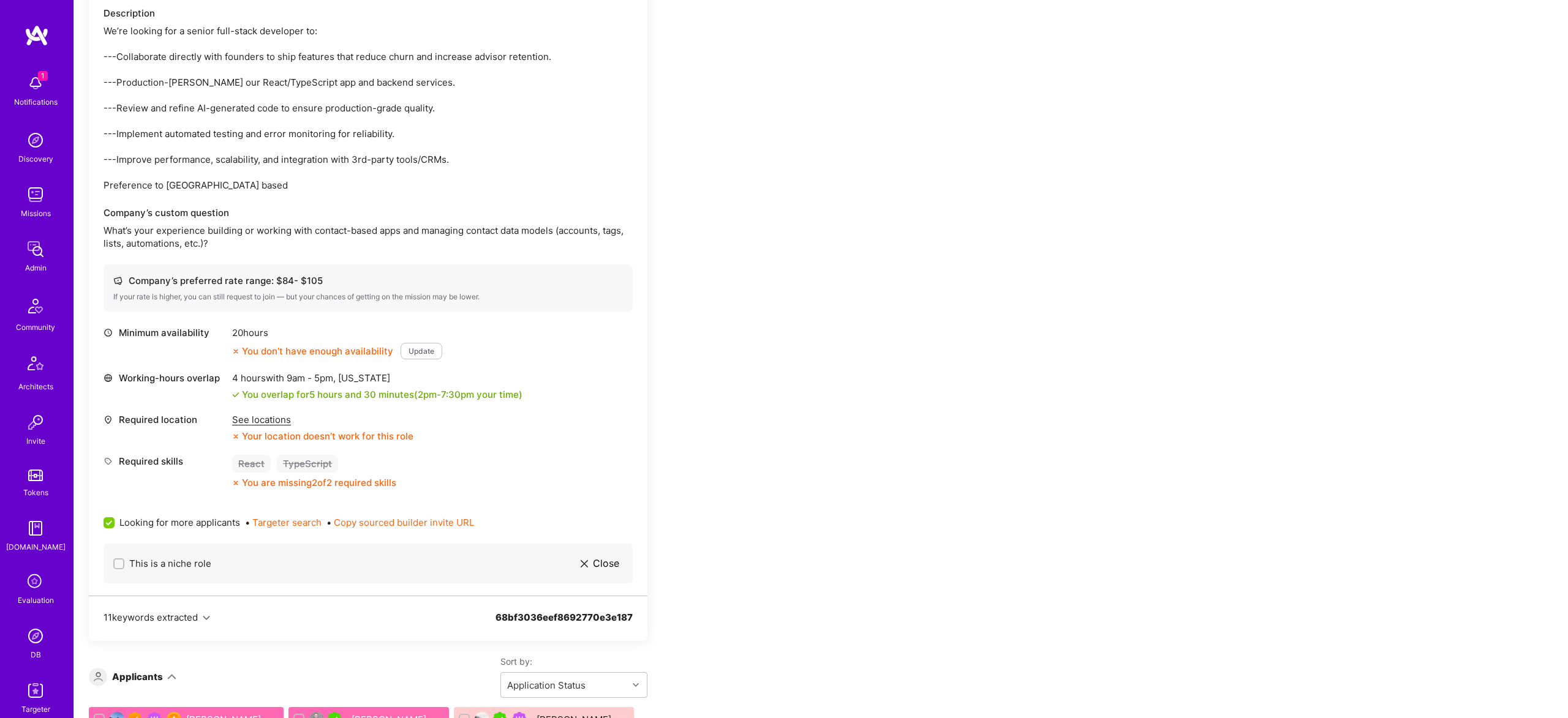
scroll to position [0, 0]
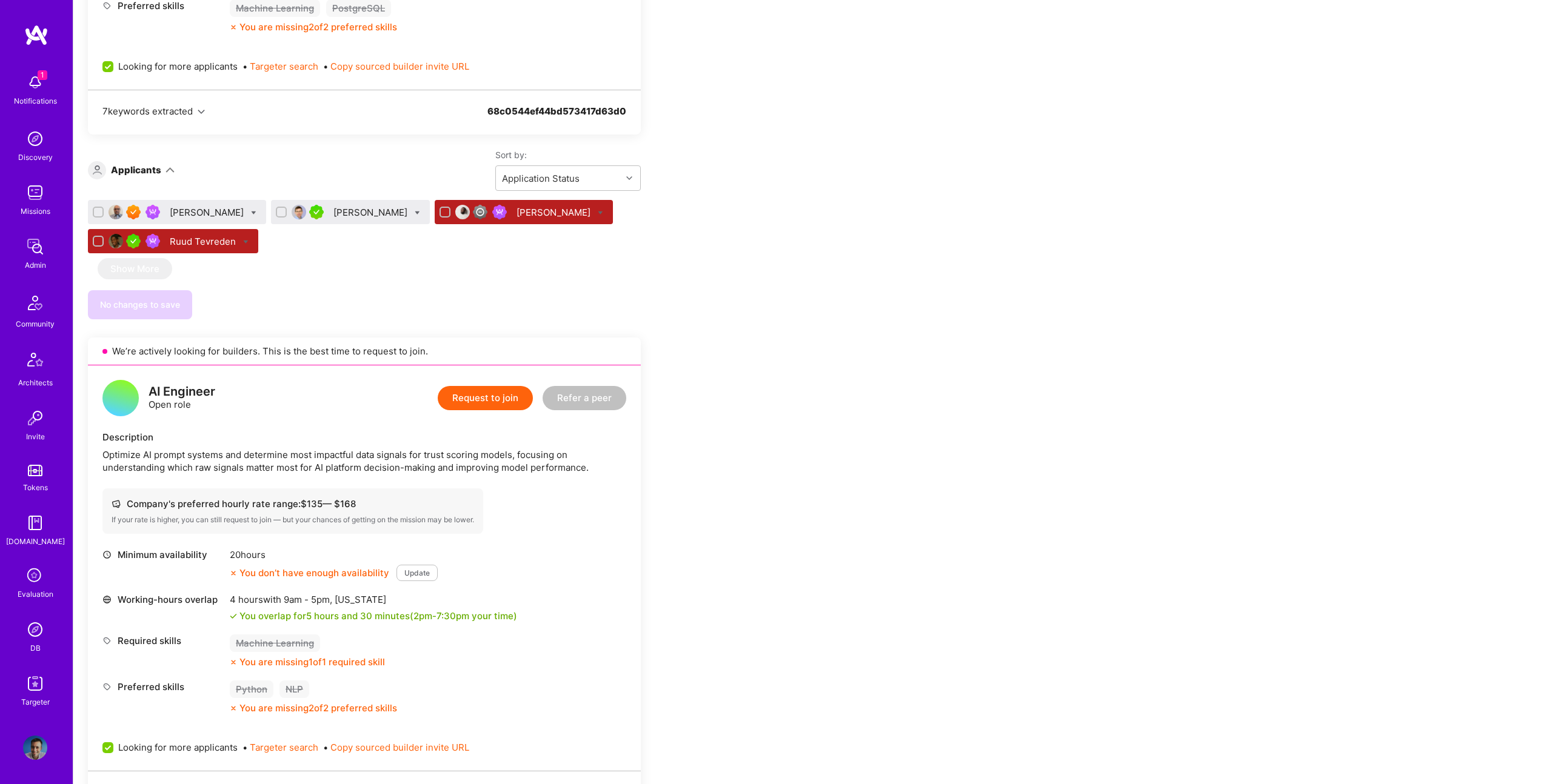
scroll to position [641, 0]
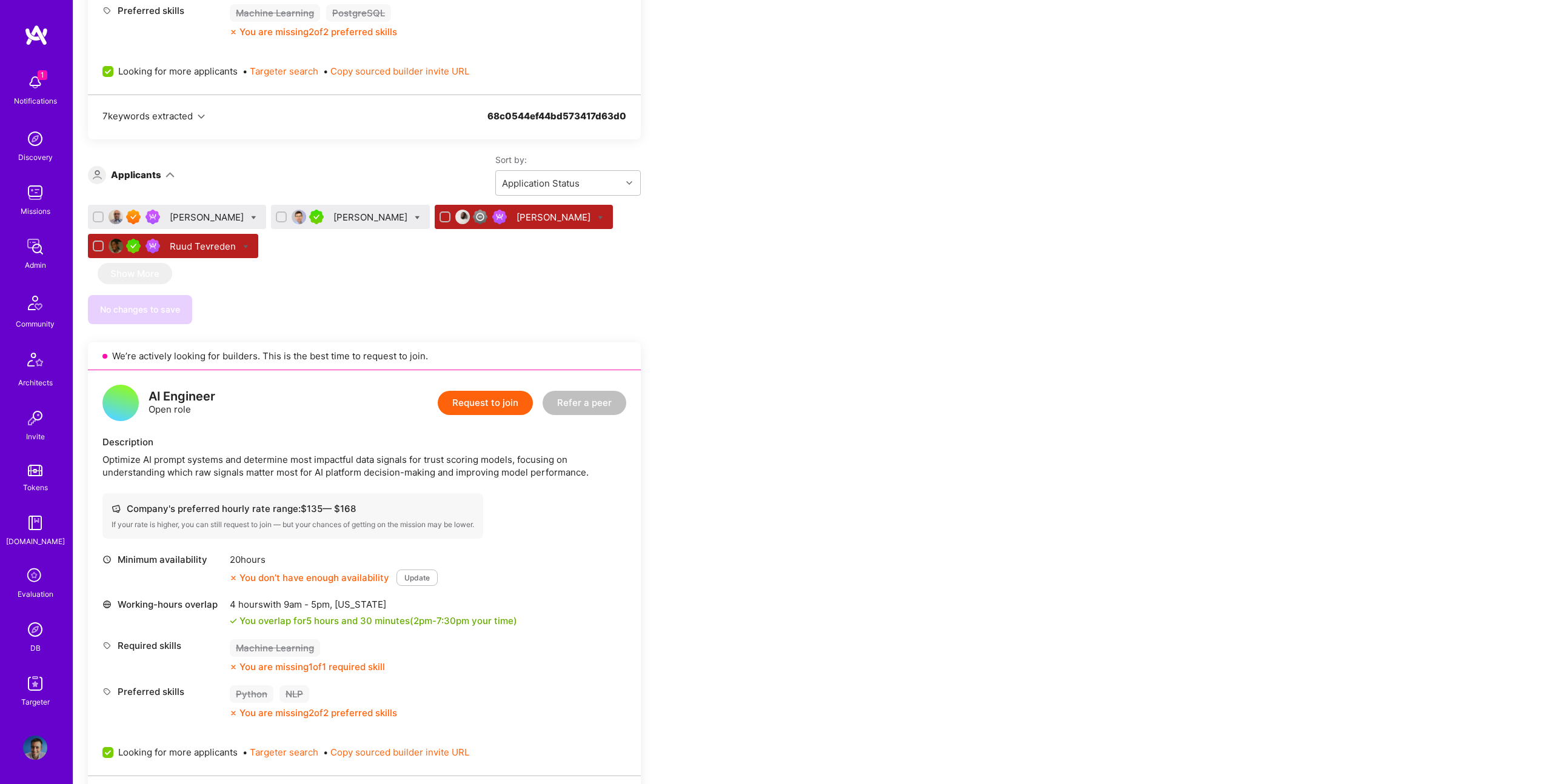
click at [238, 246] on div "Ruud Tevreden" at bounding box center [204, 246] width 69 height 13
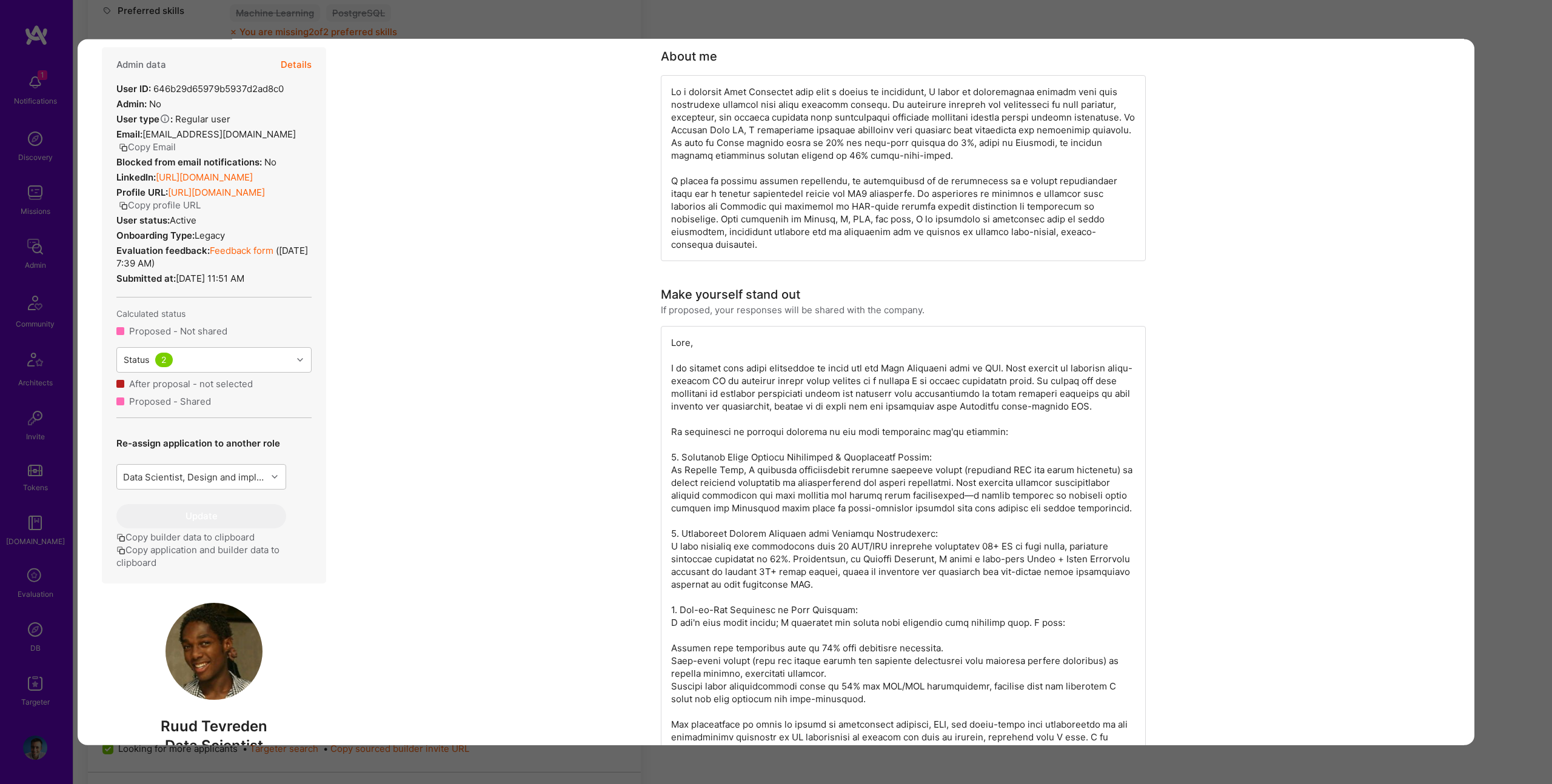
scroll to position [97, 0]
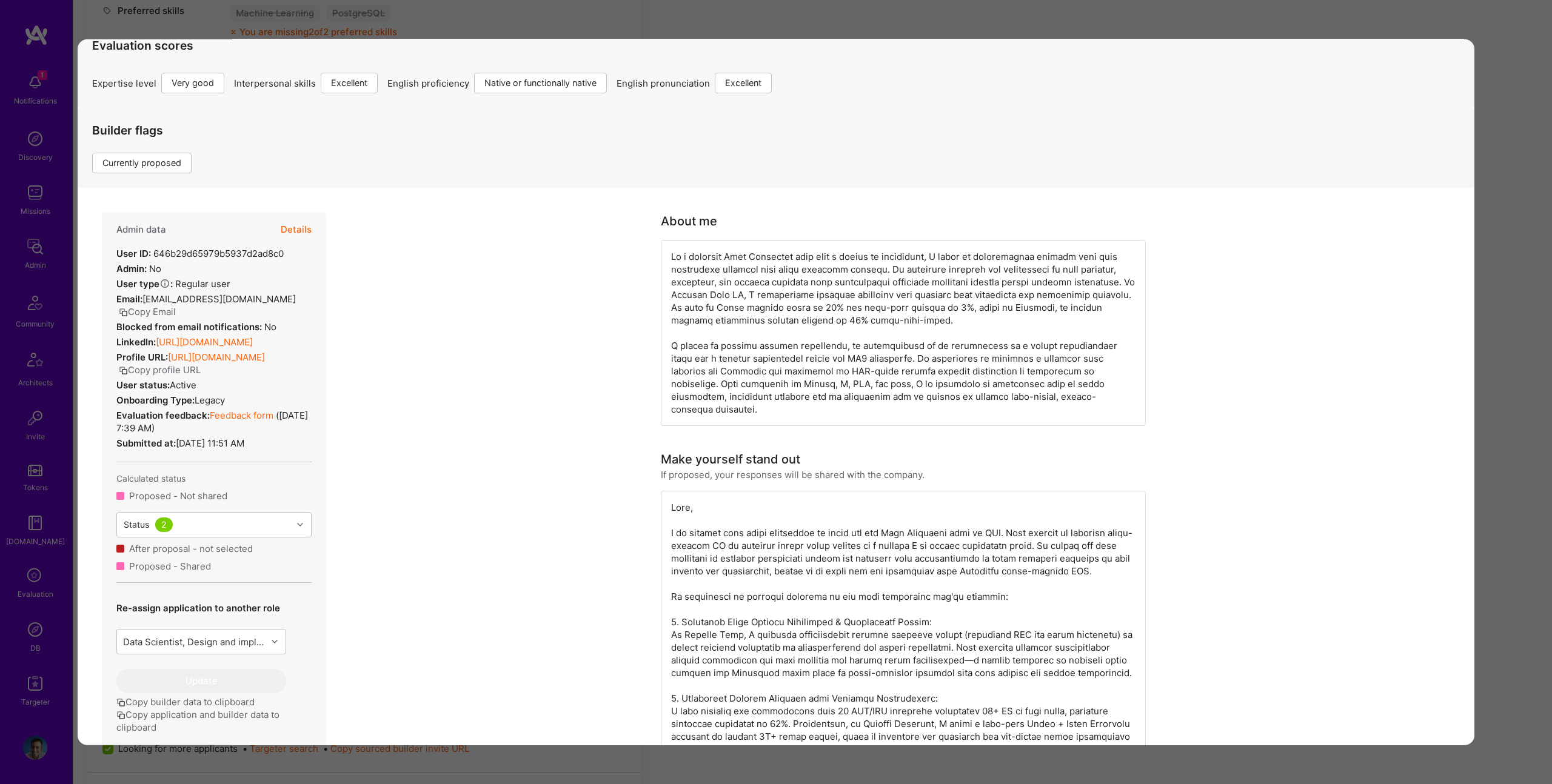
click at [305, 228] on button "Details" at bounding box center [296, 230] width 31 height 35
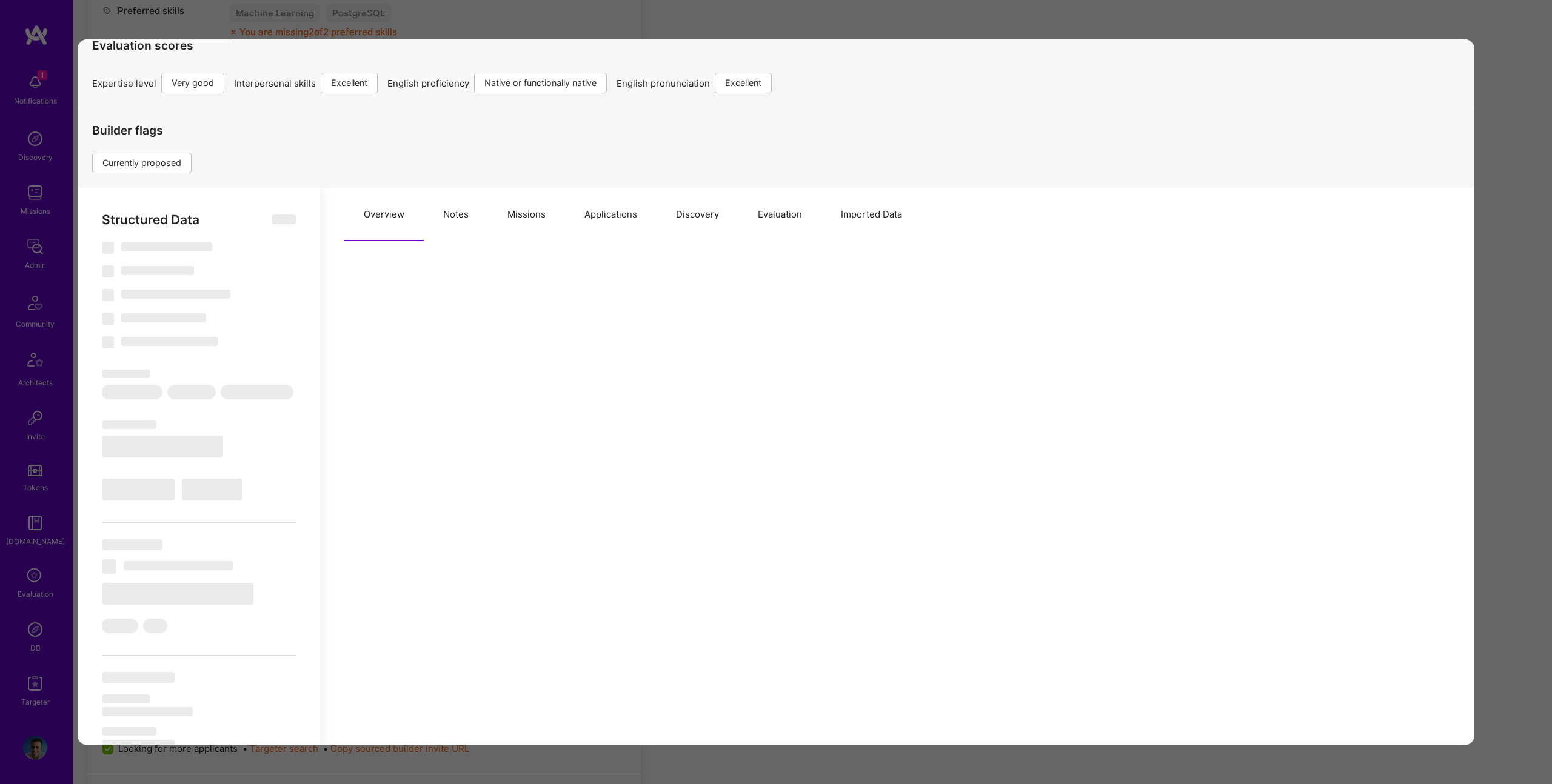
click at [551, 208] on button "Missions" at bounding box center [527, 215] width 77 height 53
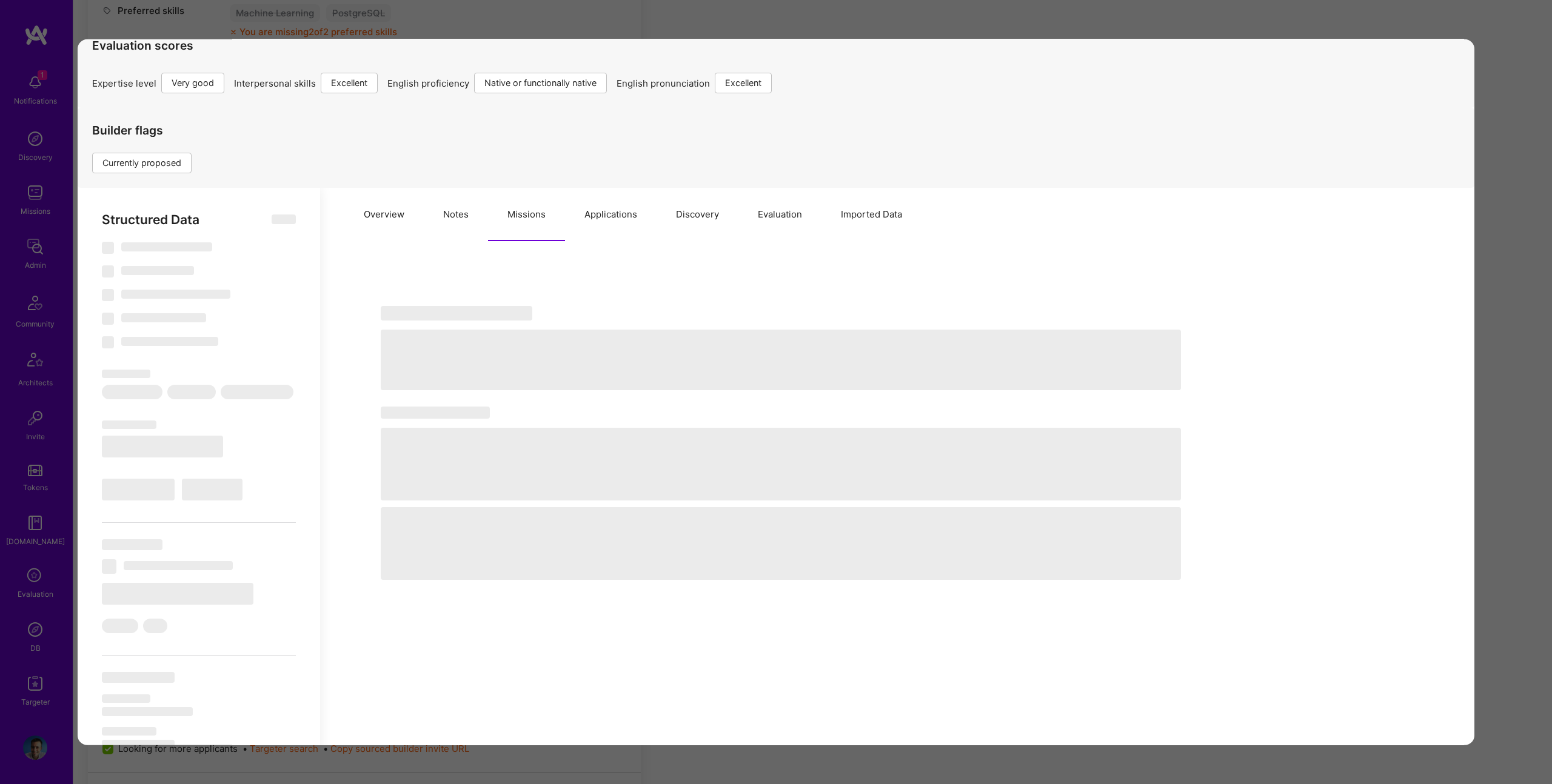
click at [605, 213] on button "Applications" at bounding box center [610, 215] width 91 height 53
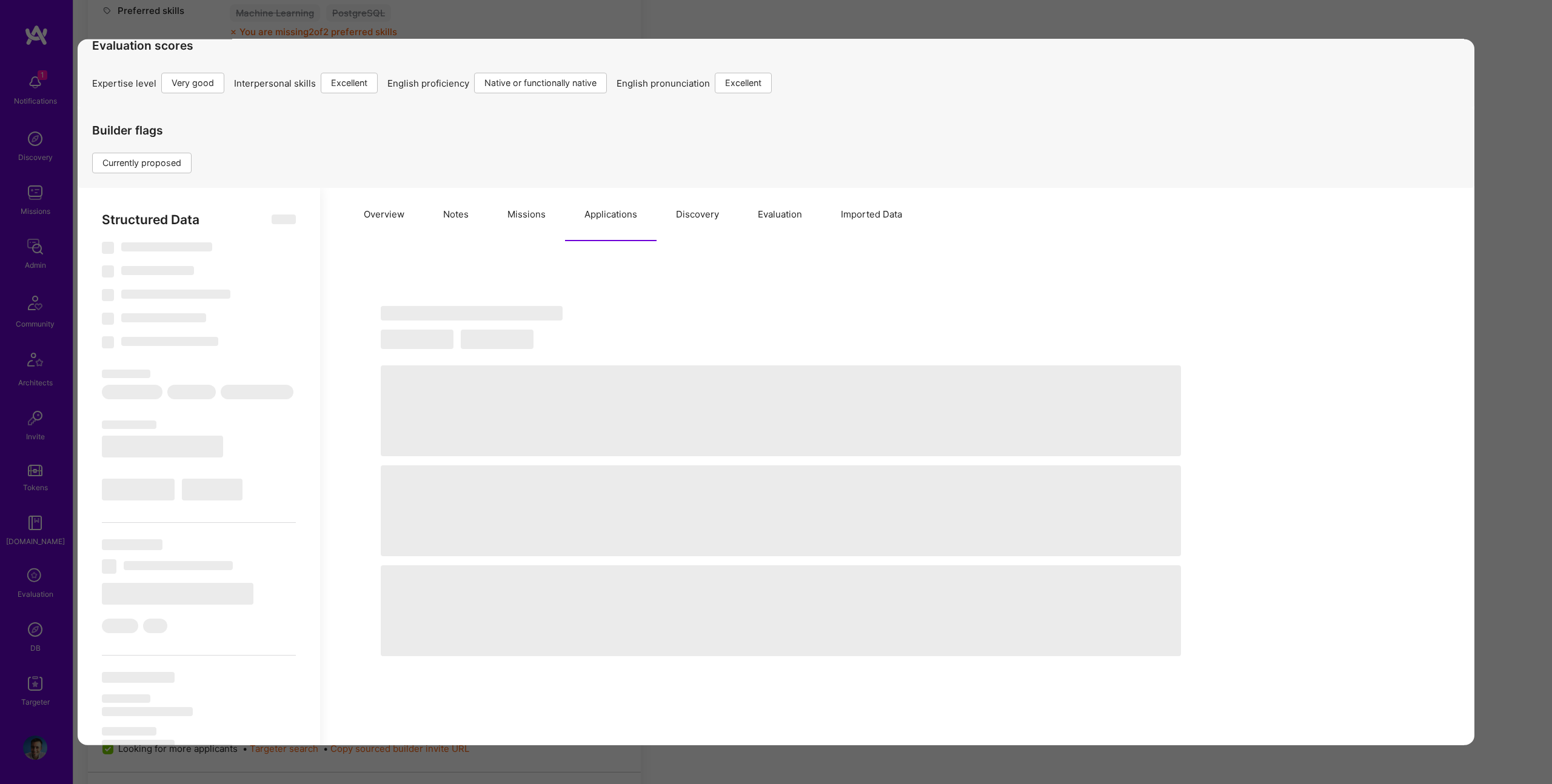
click at [538, 33] on div "Application 4 of 4 Builder Missing Requirements Required Location See locations…" at bounding box center [776, 392] width 1552 height 784
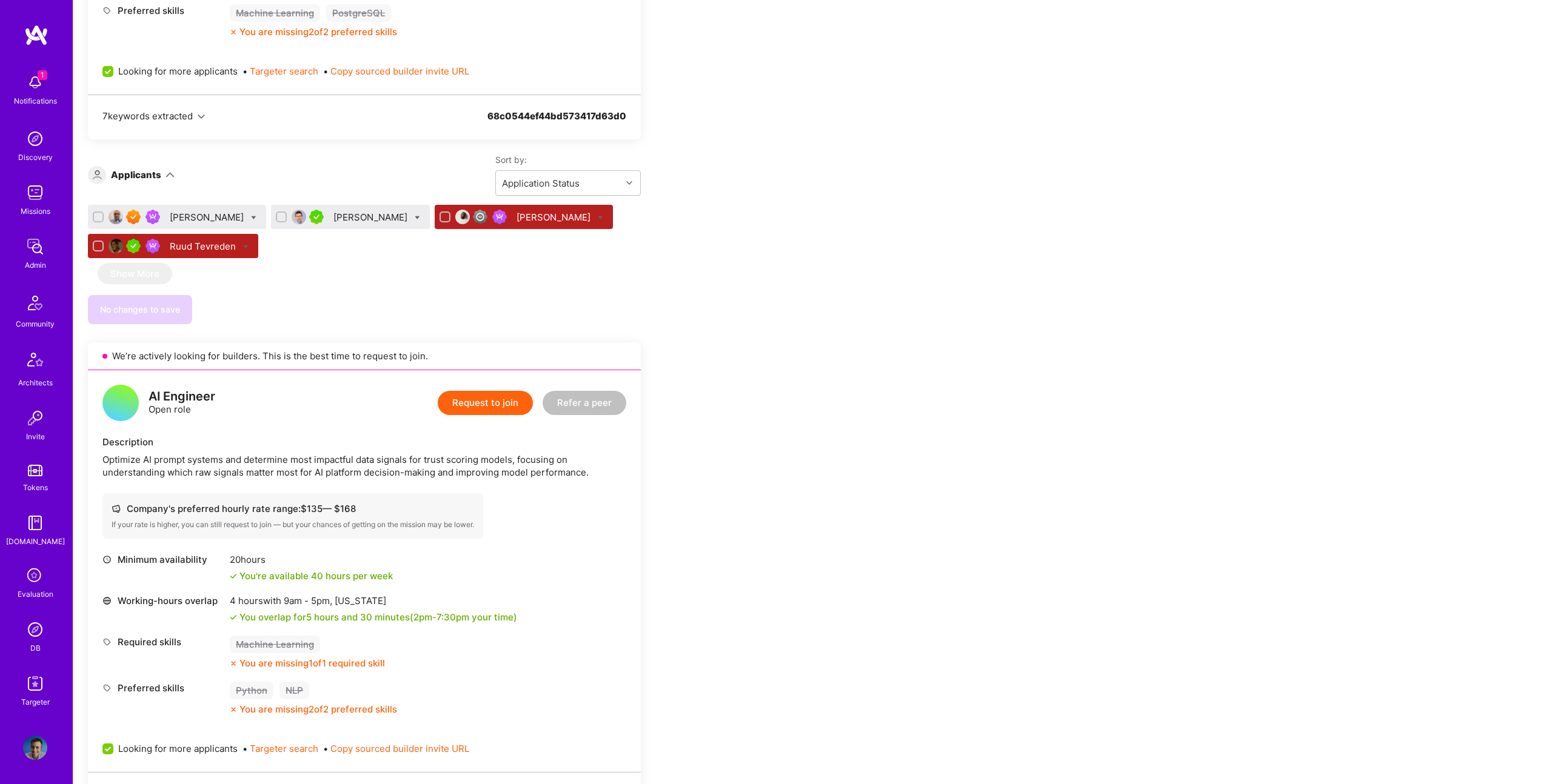
click at [249, 246] on icon at bounding box center [246, 247] width 6 height 6
checkbox input "true"
click at [598, 220] on icon at bounding box center [600, 218] width 6 height 6
checkbox input "true"
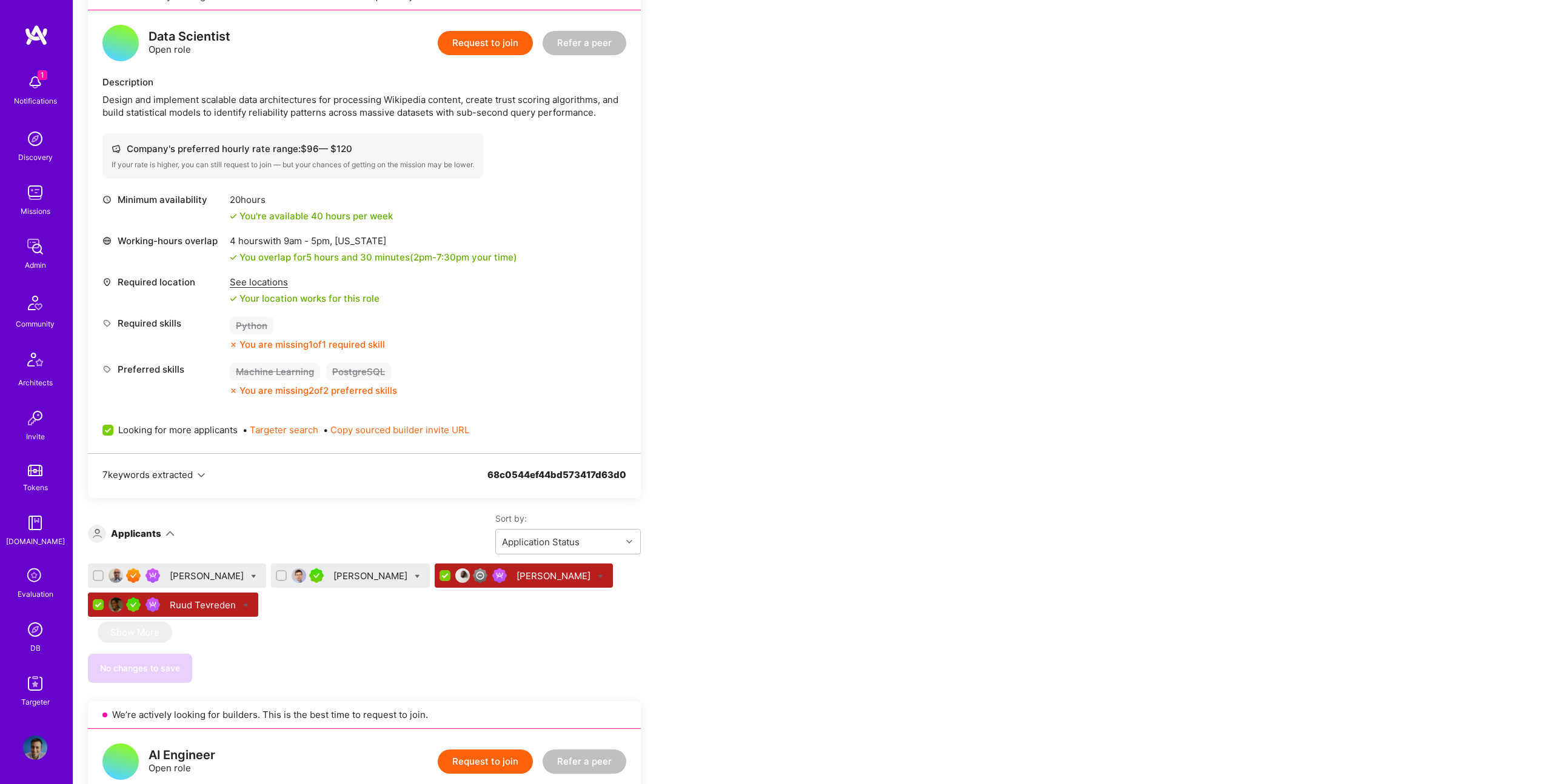
scroll to position [281, 0]
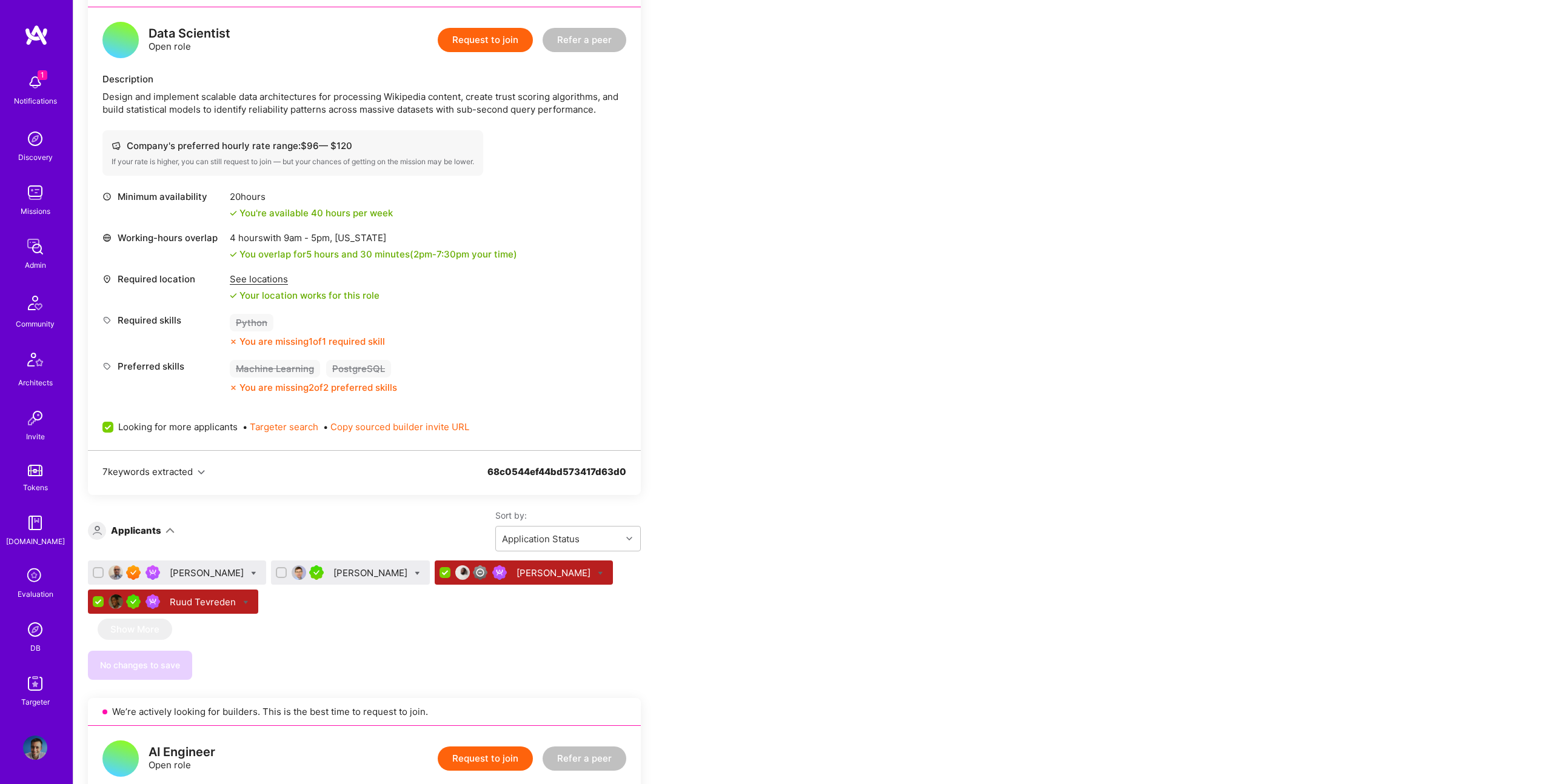
click at [340, 571] on div "Peter Trueb" at bounding box center [371, 573] width 77 height 13
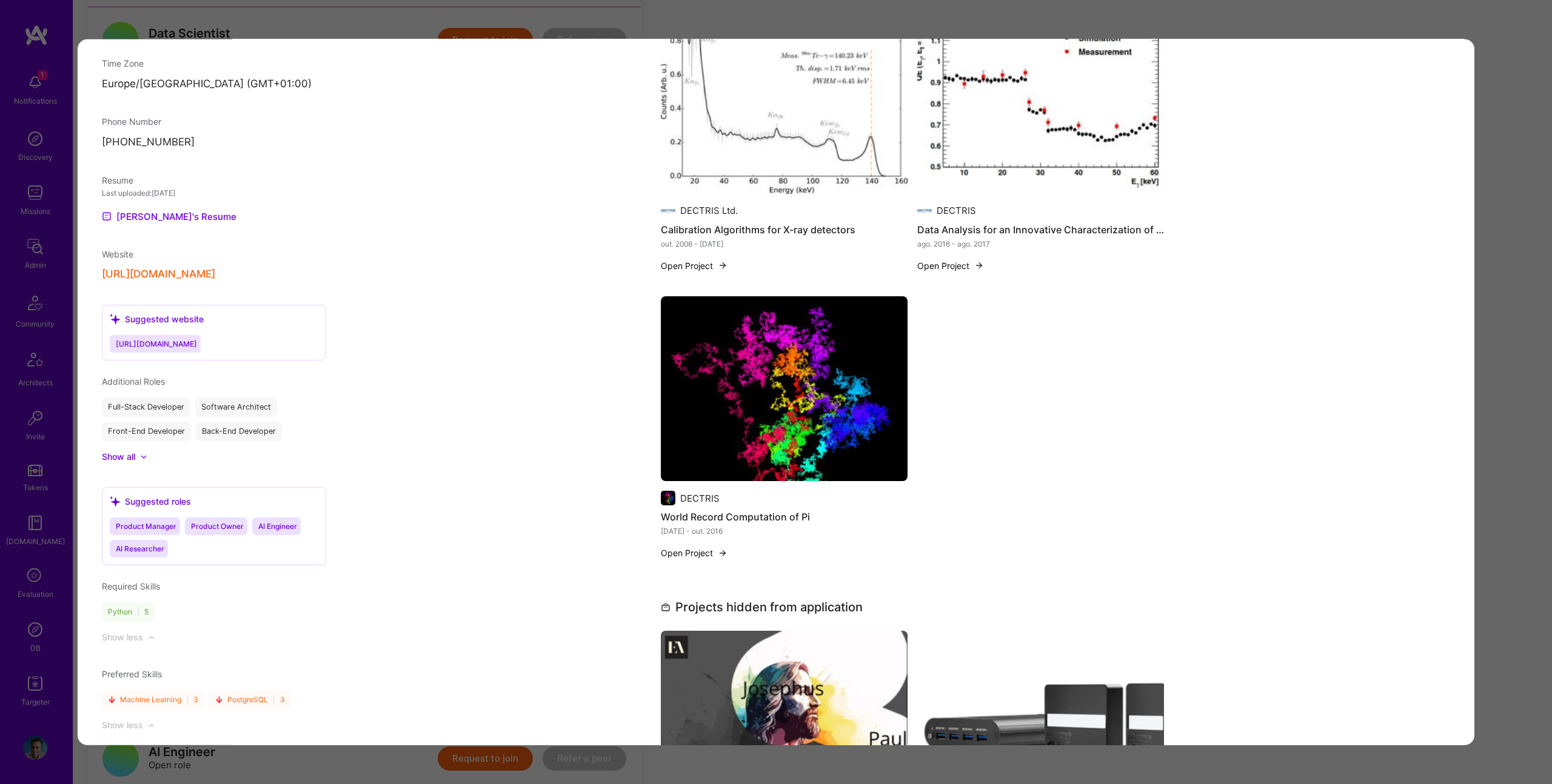
scroll to position [974, 0]
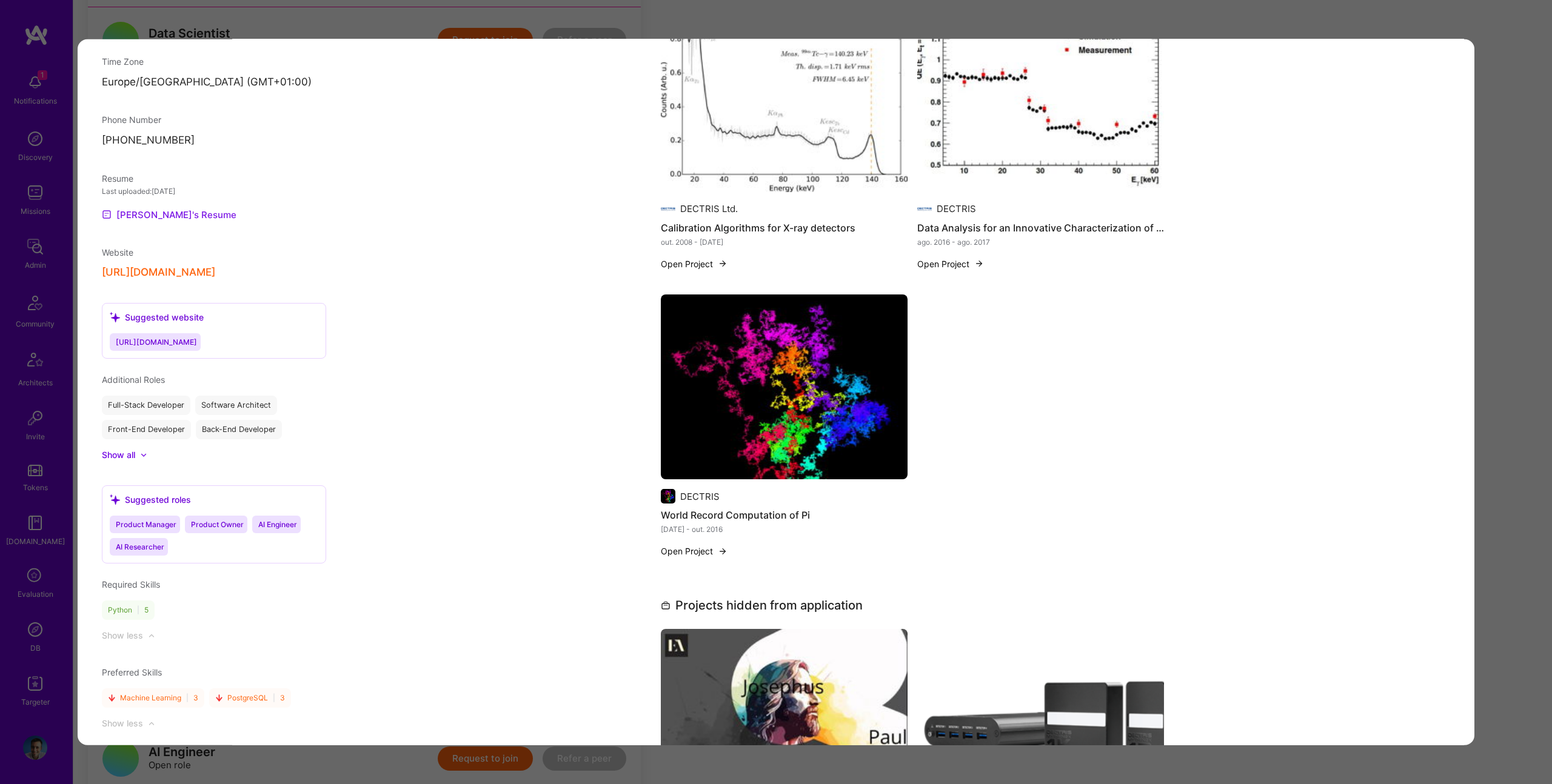
click at [154, 212] on link "Peter's Resume" at bounding box center [169, 214] width 135 height 15
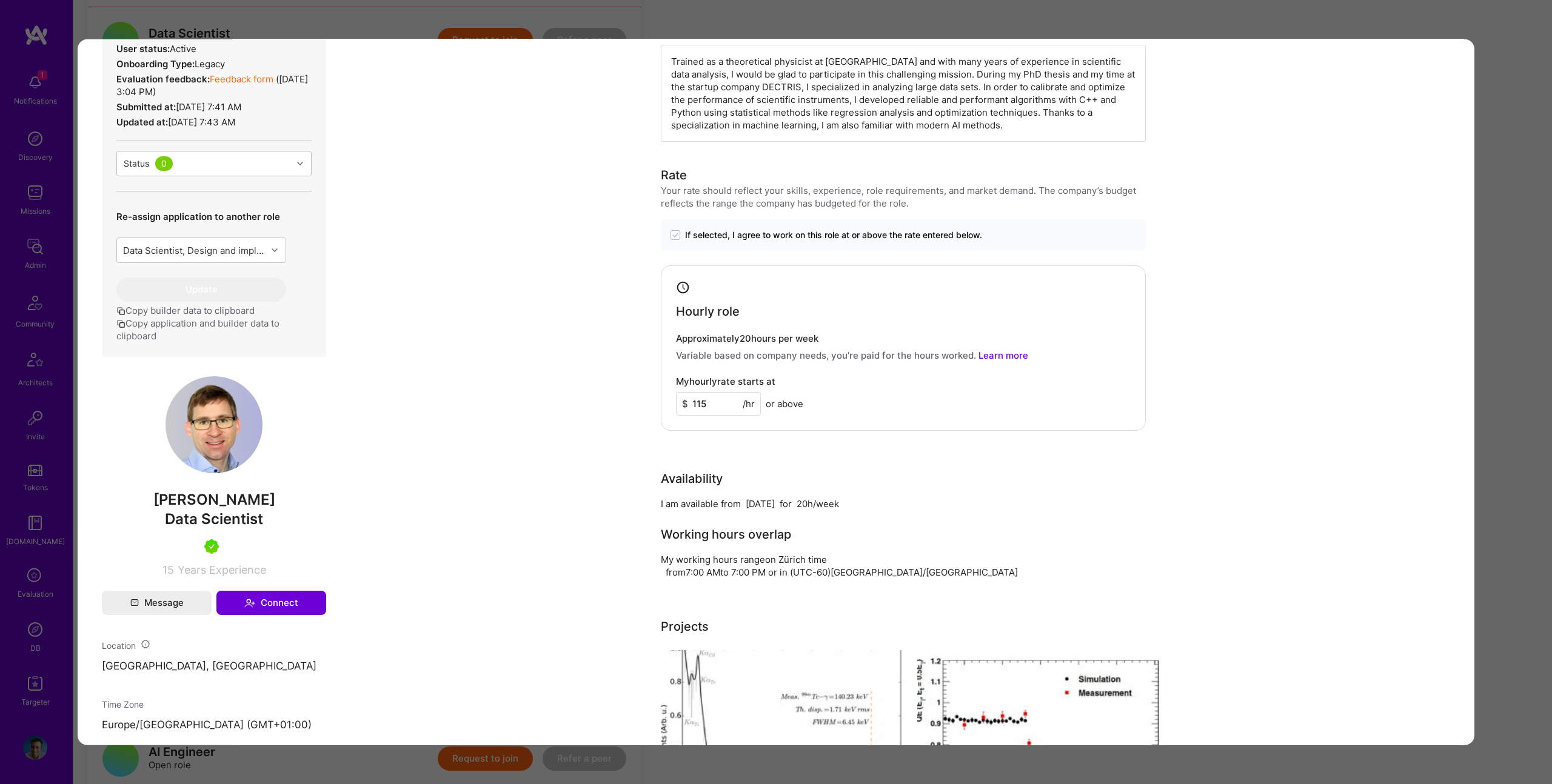
scroll to position [0, 0]
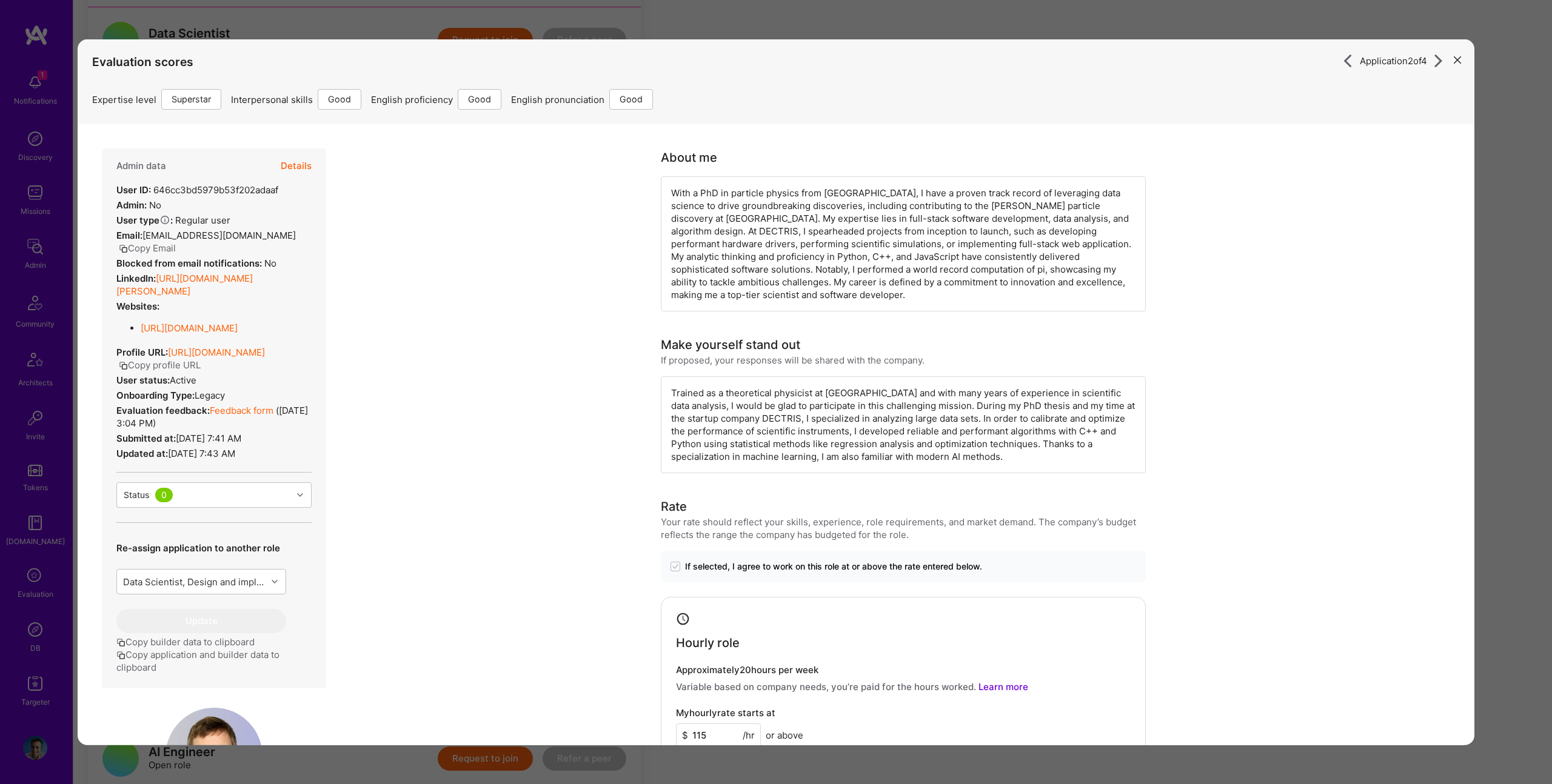
click at [192, 272] on link "https://linkedin.com/in/peter-tr%C3%BCb-192b12260" at bounding box center [185, 284] width 136 height 25
click at [1480, 117] on div "Application 2 of 4 Evaluation scores Expertise level Superstar Interpersonal sk…" at bounding box center [776, 392] width 1552 height 784
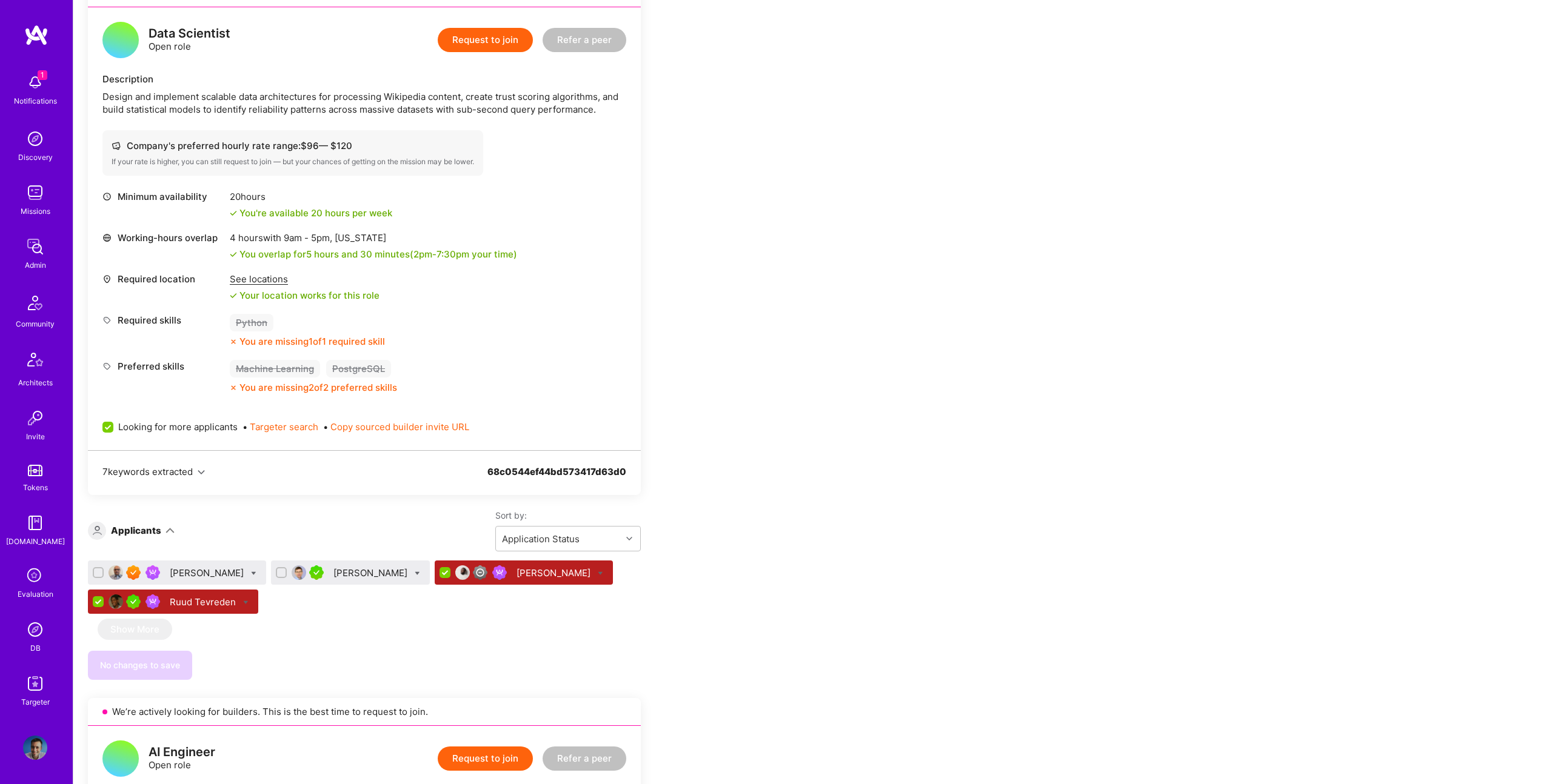
click at [414, 573] on icon at bounding box center [417, 573] width 6 height 6
checkbox input "true"
click at [454, 688] on span "Shortlist" at bounding box center [473, 693] width 37 height 13
click at [441, 689] on input "Shortlist" at bounding box center [445, 693] width 8 height 8
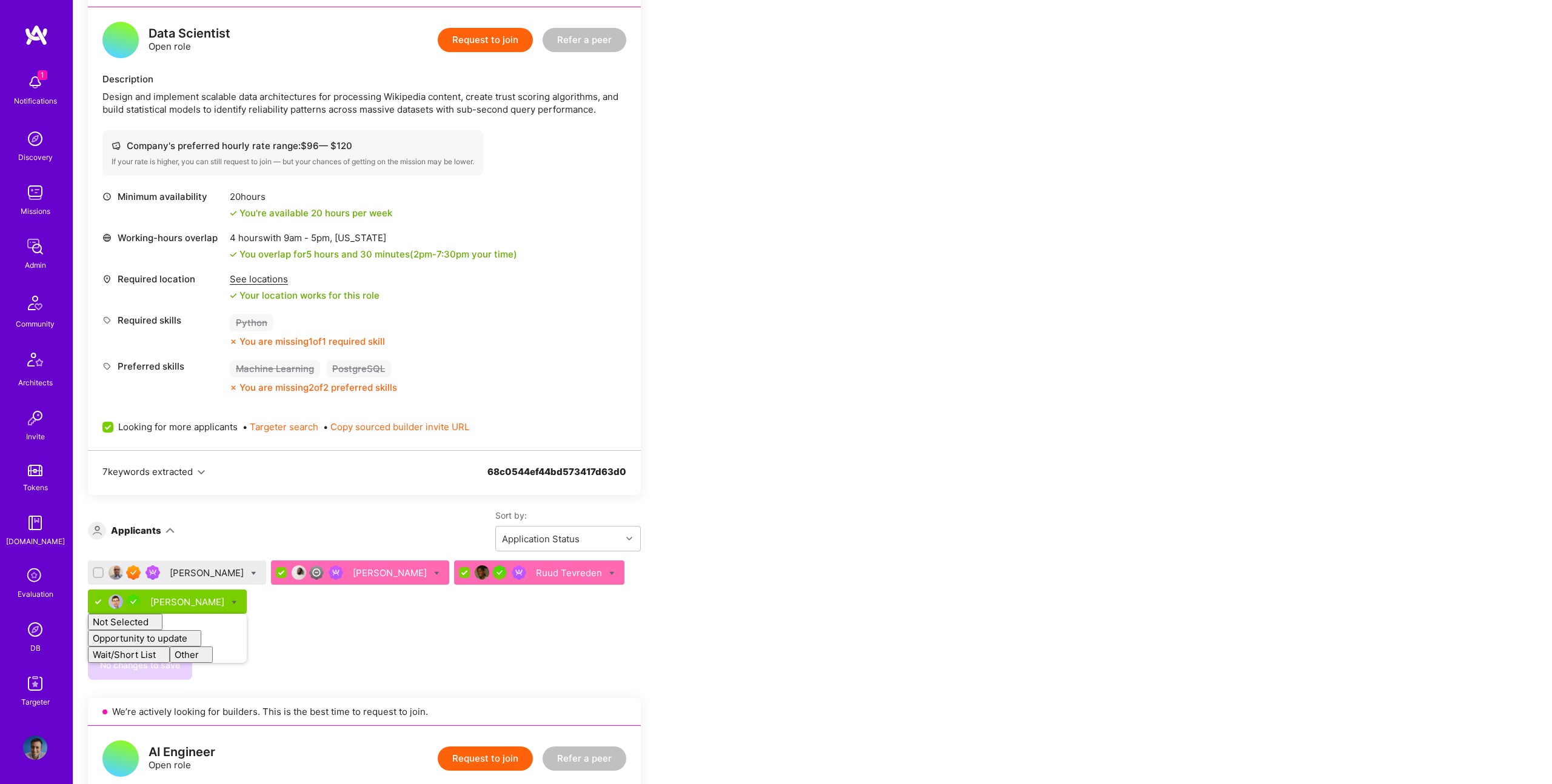
checkbox input "false"
drag, startPoint x: 784, startPoint y: 581, endPoint x: 296, endPoint y: 625, distance: 490.0
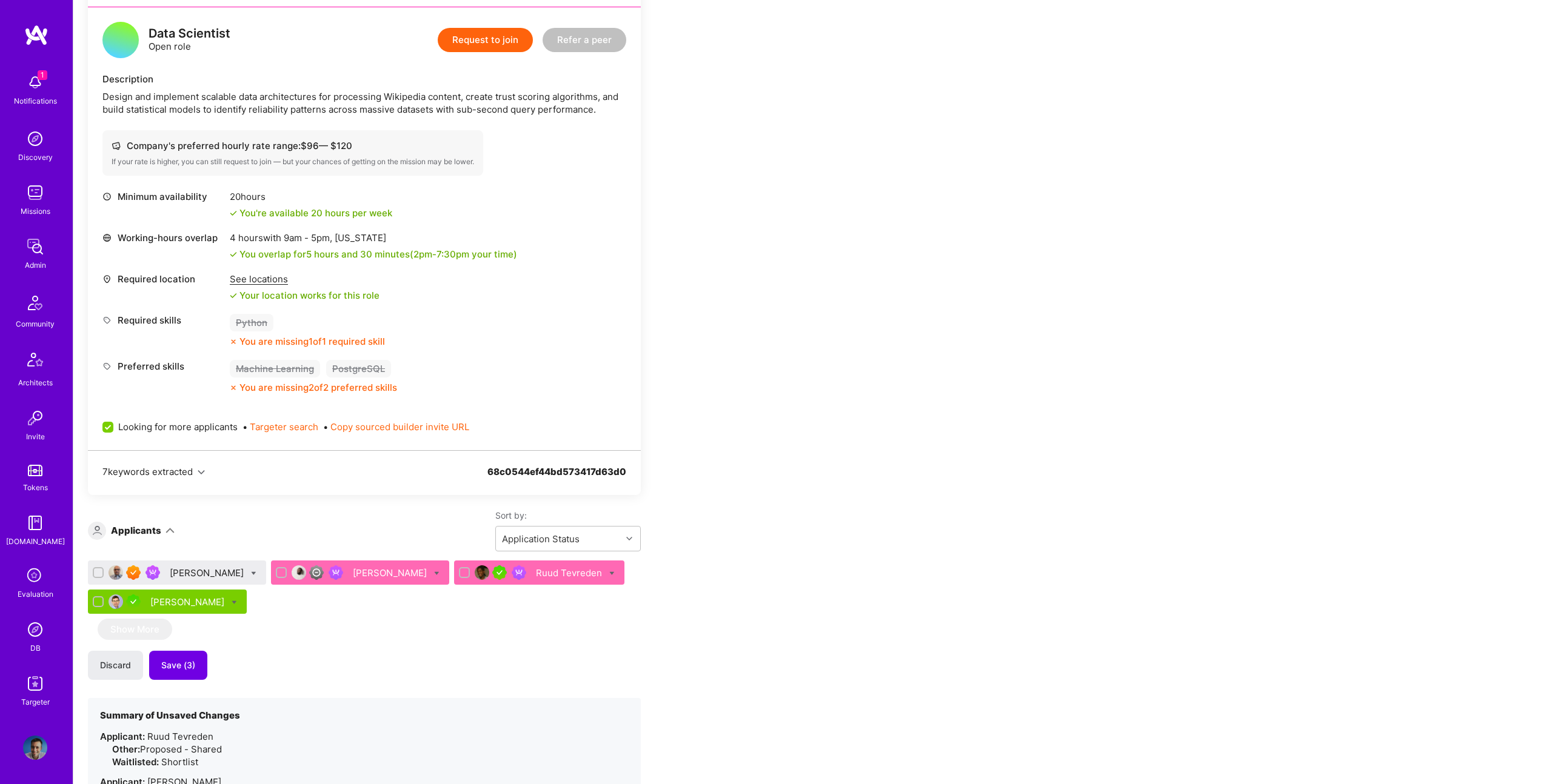
drag, startPoint x: 179, startPoint y: 669, endPoint x: 255, endPoint y: 602, distance: 101.3
click at [179, 669] on span "Save (3)" at bounding box center [178, 665] width 34 height 12
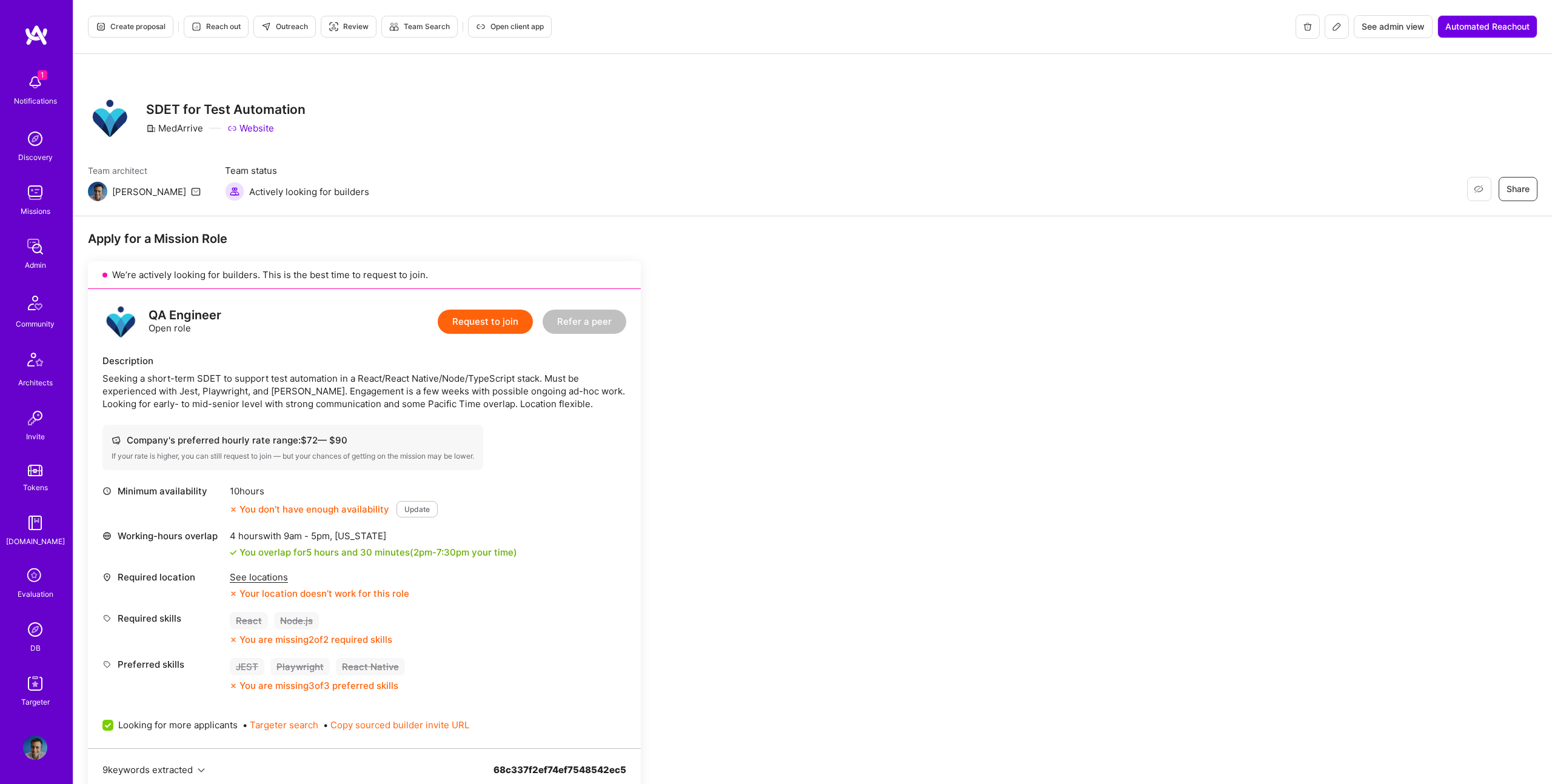
click at [136, 27] on span "Create proposal" at bounding box center [130, 27] width 70 height 11
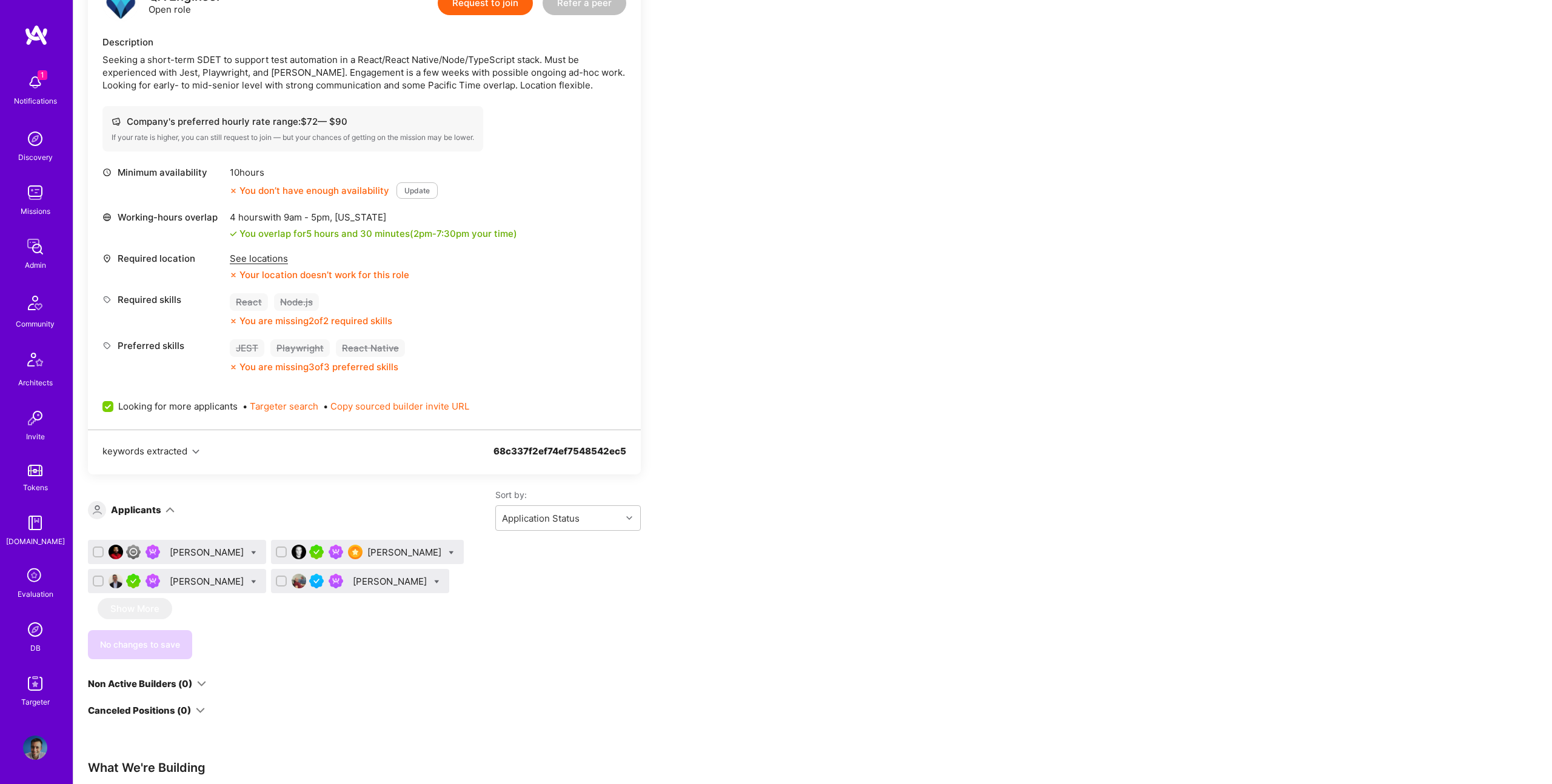
scroll to position [507, 0]
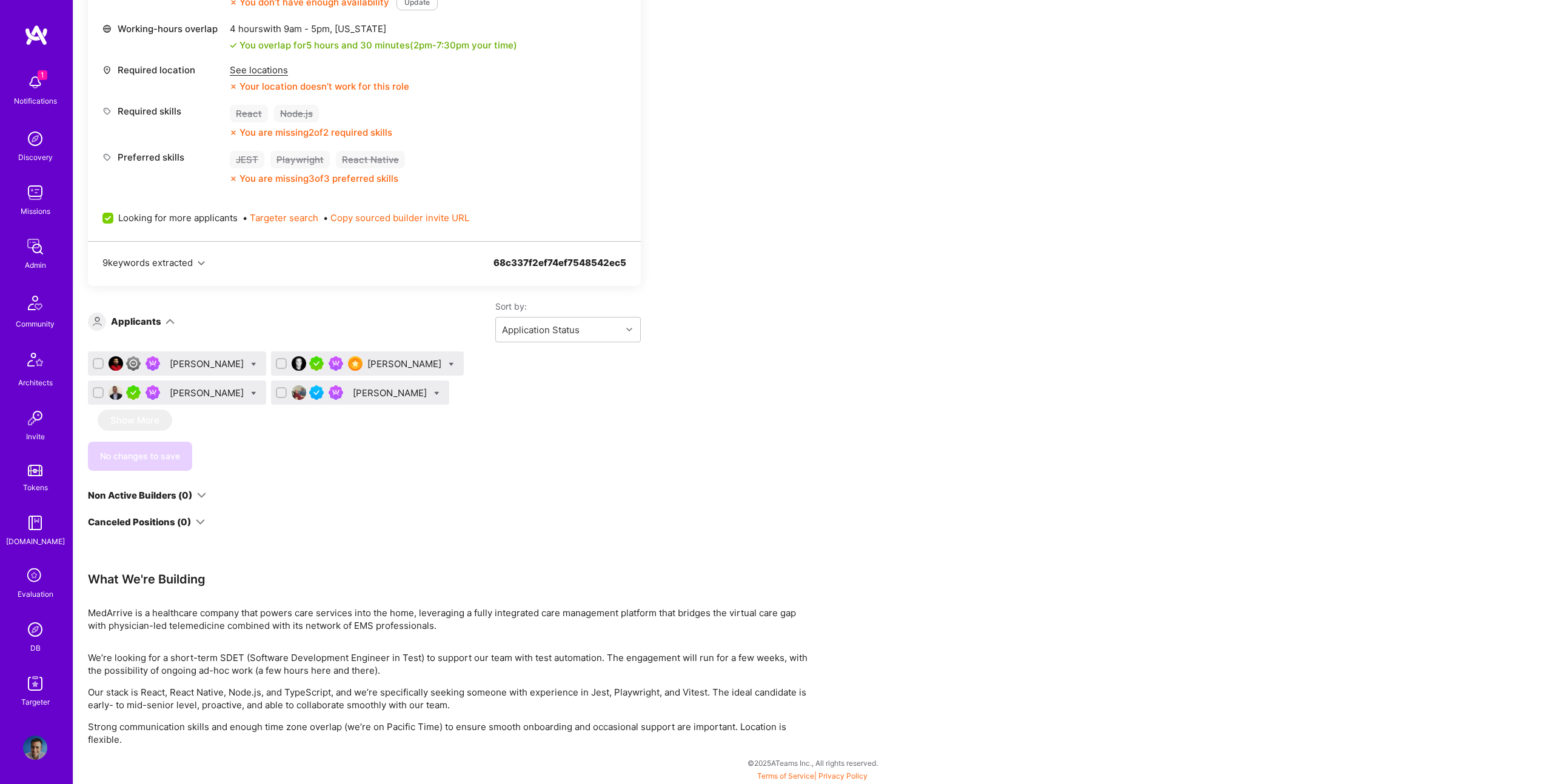
click at [256, 391] on icon at bounding box center [254, 394] width 6 height 6
checkbox input "true"
click at [357, 467] on div "Waitlist" at bounding box center [311, 482] width 91 height 31
click at [286, 479] on input "Waitlist" at bounding box center [282, 483] width 8 height 8
checkbox input "false"
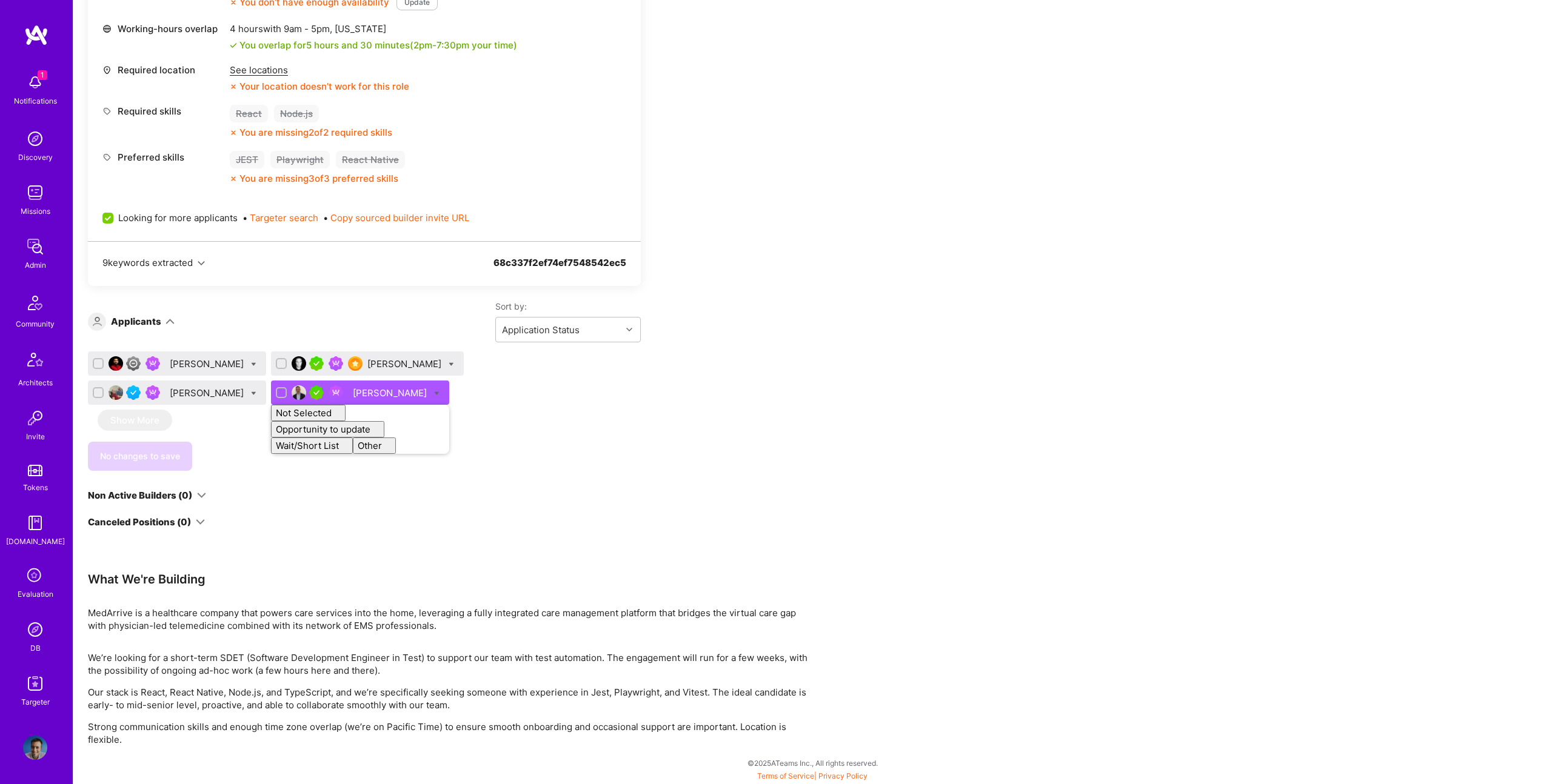
click at [426, 444] on div "No changes to save" at bounding box center [364, 456] width 553 height 29
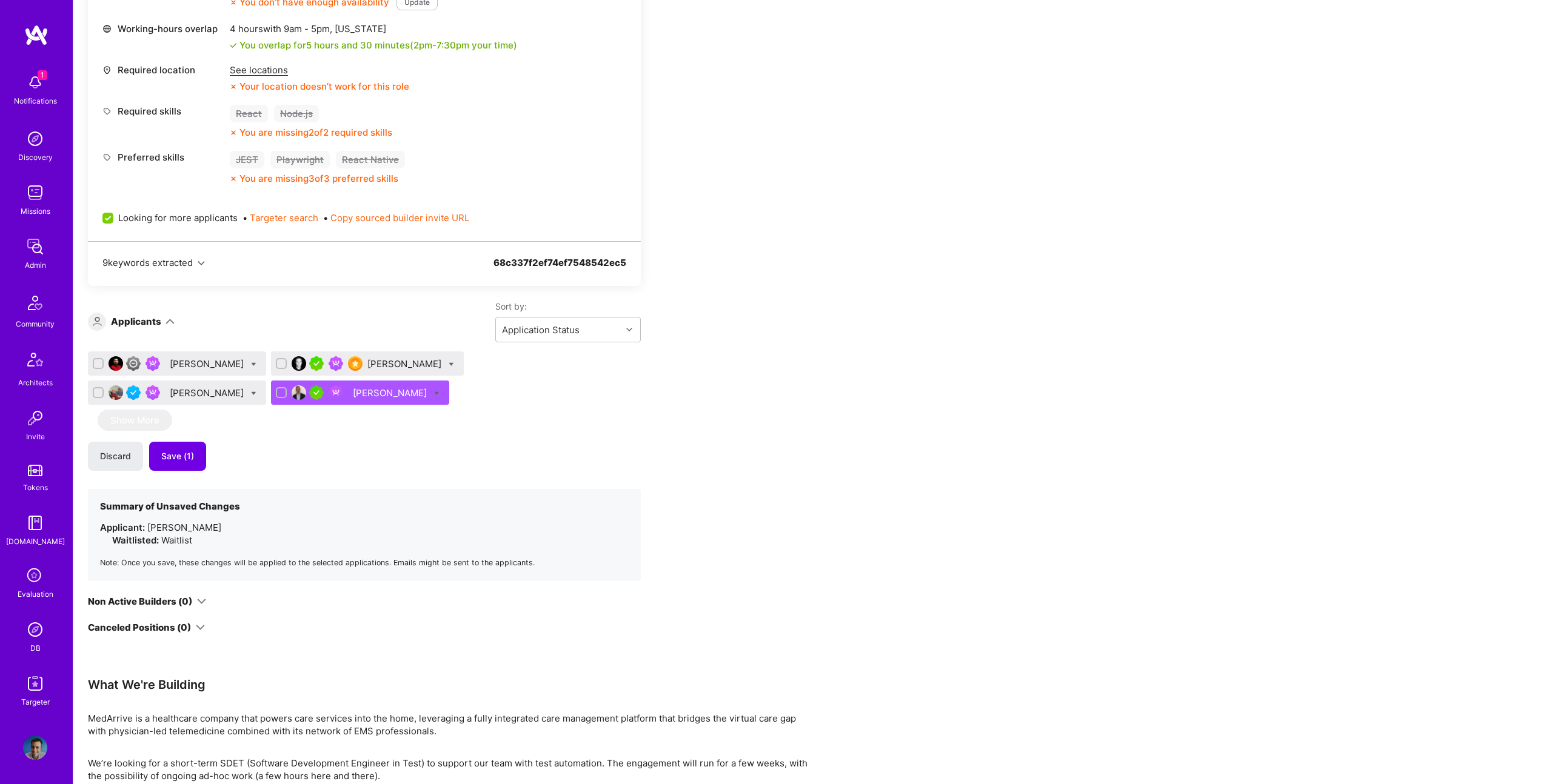
click at [251, 364] on icon at bounding box center [254, 364] width 6 height 6
checkbox input "true"
click at [275, 454] on div "button" at bounding box center [281, 453] width 11 height 11
click at [277, 454] on input "Waitlist" at bounding box center [282, 453] width 8 height 8
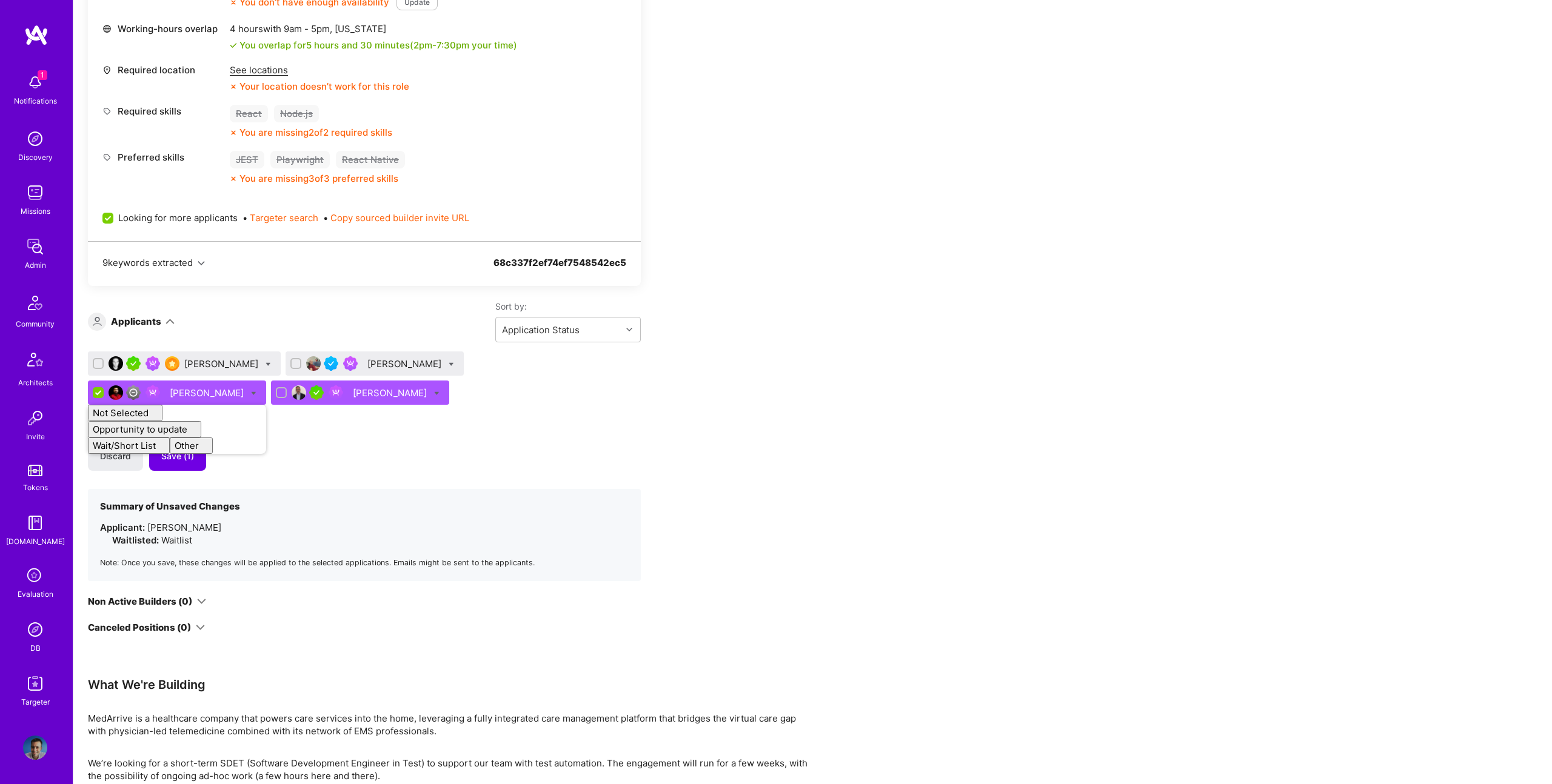
checkbox input "false"
drag, startPoint x: 281, startPoint y: 439, endPoint x: 261, endPoint y: 439, distance: 20.0
click at [274, 439] on div "[PERSON_NAME] [PERSON_NAME] [PERSON_NAME] Not Selected Not selected Skills mism…" at bounding box center [364, 466] width 553 height 230
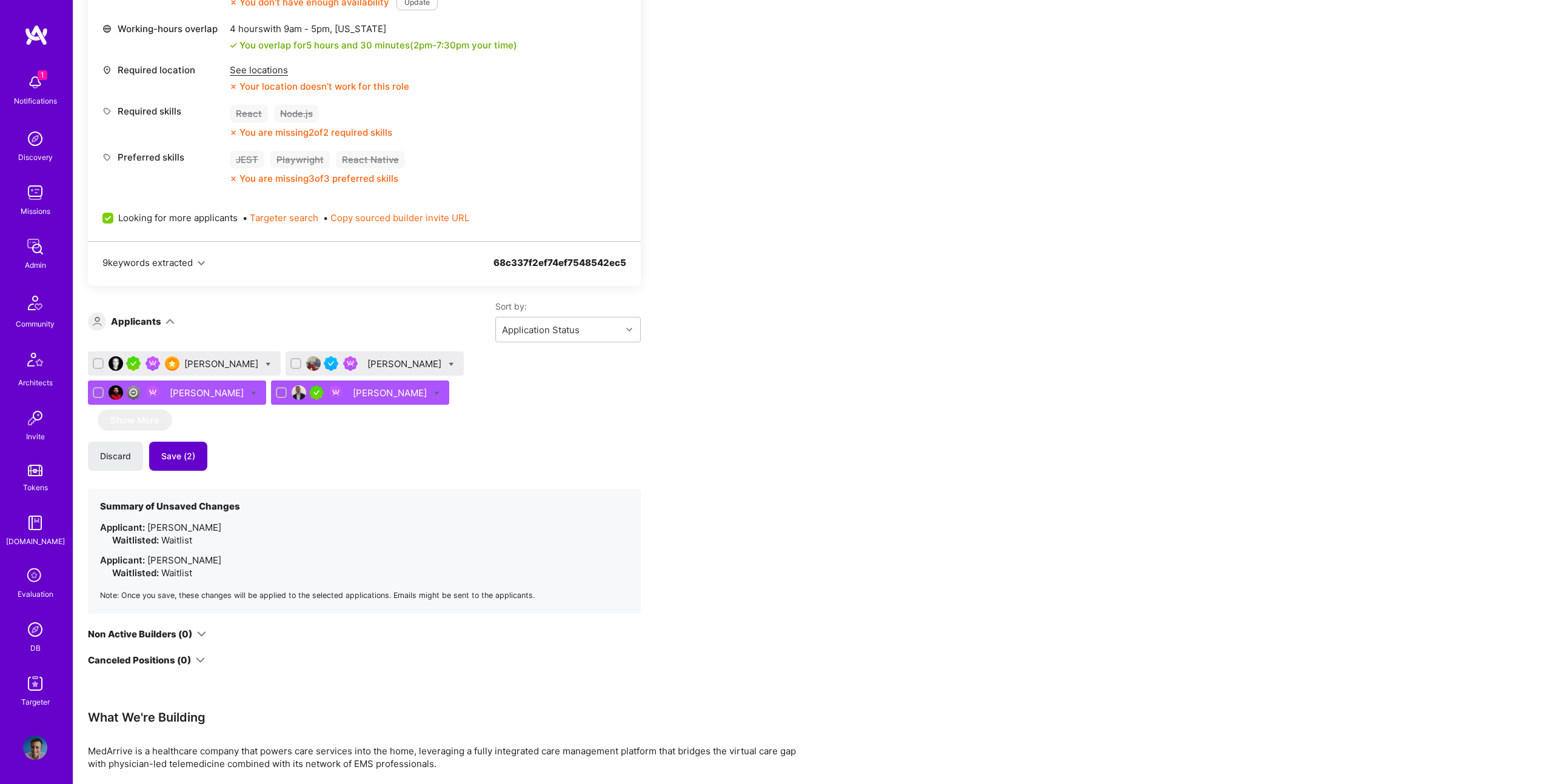
click at [162, 453] on span "Save (2)" at bounding box center [178, 456] width 34 height 12
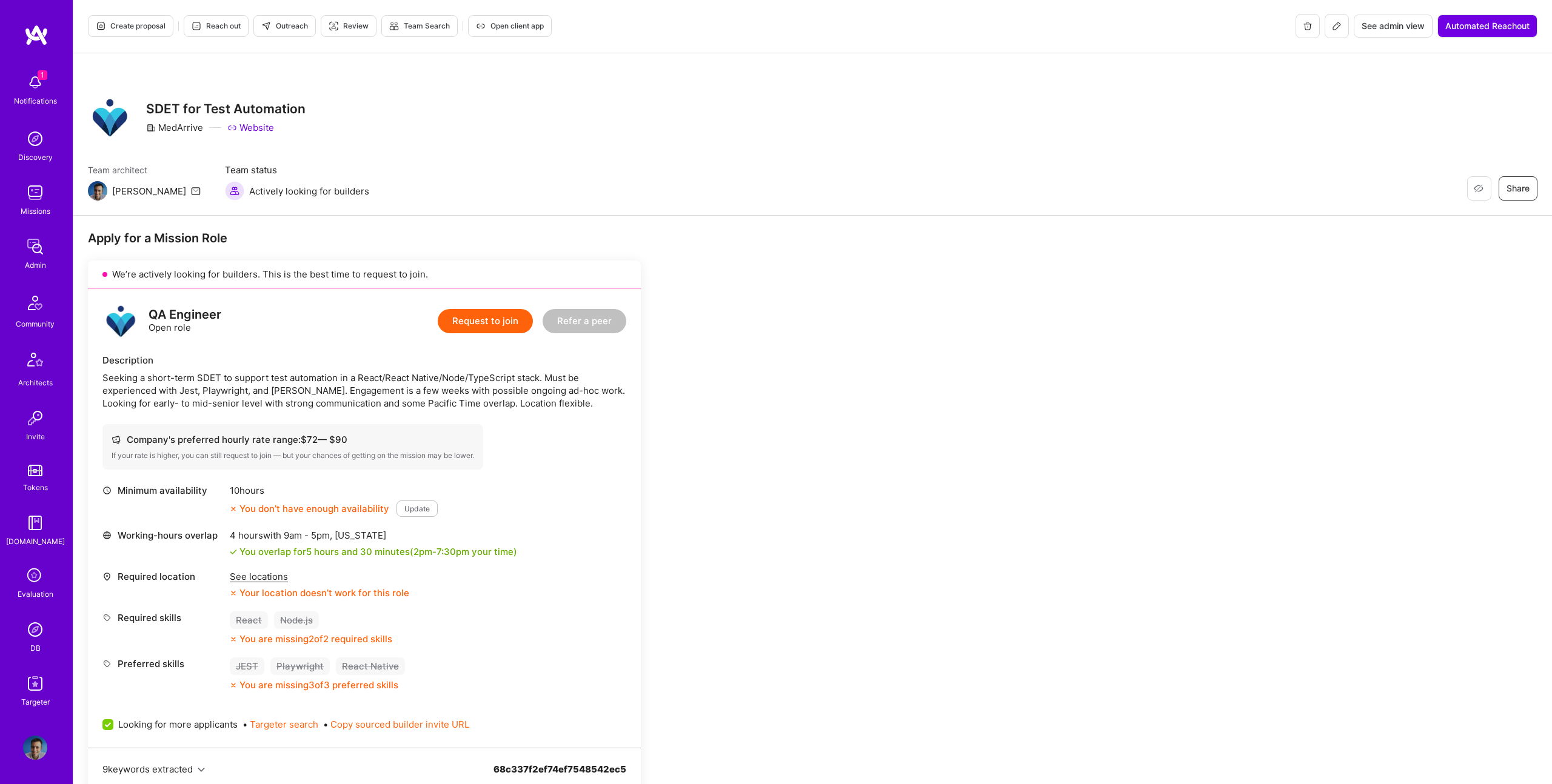
scroll to position [0, 0]
click at [131, 25] on span "Create proposal" at bounding box center [130, 27] width 70 height 11
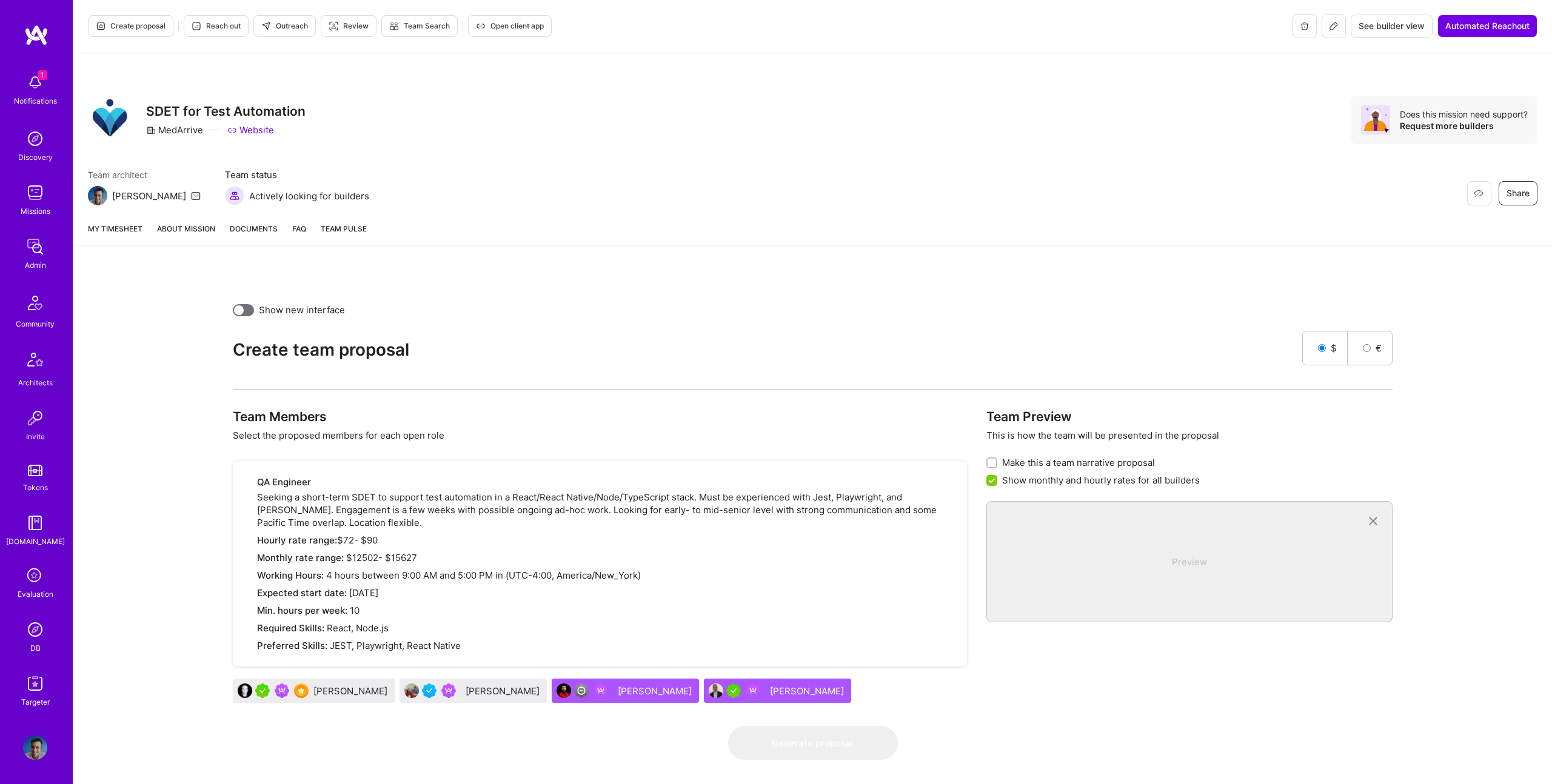
scroll to position [25, 0]
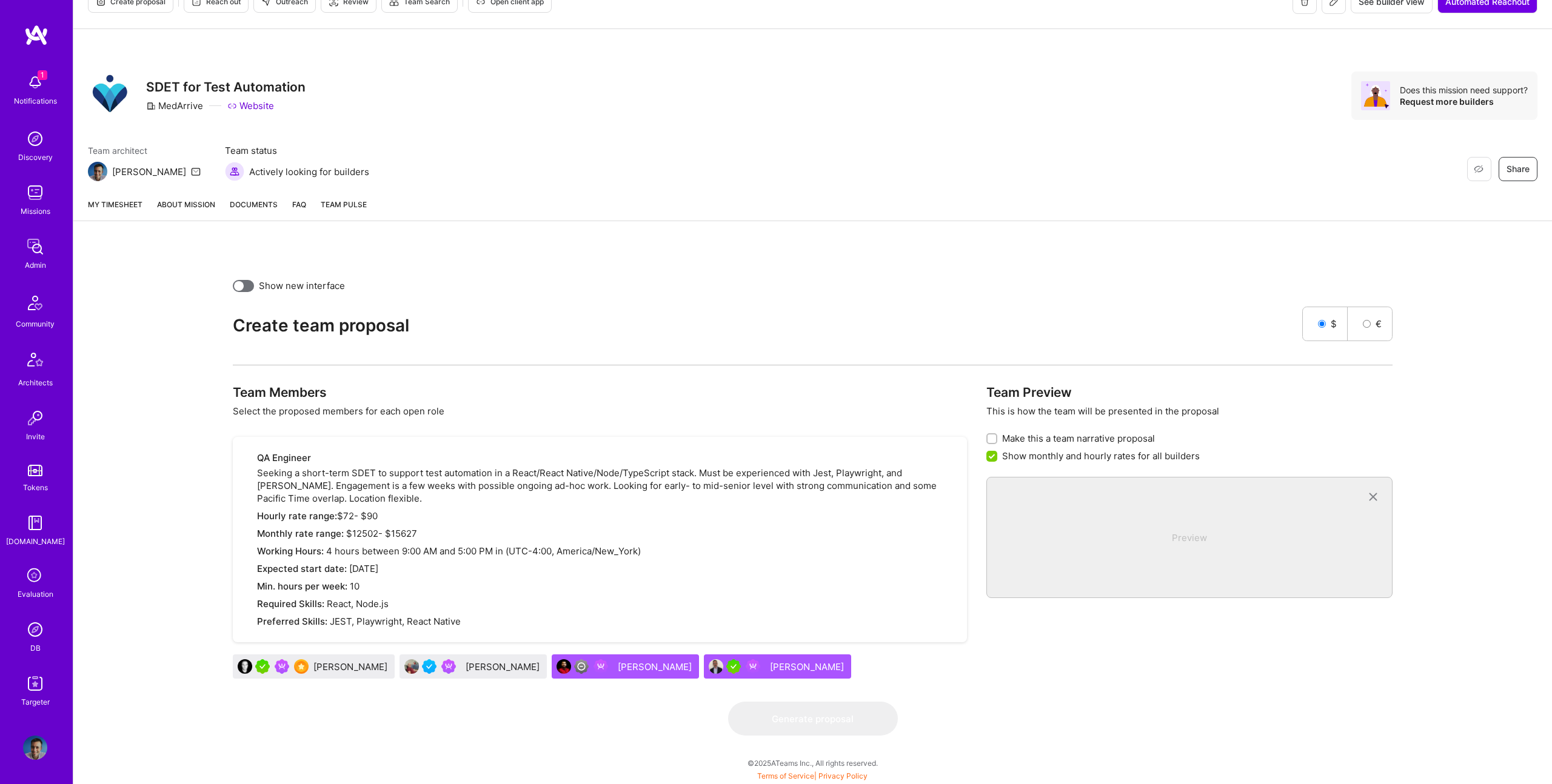
drag, startPoint x: 454, startPoint y: 681, endPoint x: 447, endPoint y: 670, distance: 13.0
click at [450, 675] on div "[PERSON_NAME] [PERSON_NAME] [PERSON_NAME] [PERSON_NAME]" at bounding box center [599, 668] width 734 height 29
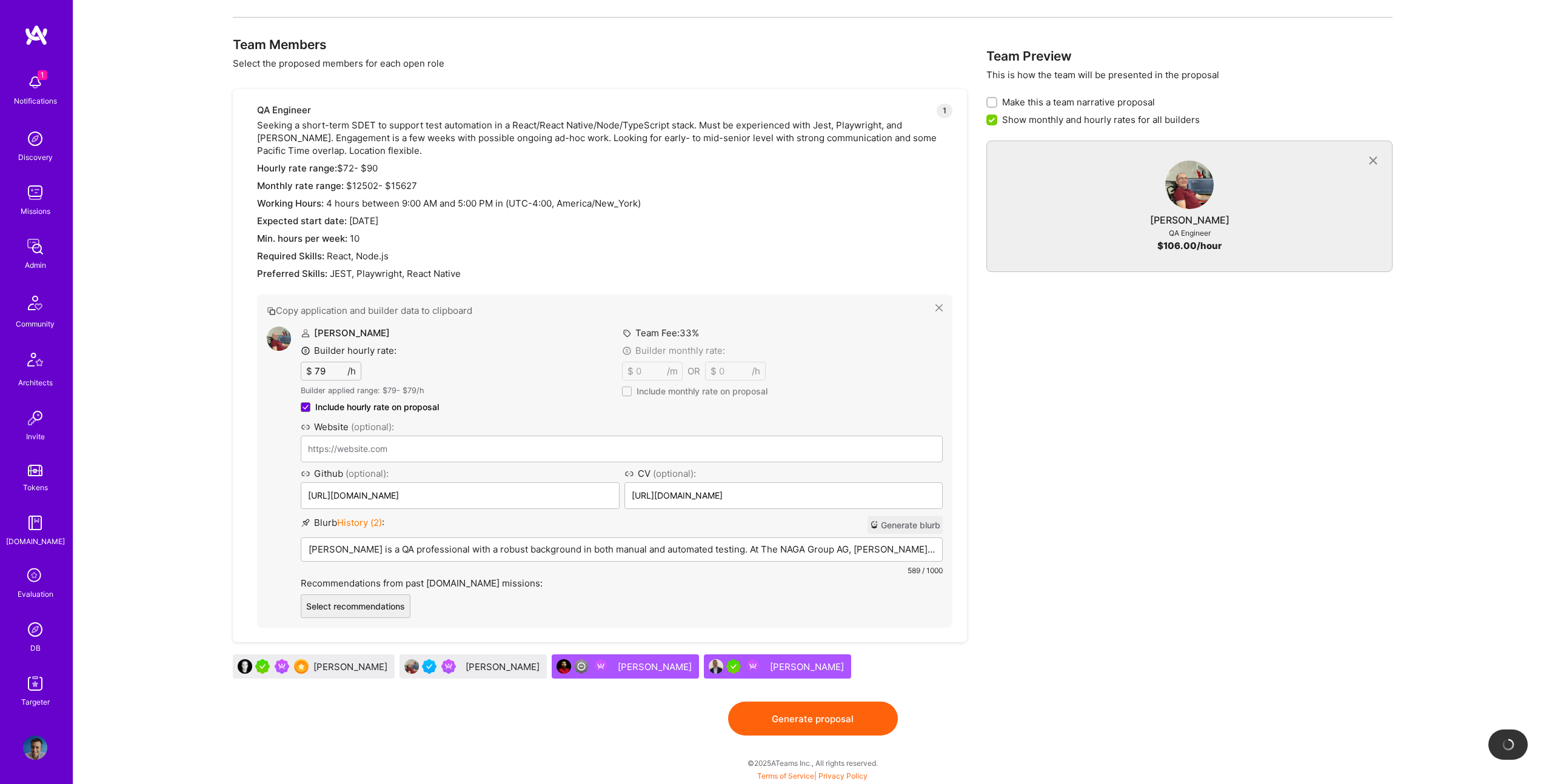
scroll to position [372, 0]
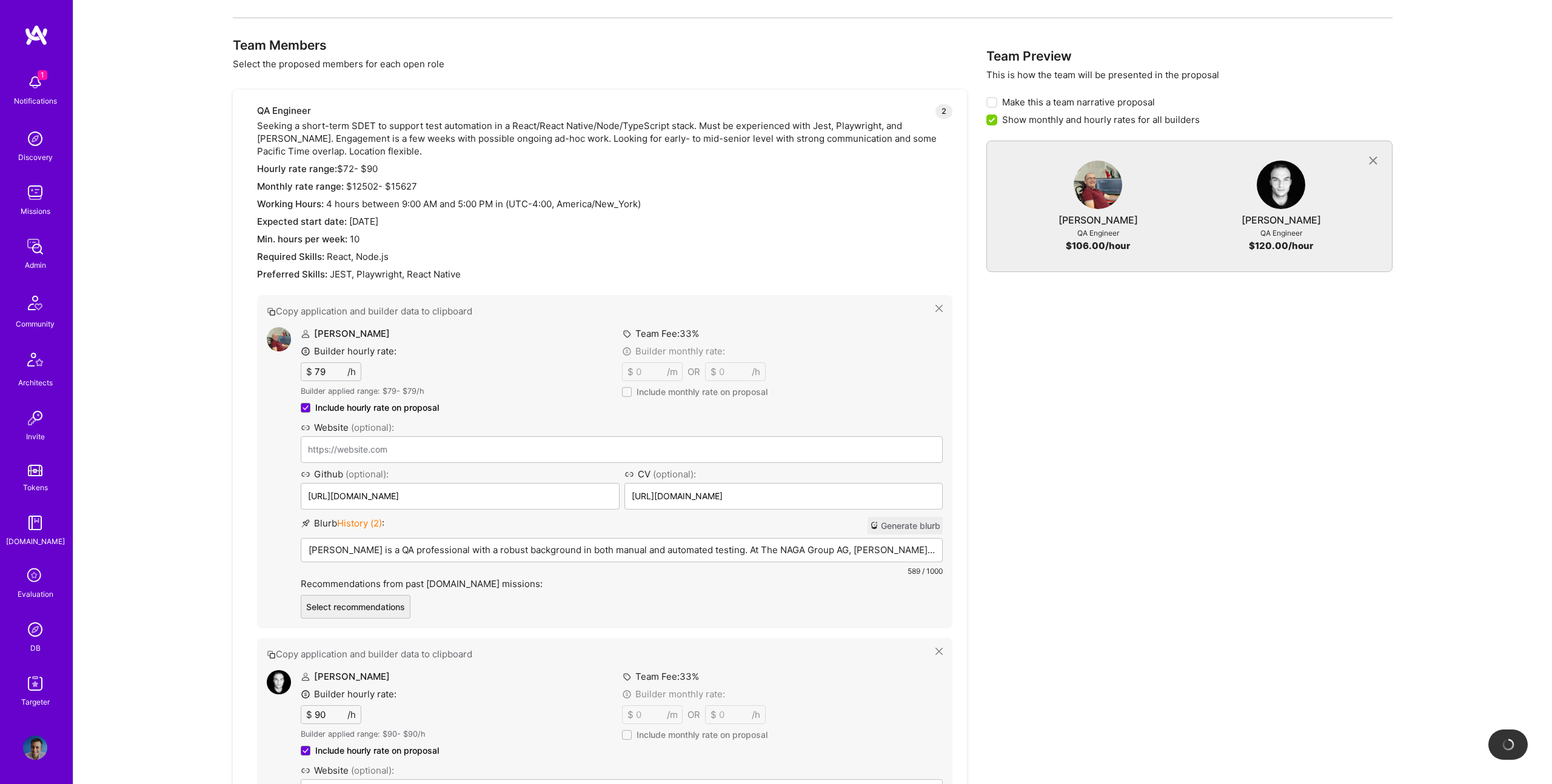
drag, startPoint x: 320, startPoint y: 662, endPoint x: 476, endPoint y: 67, distance: 615.1
type input "[URL][DOMAIN_NAME]"
click at [474, 551] on p "[PERSON_NAME] is a QA professional with a robust background in both manual and …" at bounding box center [622, 550] width 626 height 13
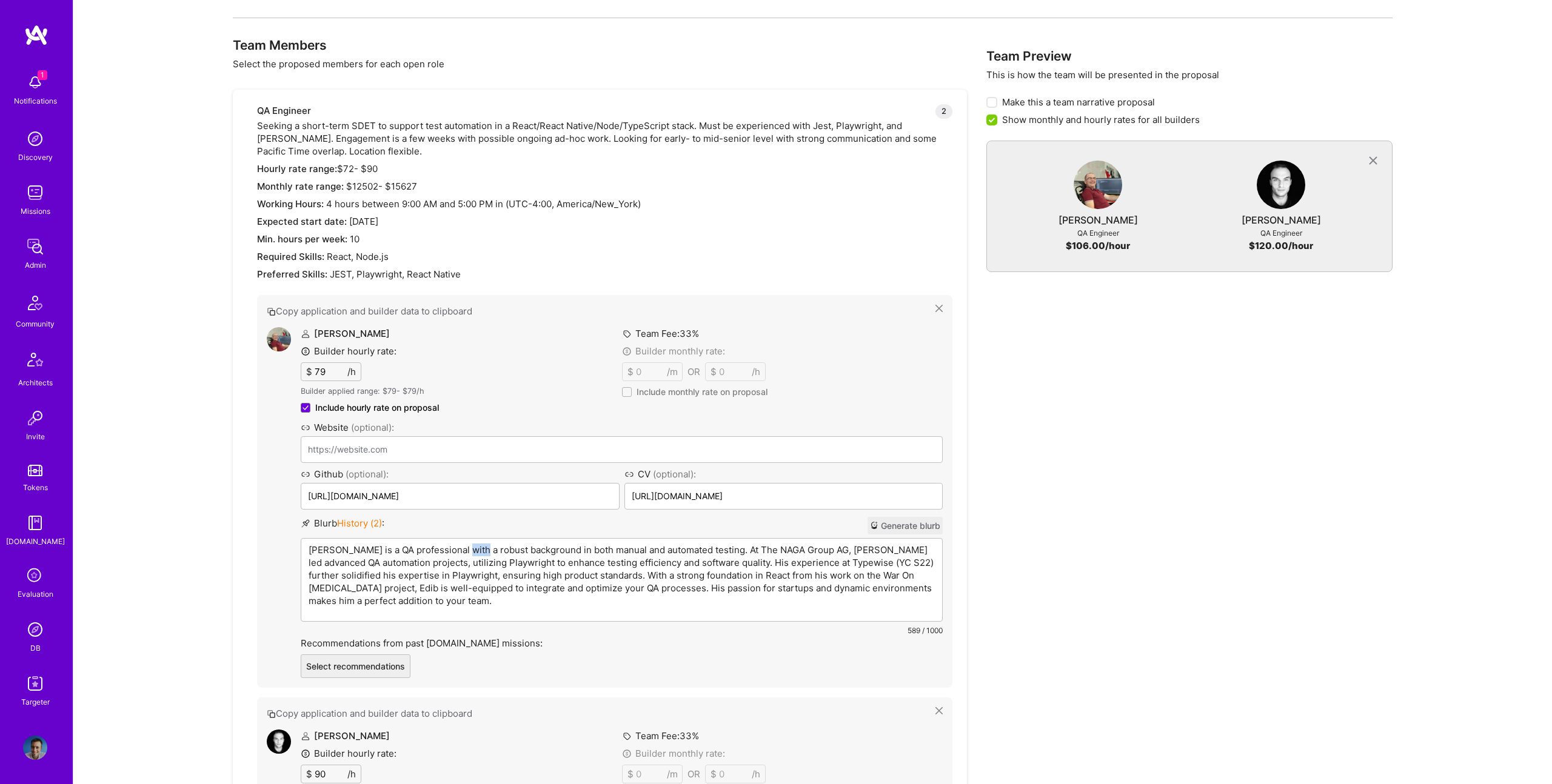
click at [474, 551] on p "[PERSON_NAME] is a QA professional with a robust background in both manual and …" at bounding box center [622, 575] width 626 height 64
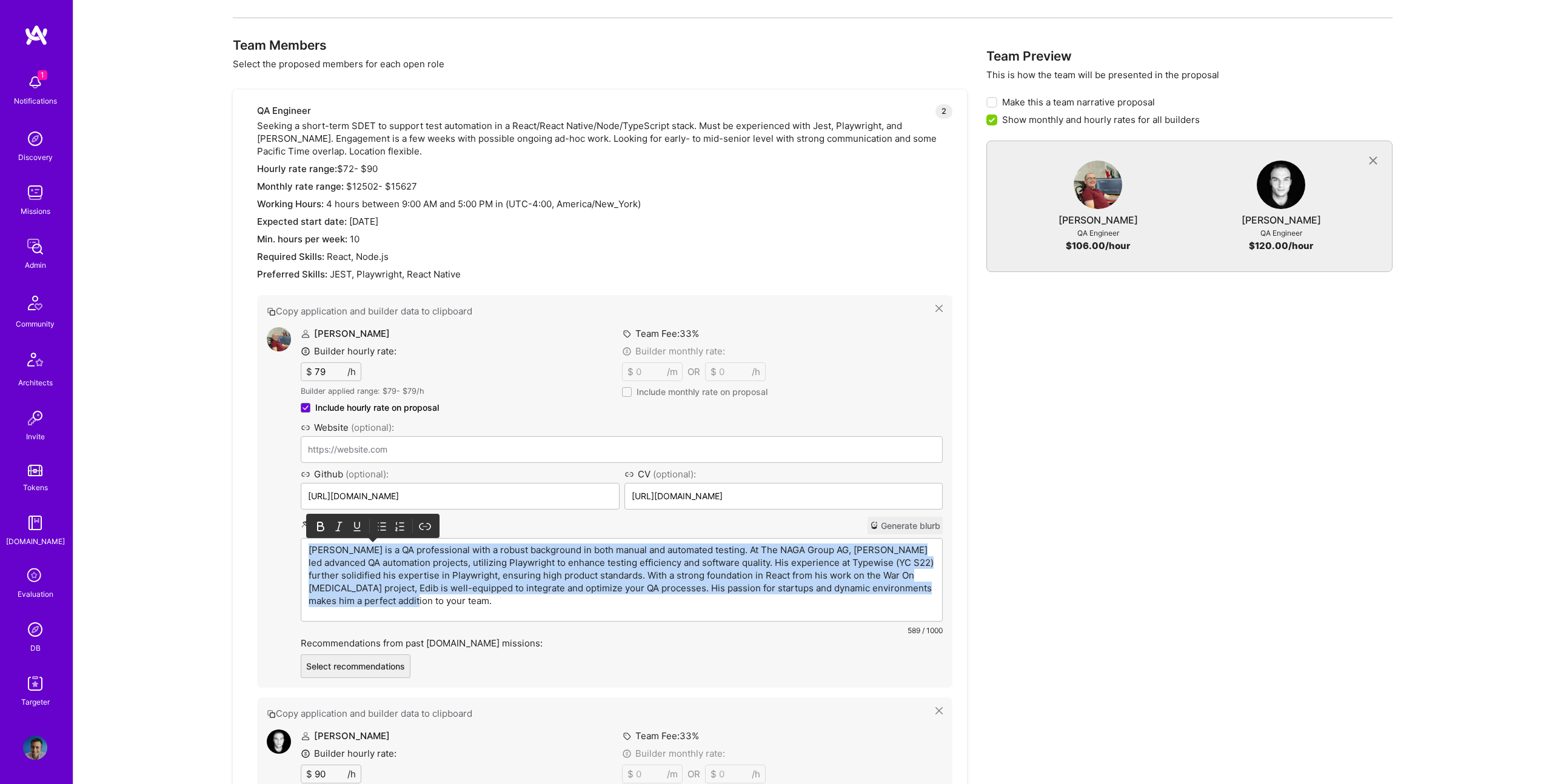
click at [475, 551] on p "[PERSON_NAME] is a QA professional with a robust background in both manual and …" at bounding box center [622, 575] width 626 height 64
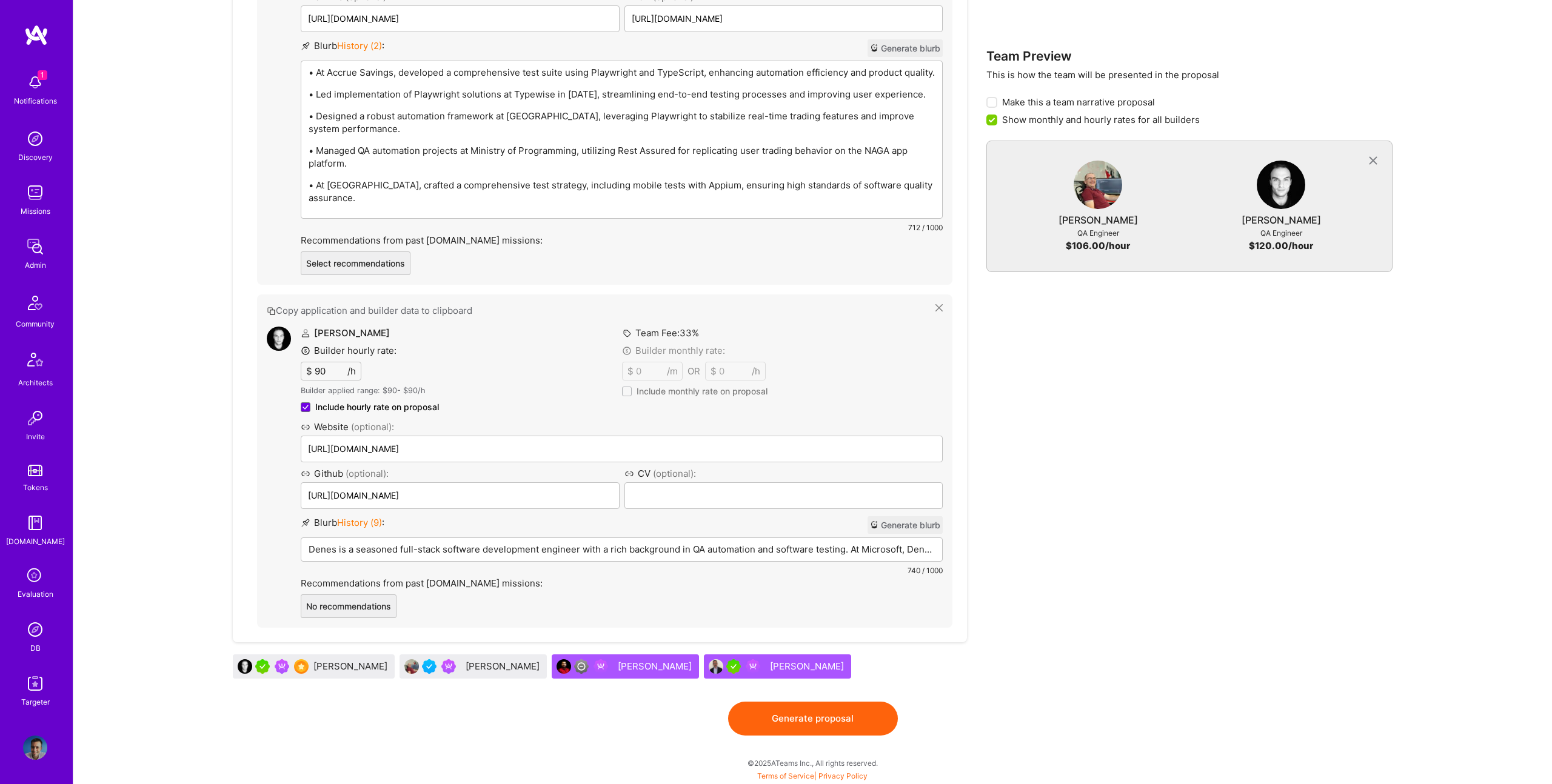
scroll to position [715, 0]
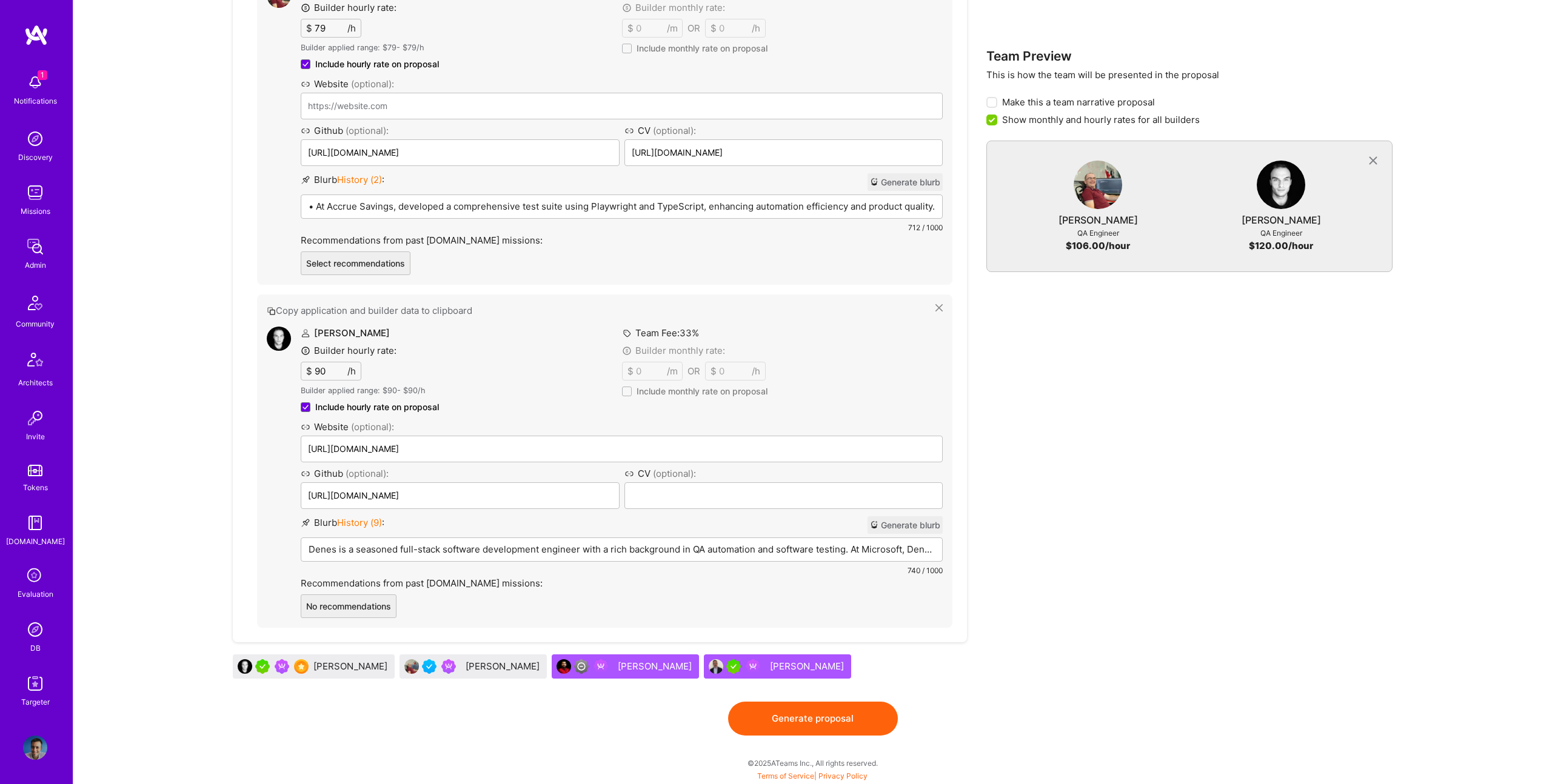
click at [441, 552] on p "Denes is a seasoned full-stack software development engineer with a rich backgr…" at bounding box center [622, 549] width 626 height 13
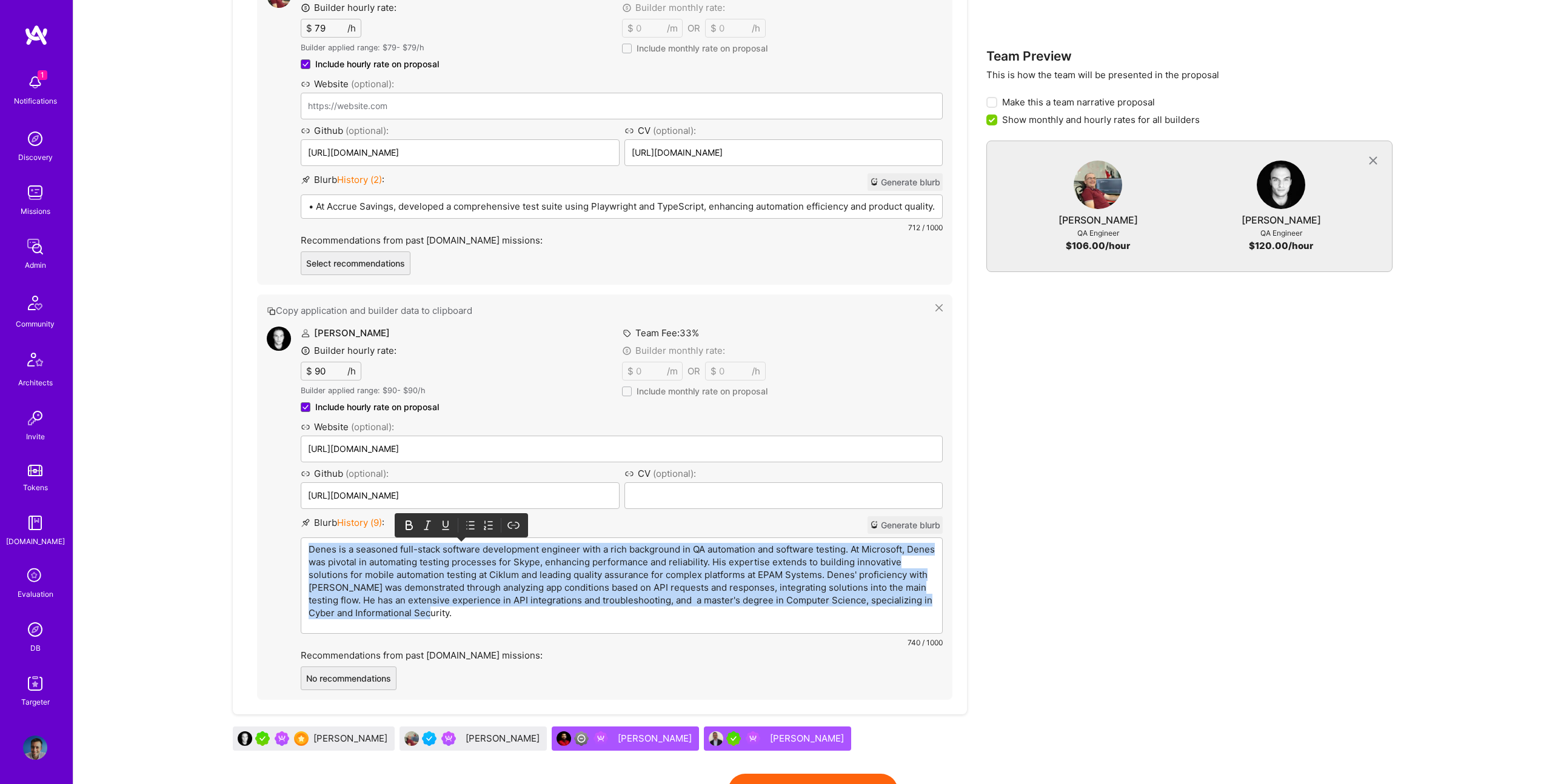
click at [441, 552] on p "Denes is a seasoned full-stack software development engineer with a rich backgr…" at bounding box center [622, 580] width 626 height 77
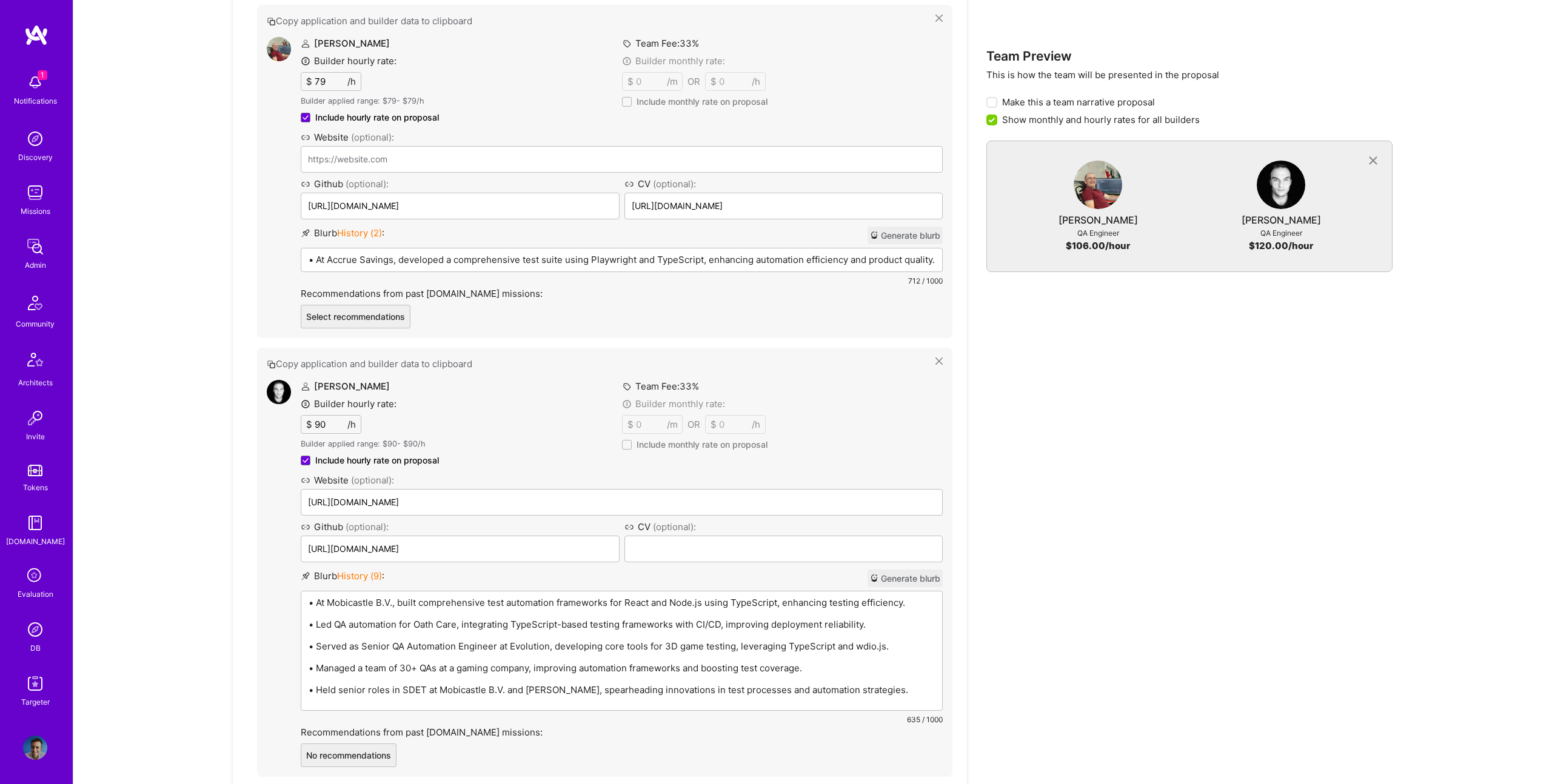
click at [466, 259] on p "• At Accrue Savings, developed a comprehensive test suite using Playwright and …" at bounding box center [622, 260] width 626 height 13
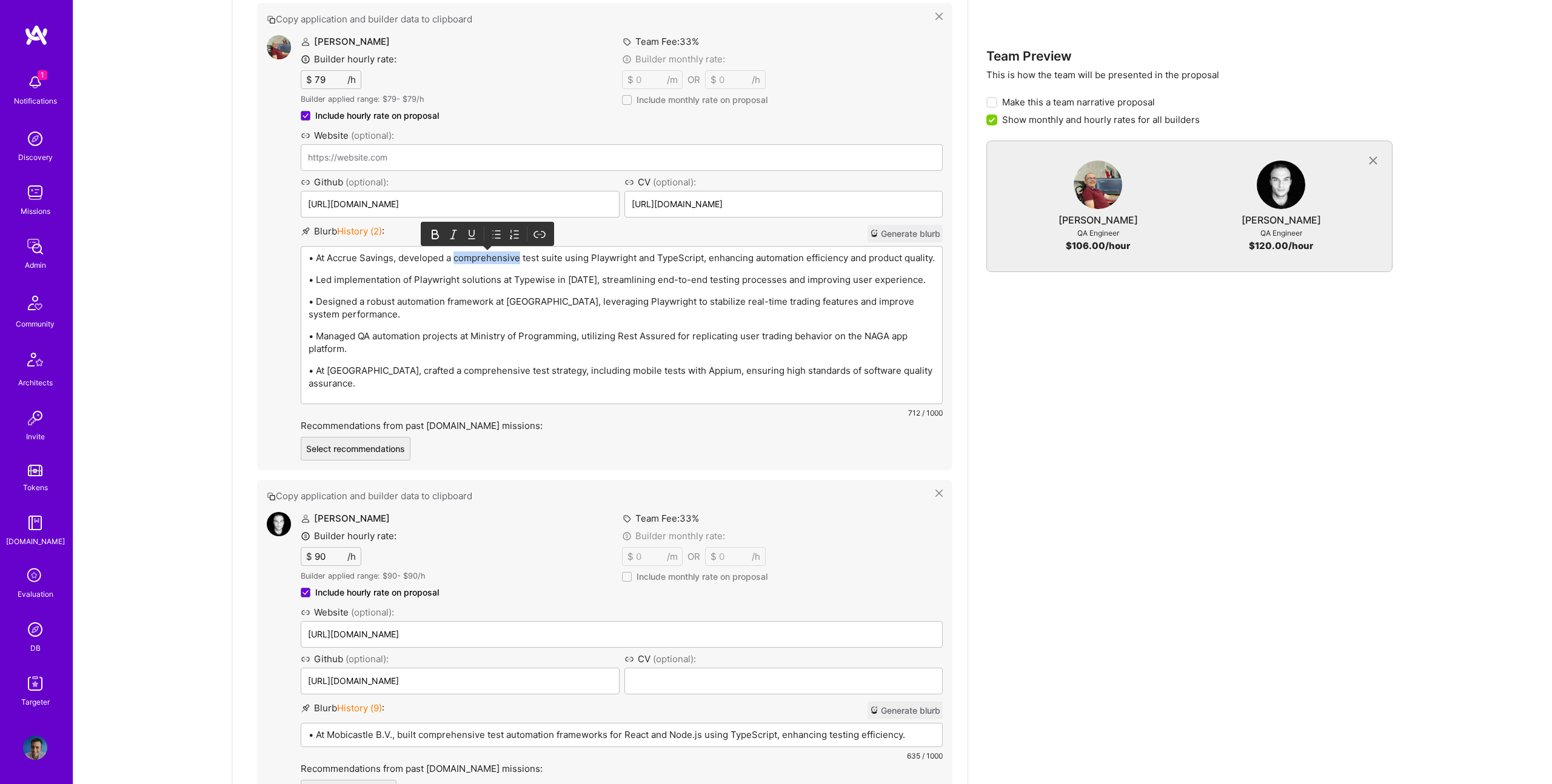
click at [466, 259] on p "• At Accrue Savings, developed a comprehensive test suite using Playwright and …" at bounding box center [622, 258] width 626 height 13
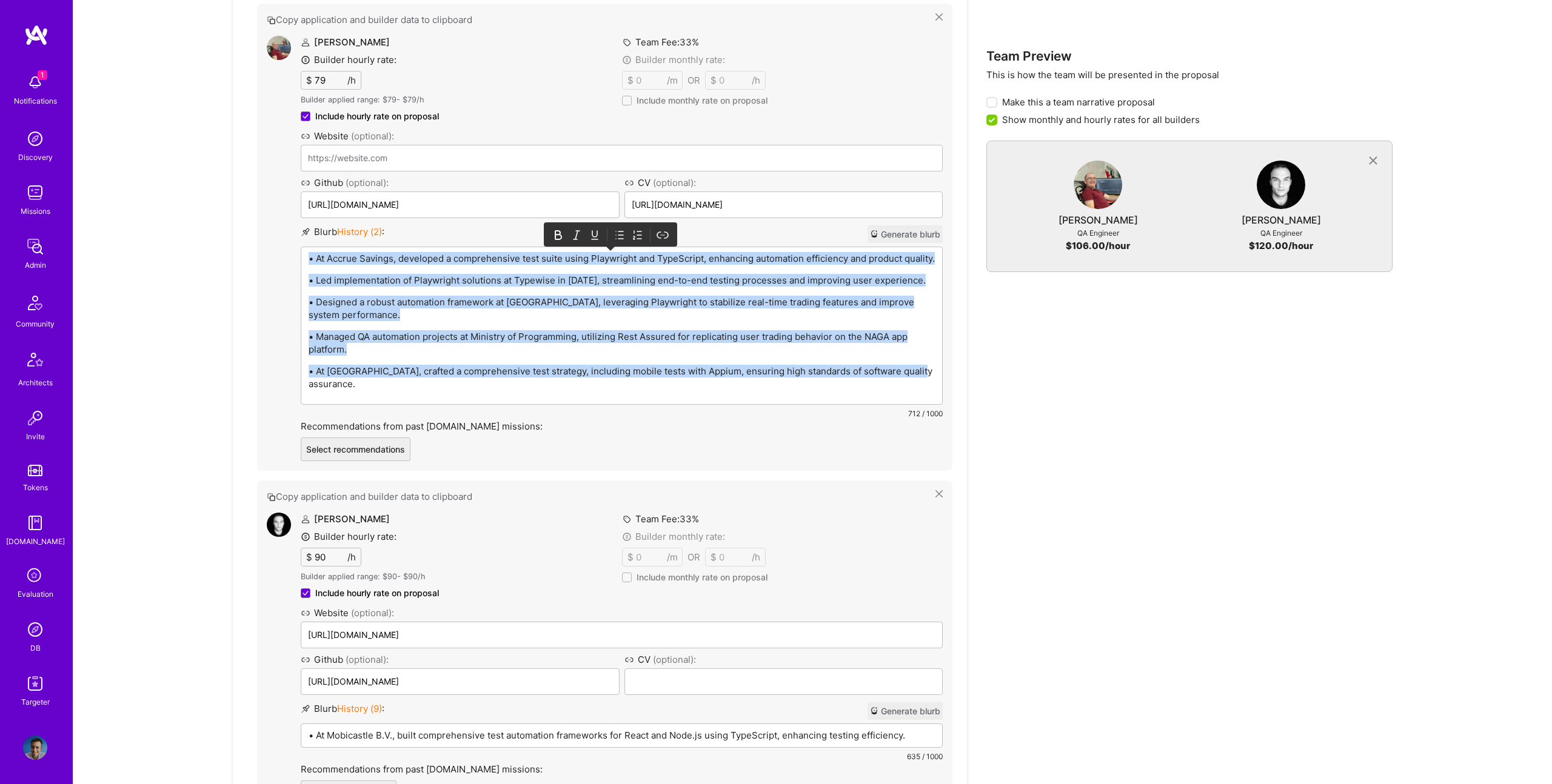
click at [622, 228] on div at bounding box center [619, 234] width 12 height 13
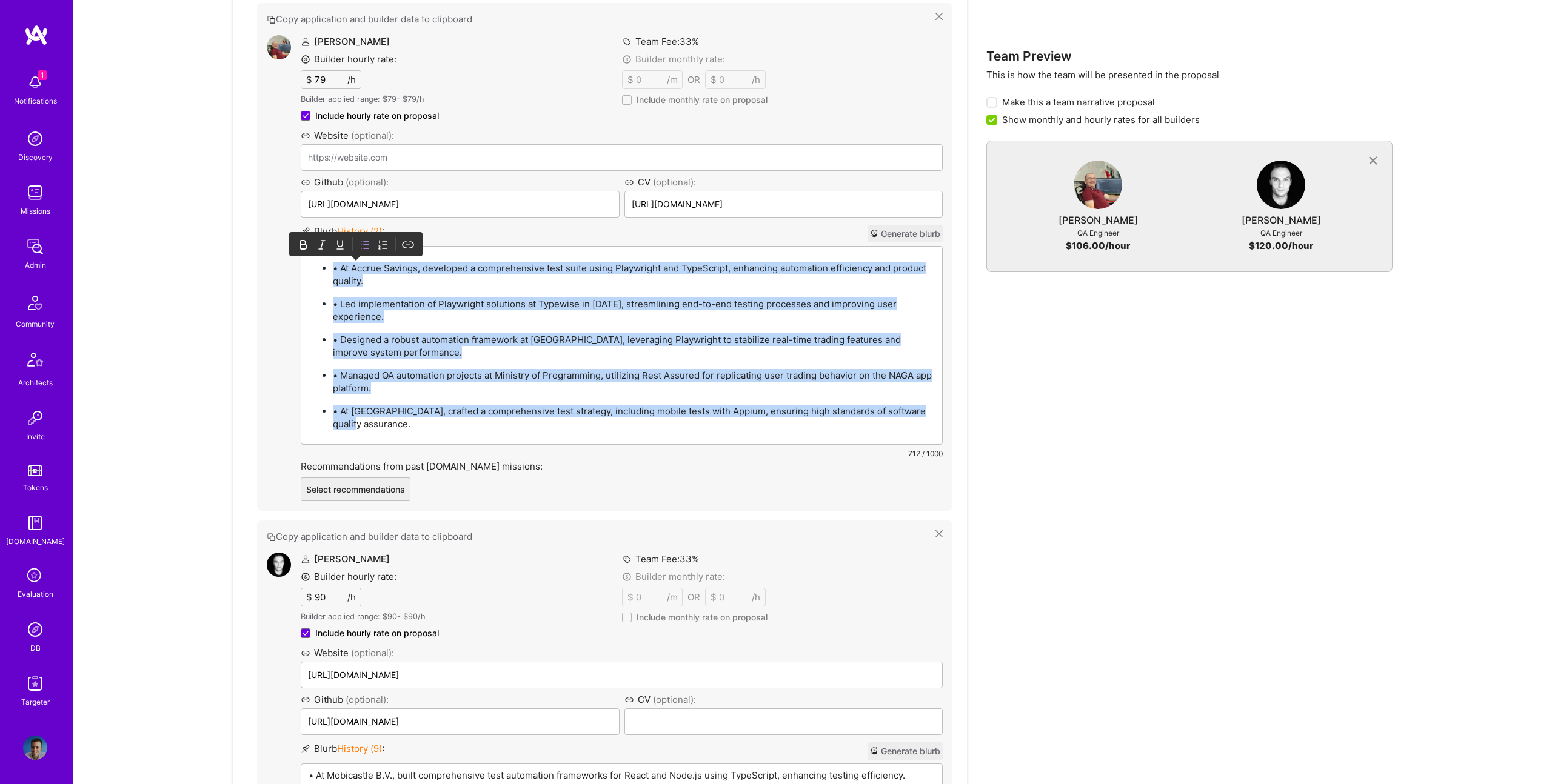
click at [338, 267] on p "• At Accrue Savings, developed a comprehensive test suite using Playwright and …" at bounding box center [633, 274] width 602 height 25
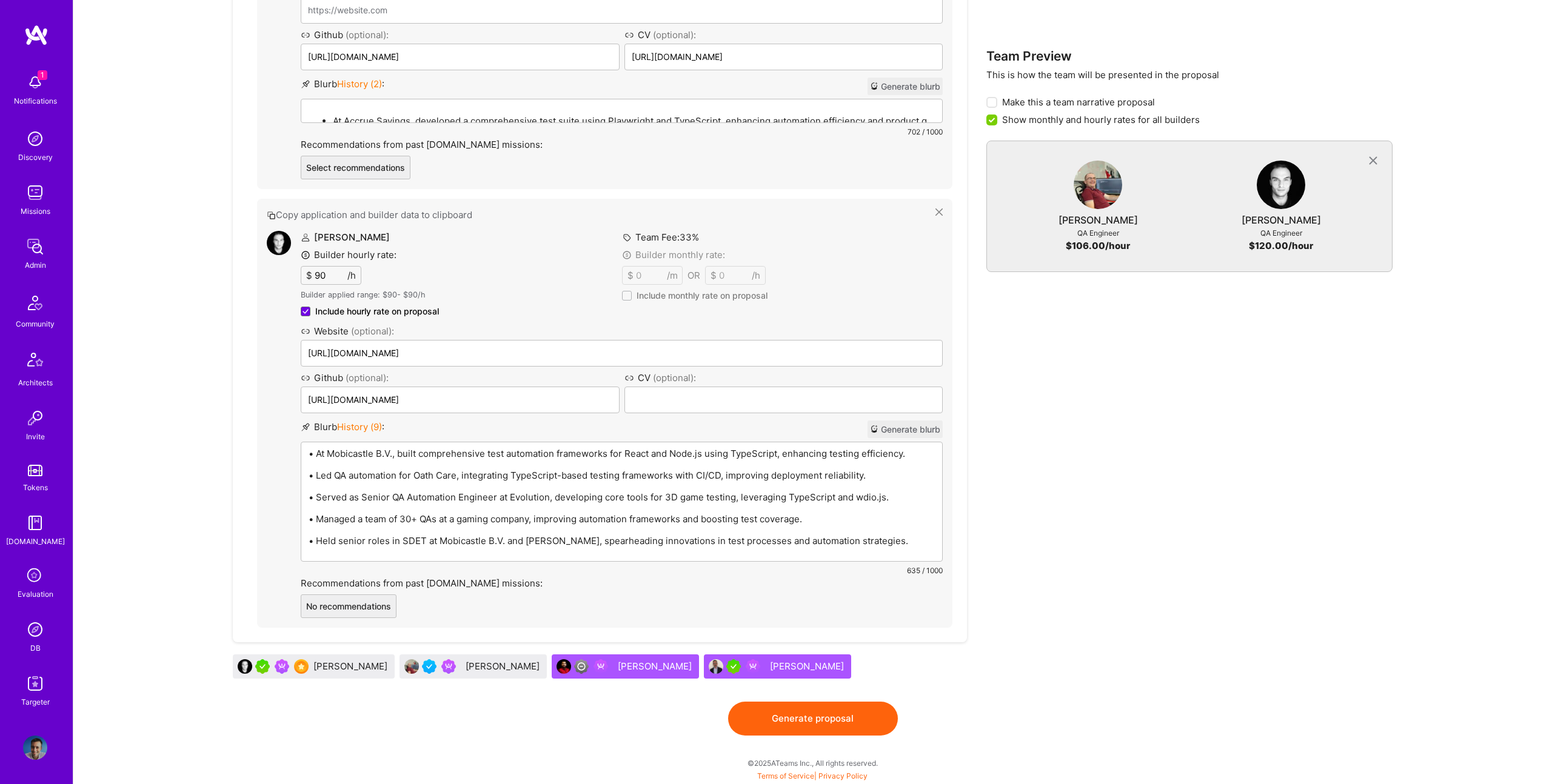
scroll to position [715, 0]
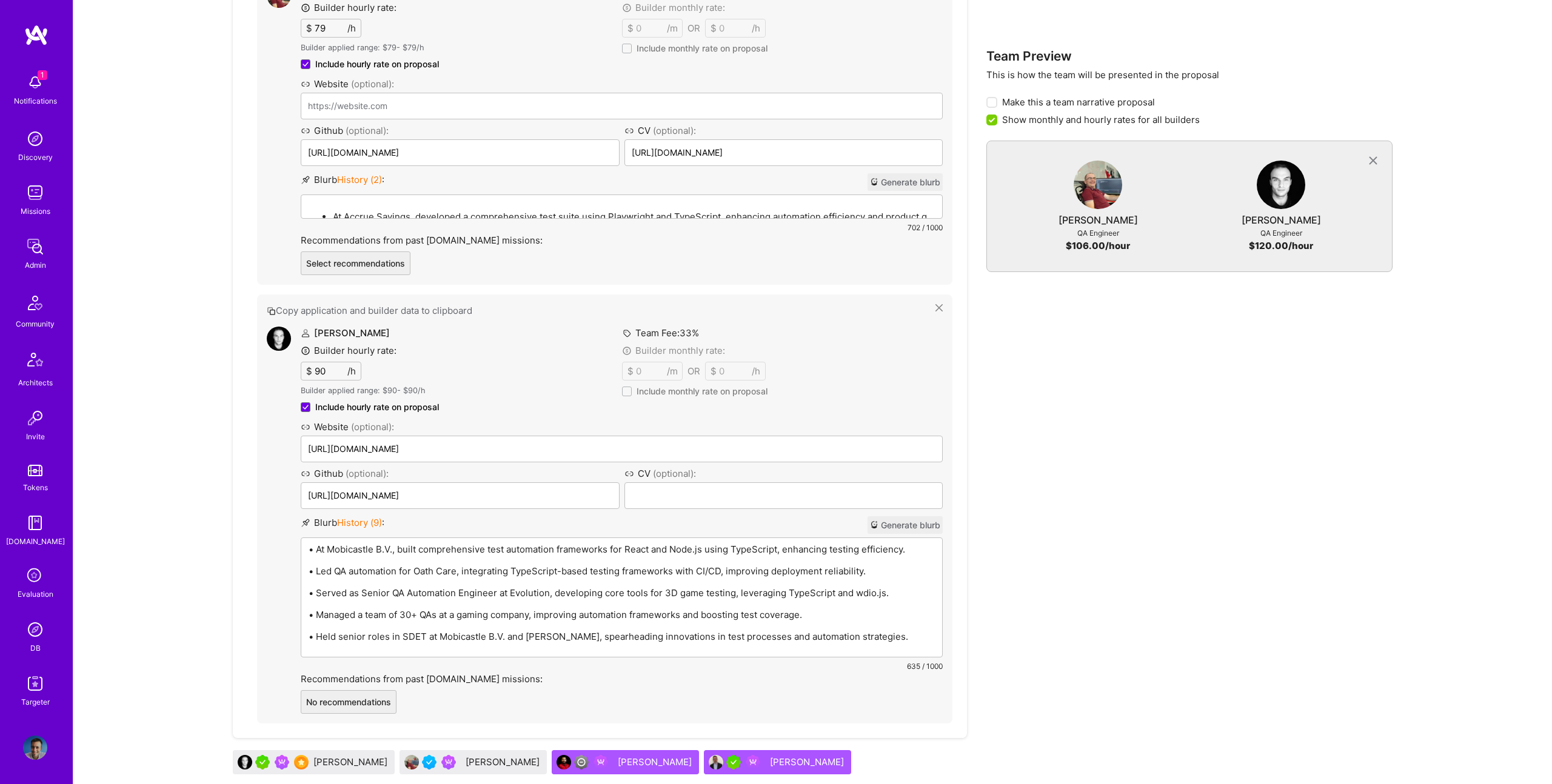
click at [363, 550] on p "• At Mobicastle B.V., built comprehensive test automation frameworks for React …" at bounding box center [622, 549] width 626 height 13
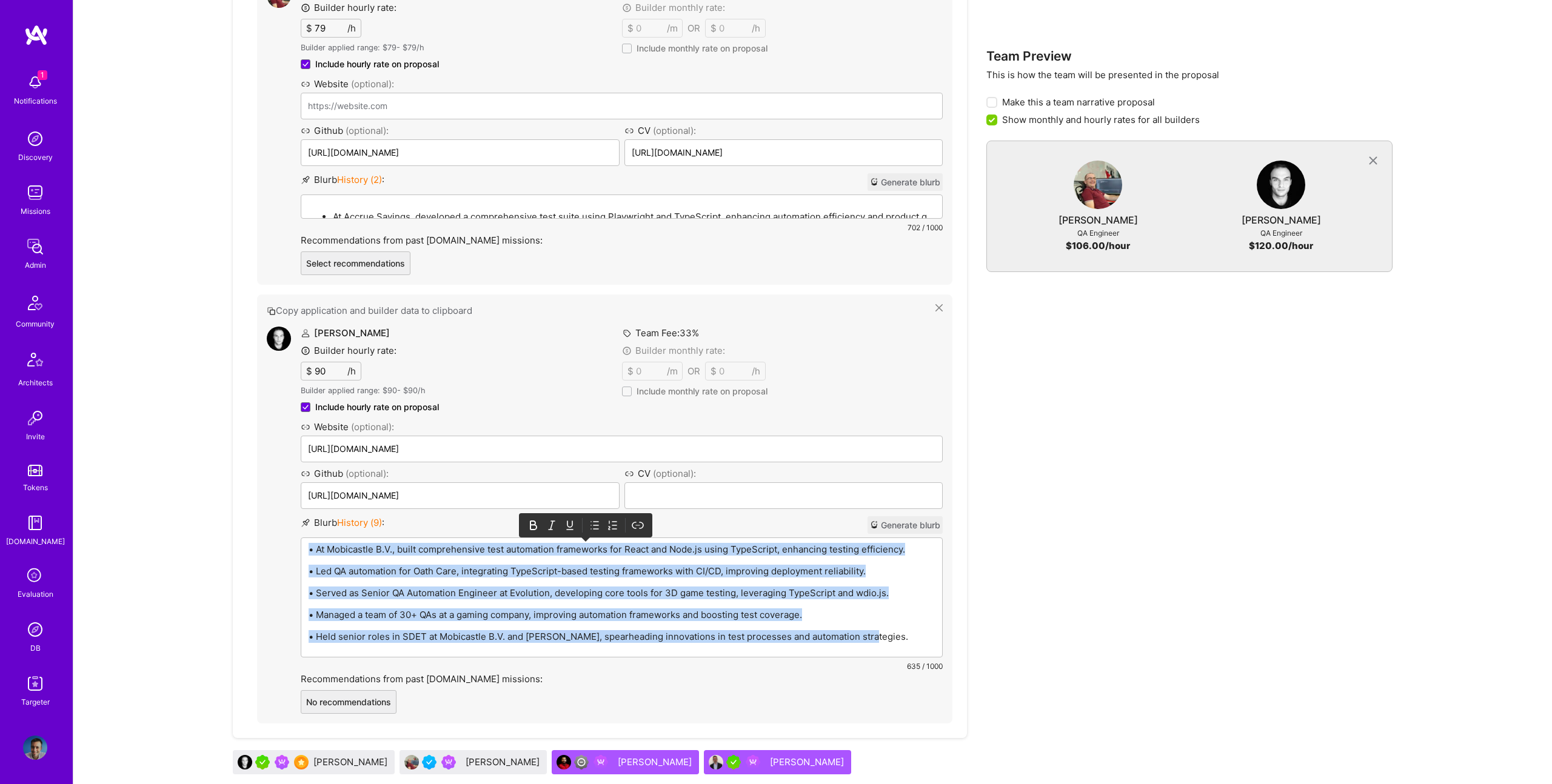
click at [596, 526] on icon at bounding box center [594, 525] width 12 height 12
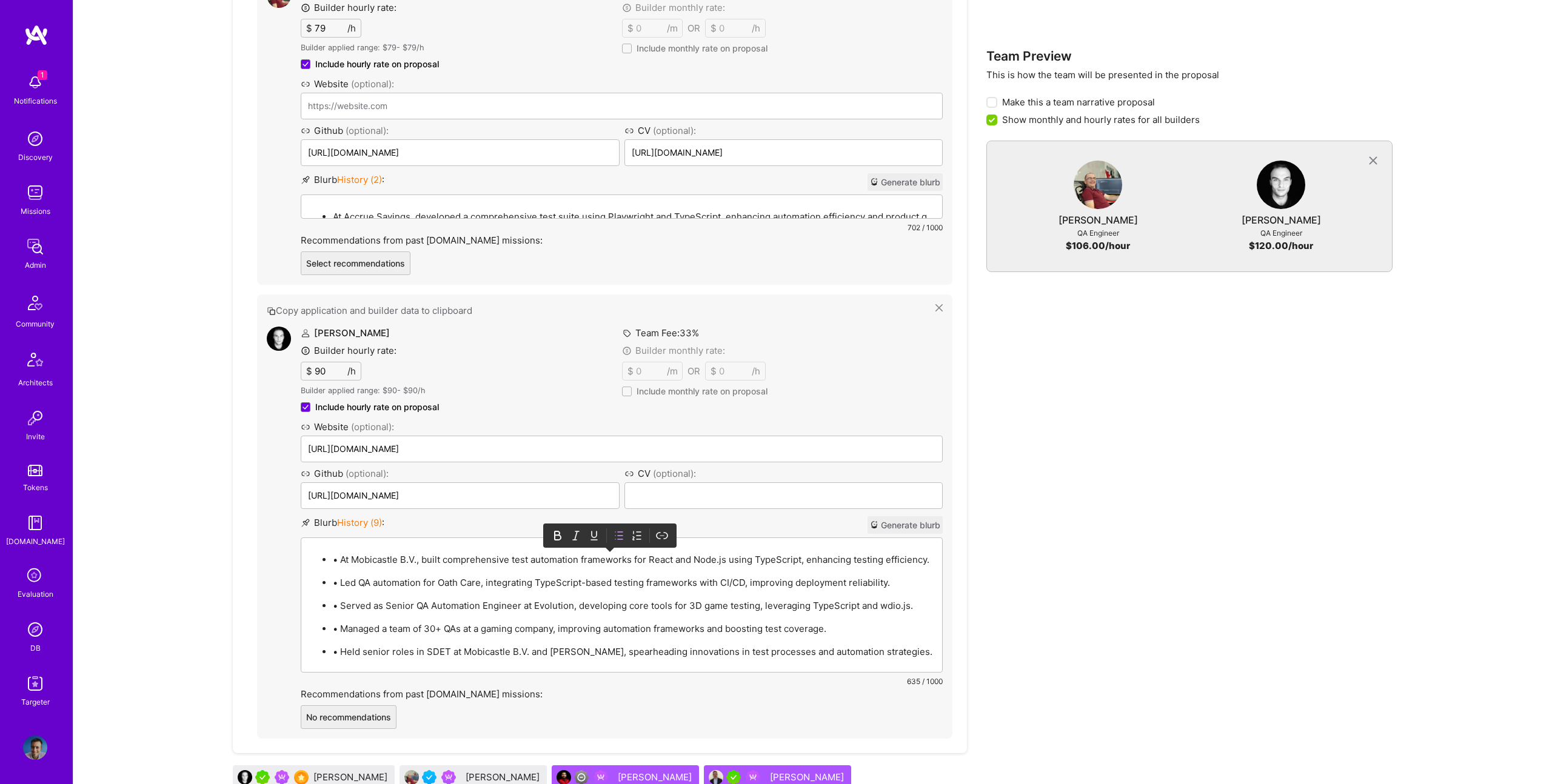
click at [338, 559] on p "• At Mobicastle B.V., built comprehensive test automation frameworks for React …" at bounding box center [633, 559] width 602 height 13
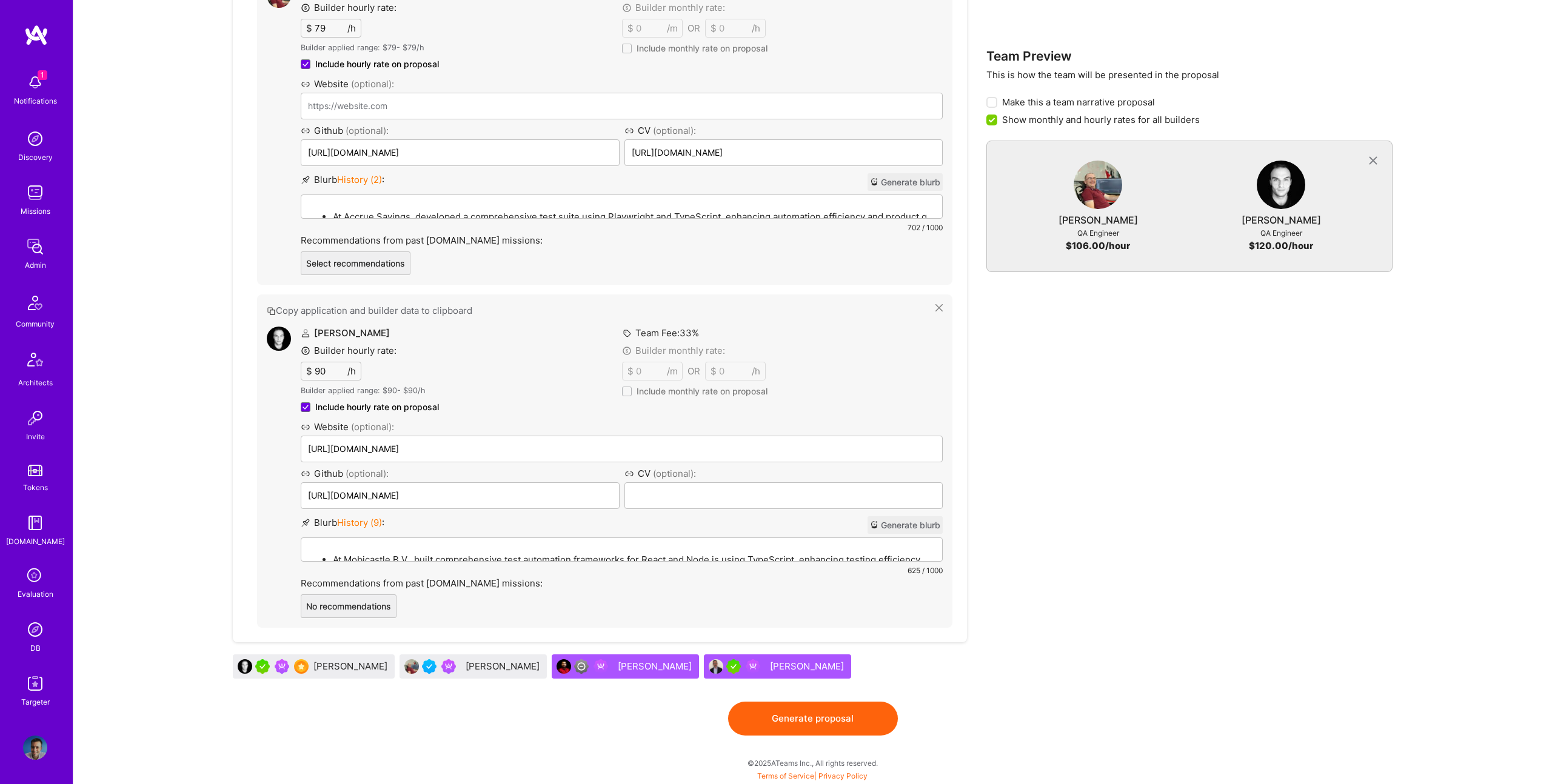
click at [845, 731] on button "Generate proposal" at bounding box center [813, 718] width 170 height 34
click at [842, 724] on button "Generate proposal" at bounding box center [813, 718] width 170 height 34
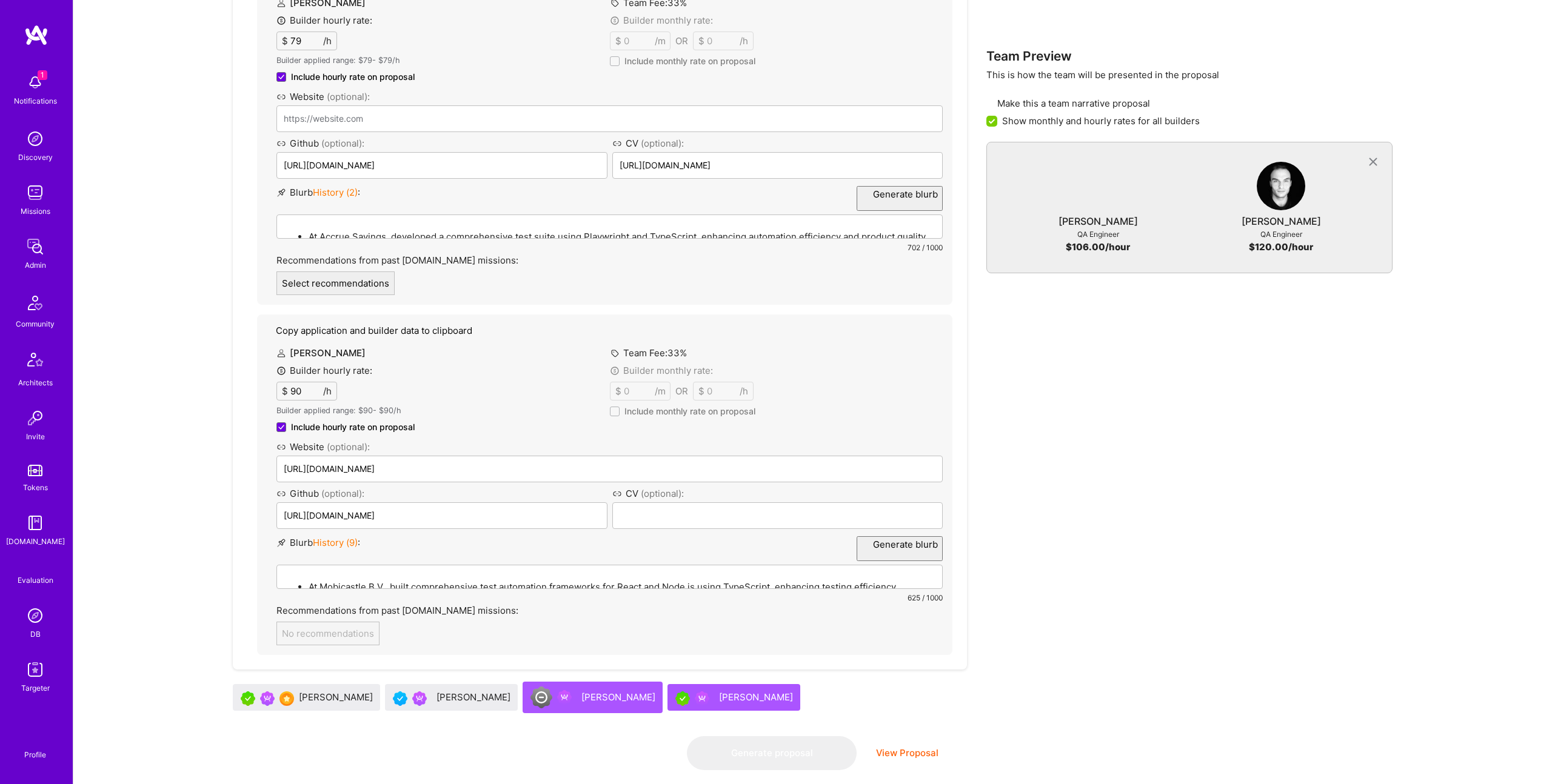
scroll to position [0, 0]
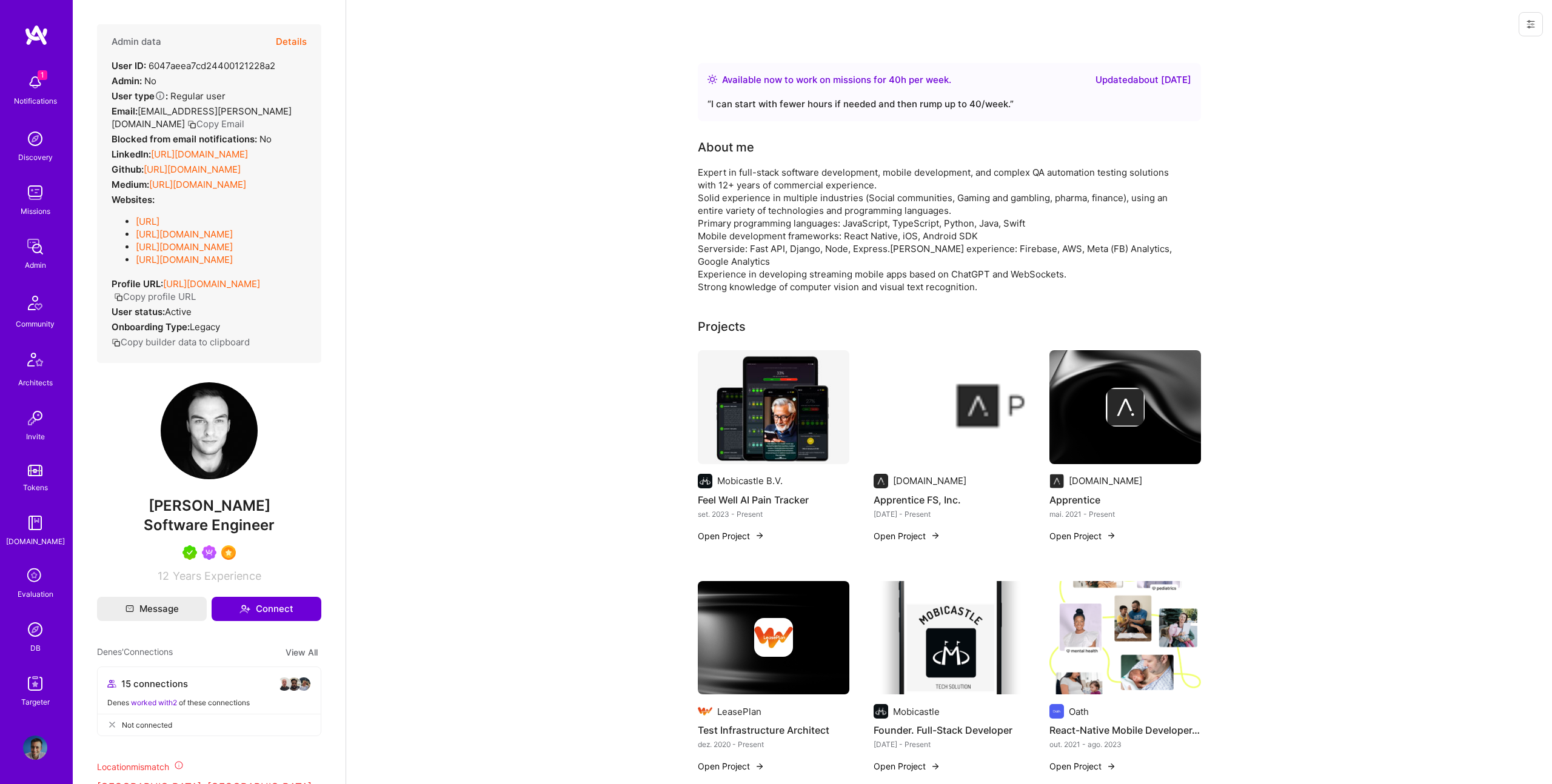
click at [301, 19] on div "Admin data Details User ID: 6047aeea7cd24400121228a2 Admin: No User type Regula…" at bounding box center [209, 392] width 272 height 784
click at [297, 34] on button "Details" at bounding box center [291, 42] width 31 height 35
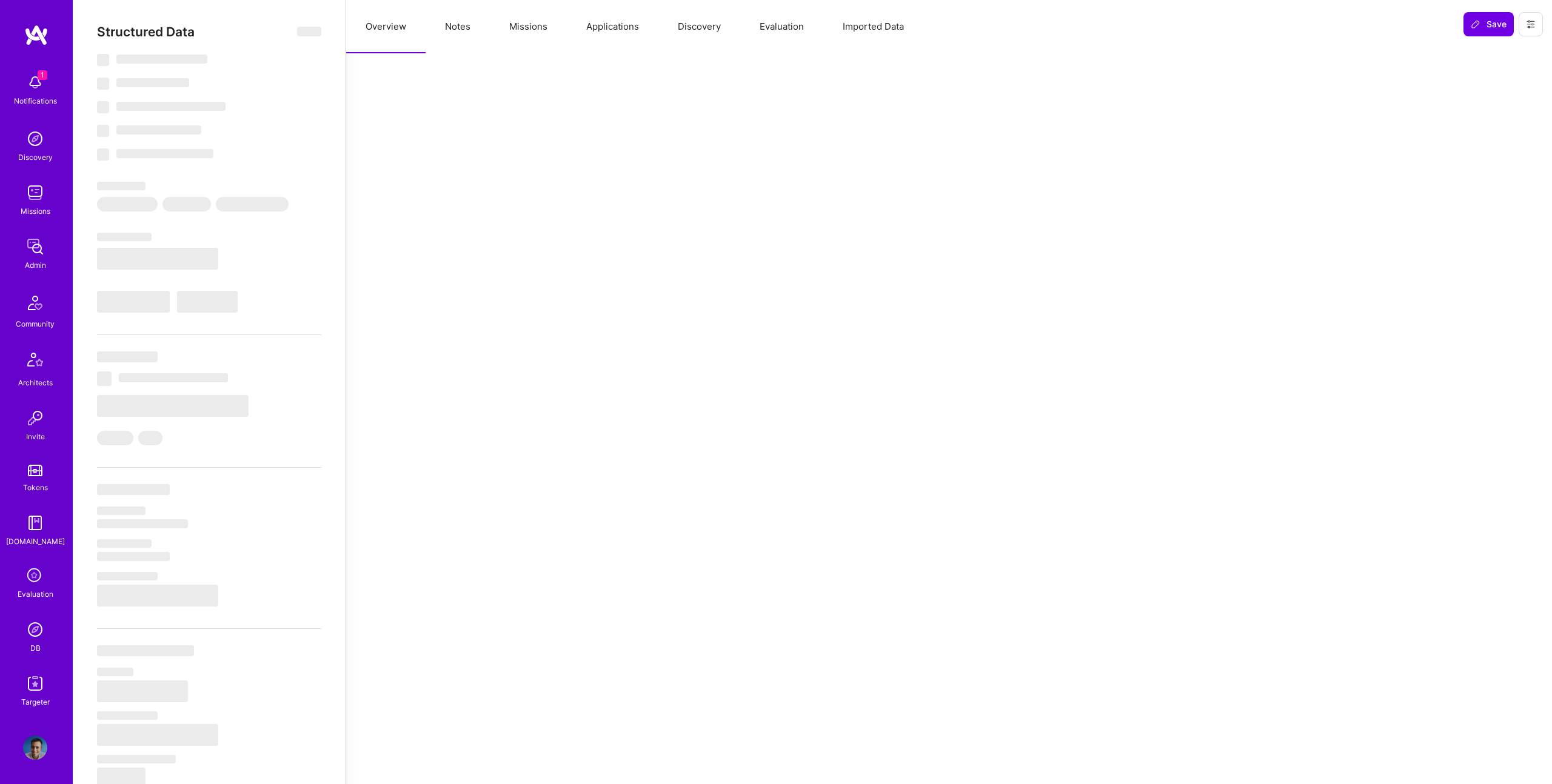
click at [463, 20] on button "Notes" at bounding box center [457, 27] width 64 height 53
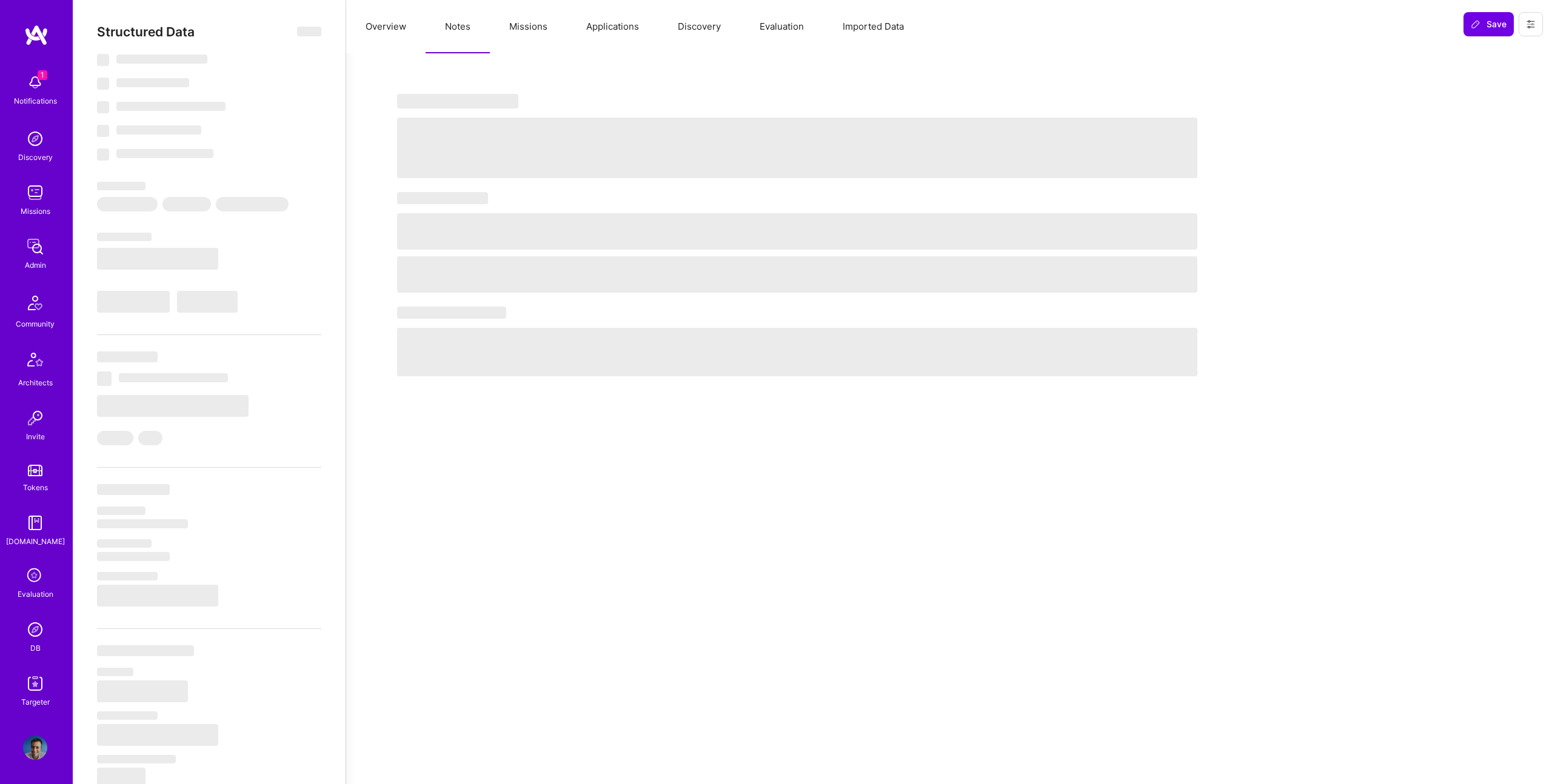
select select "Right Now"
select select "5"
select select "7"
select select "6"
select select "7"
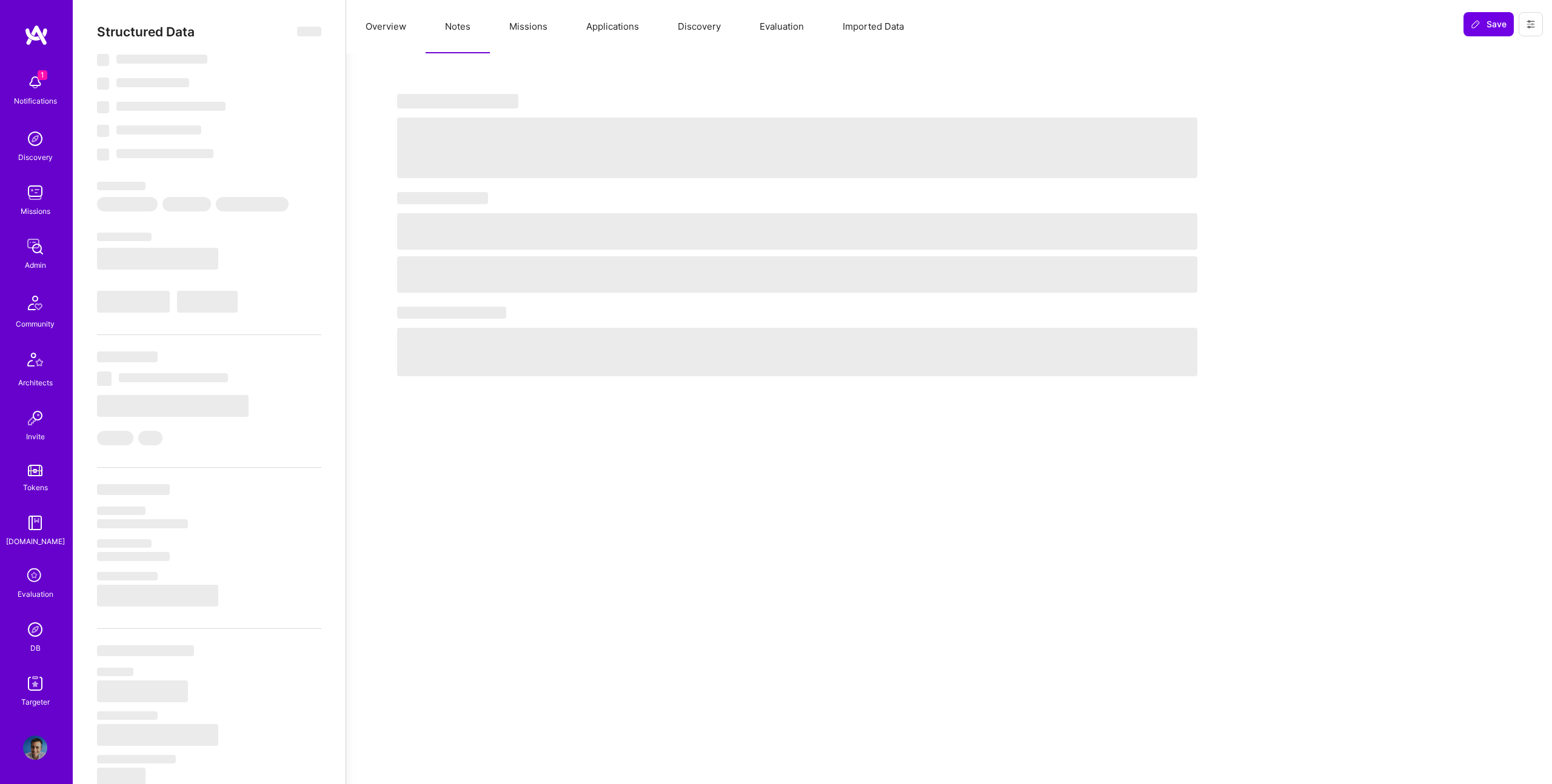
select select "NL"
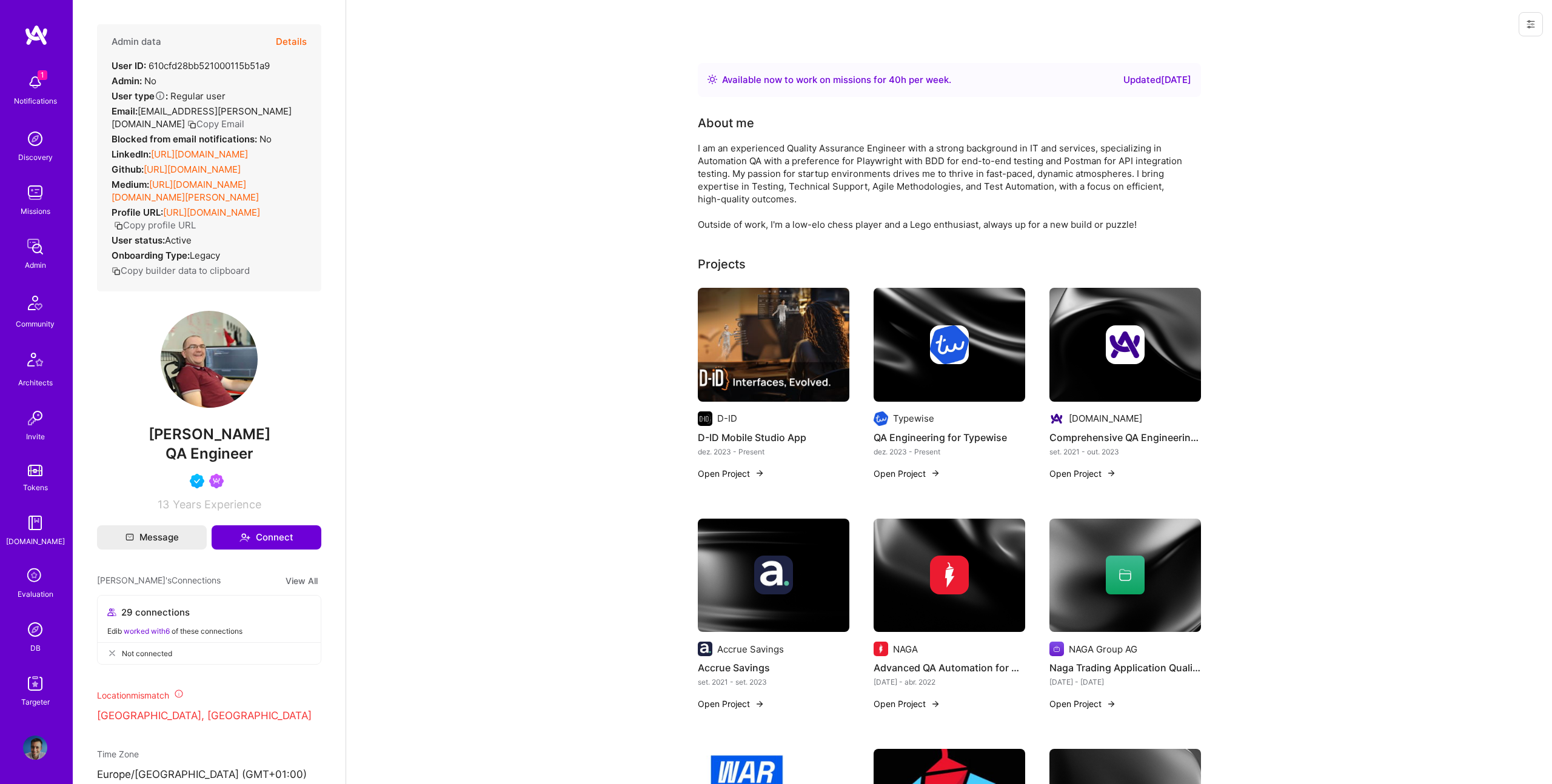
click at [300, 40] on button "Details" at bounding box center [291, 42] width 31 height 35
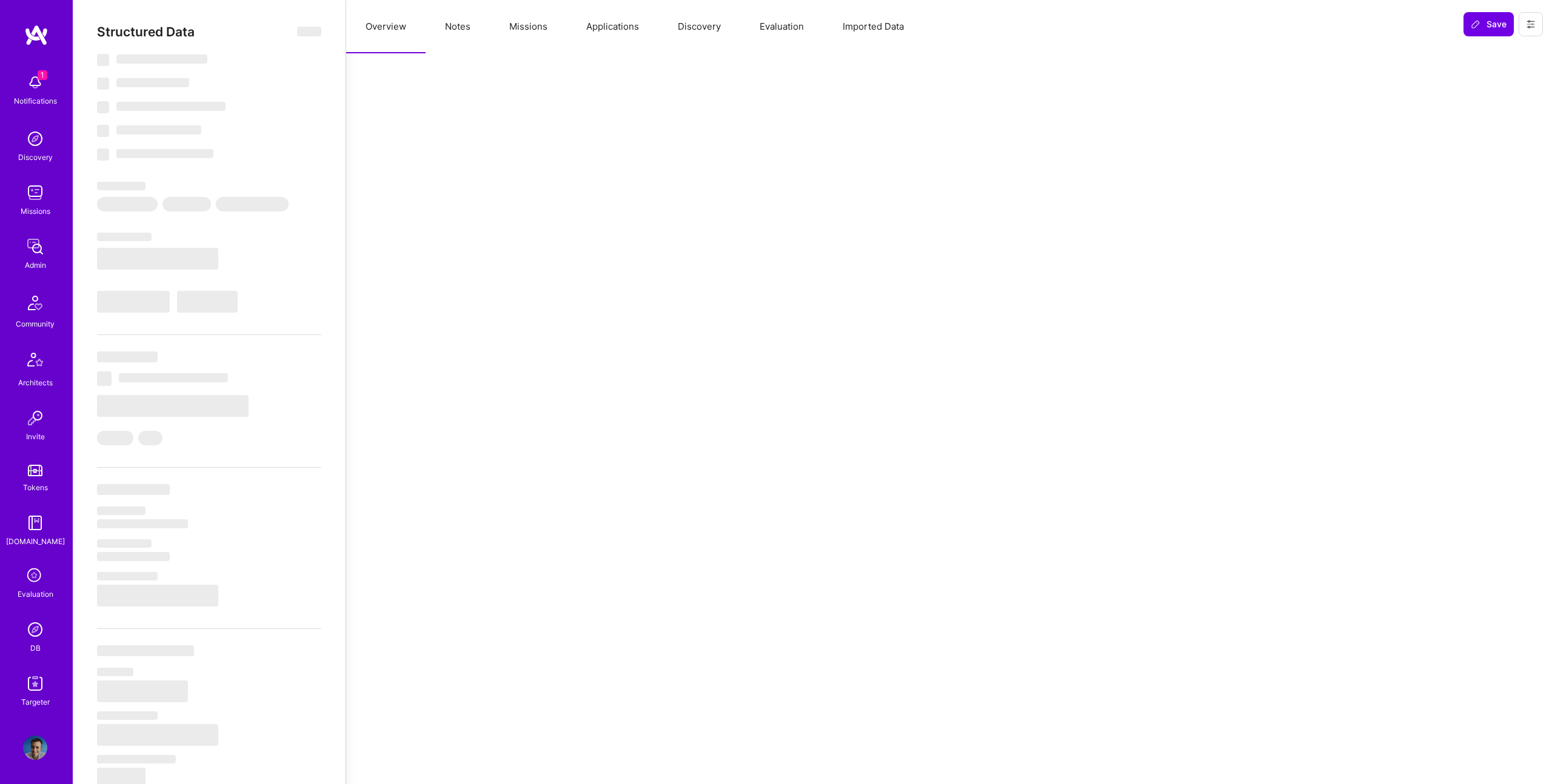
select select "Right Now"
select select "5"
select select "4"
select select "6"
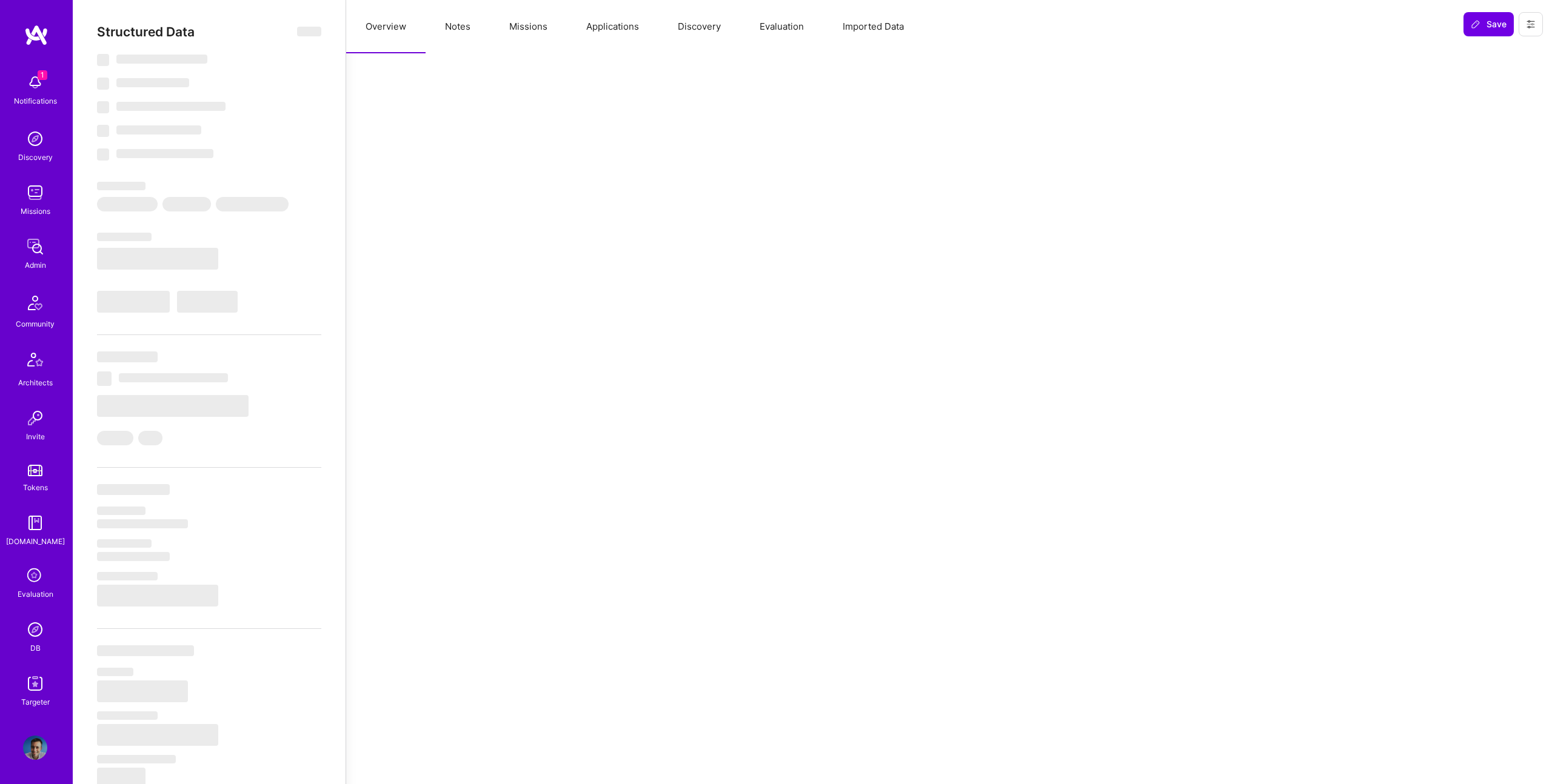
select select "BA"
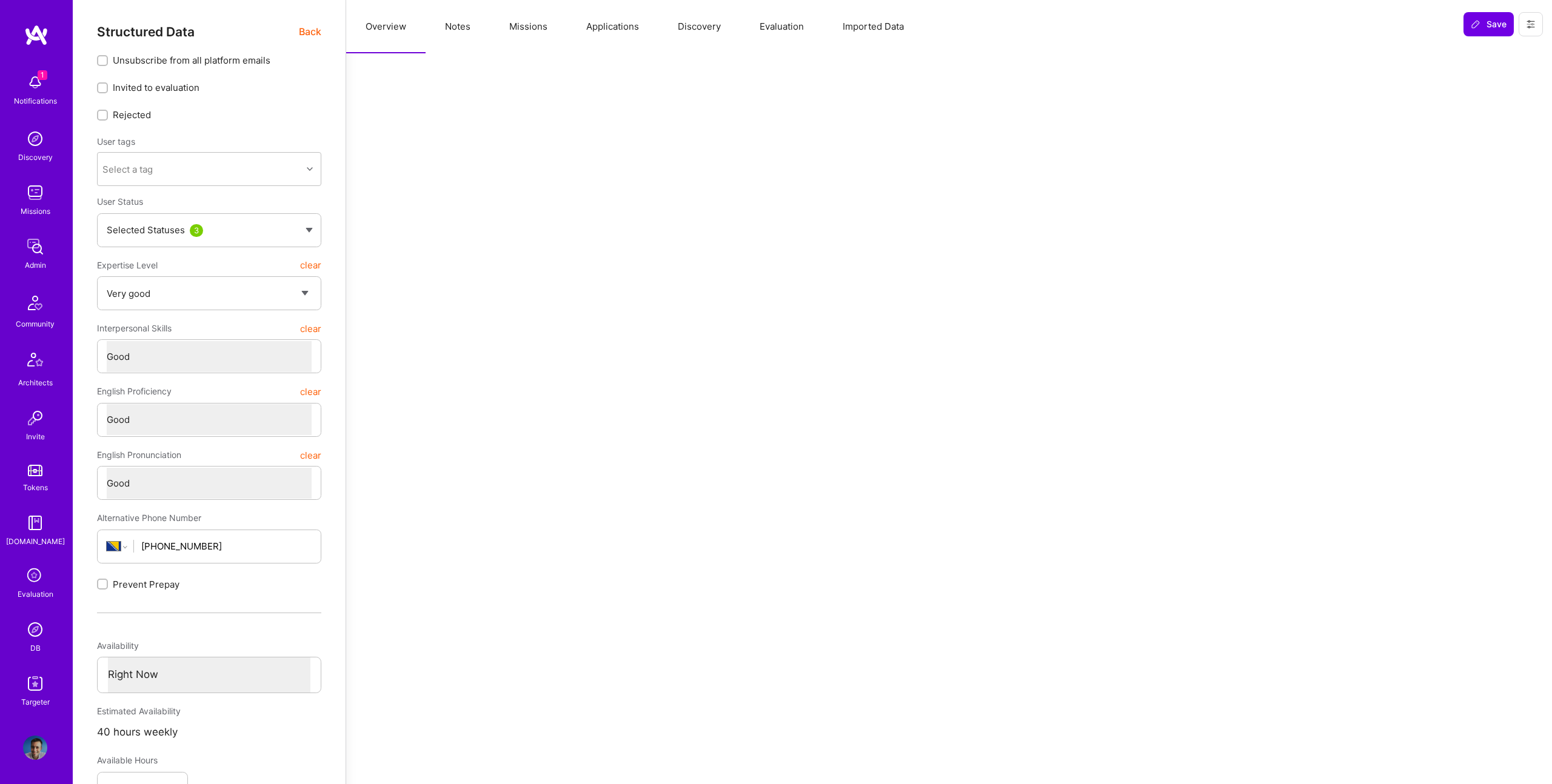
click at [475, 32] on button "Notes" at bounding box center [457, 27] width 64 height 53
type textarea "x"
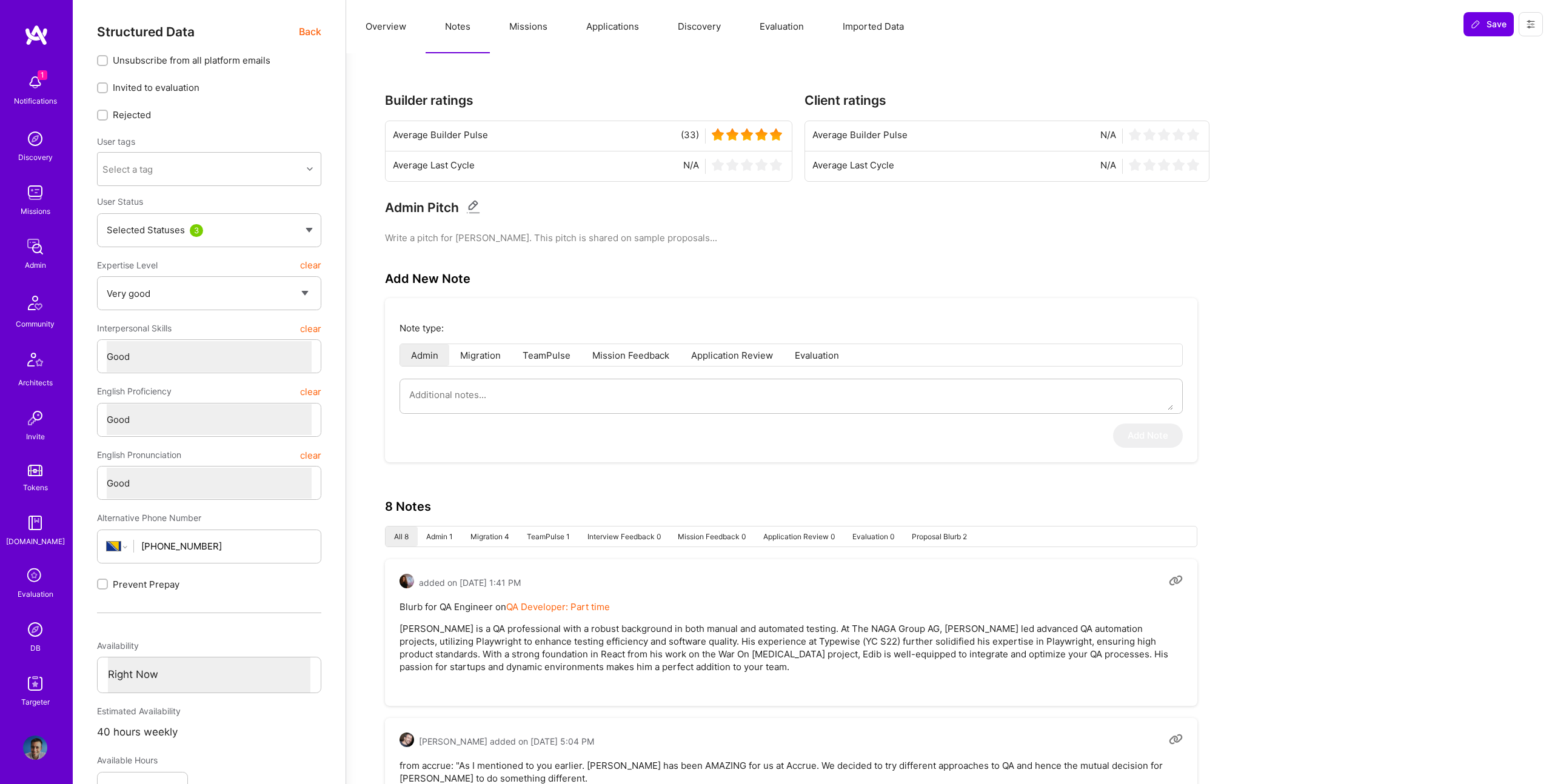
click at [511, 31] on button "Missions" at bounding box center [528, 27] width 77 height 53
